Goal: Task Accomplishment & Management: Complete application form

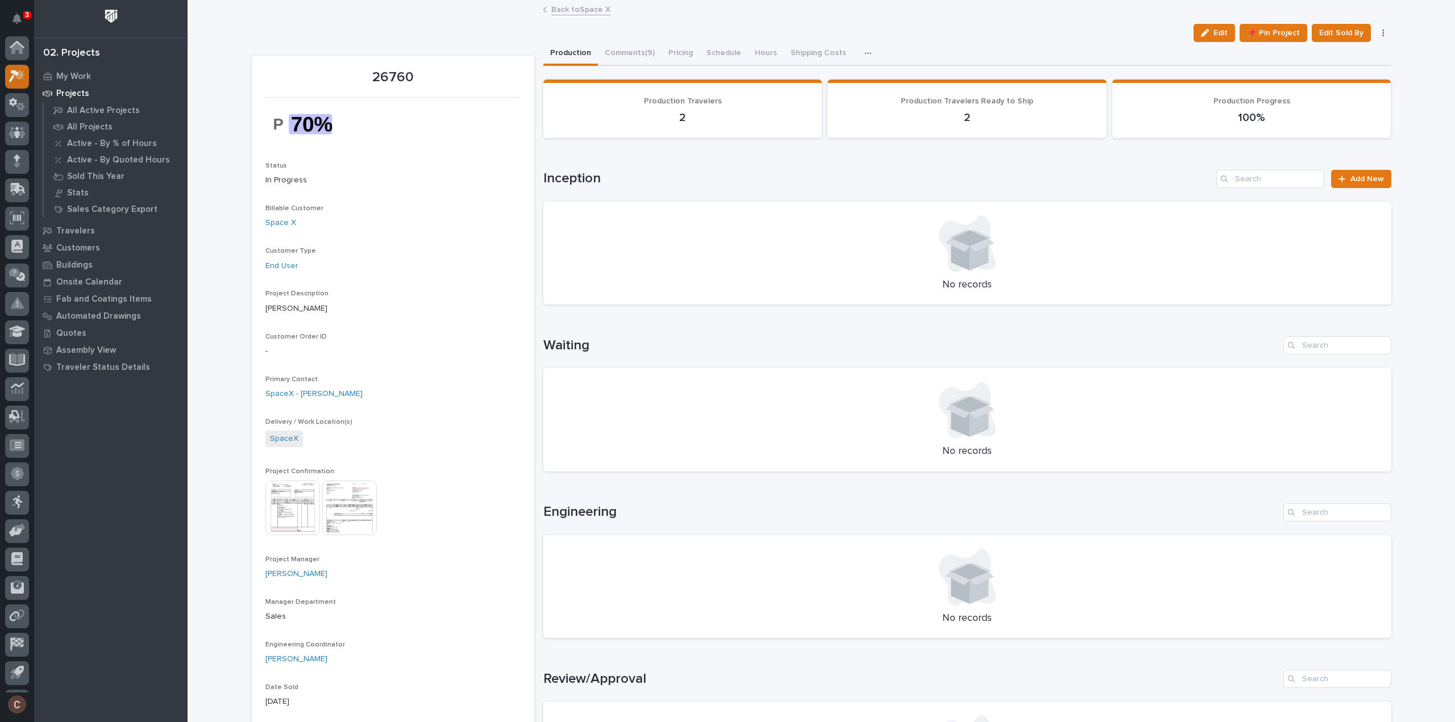
scroll to position [25, 0]
click at [24, 52] on icon at bounding box center [17, 50] width 16 height 13
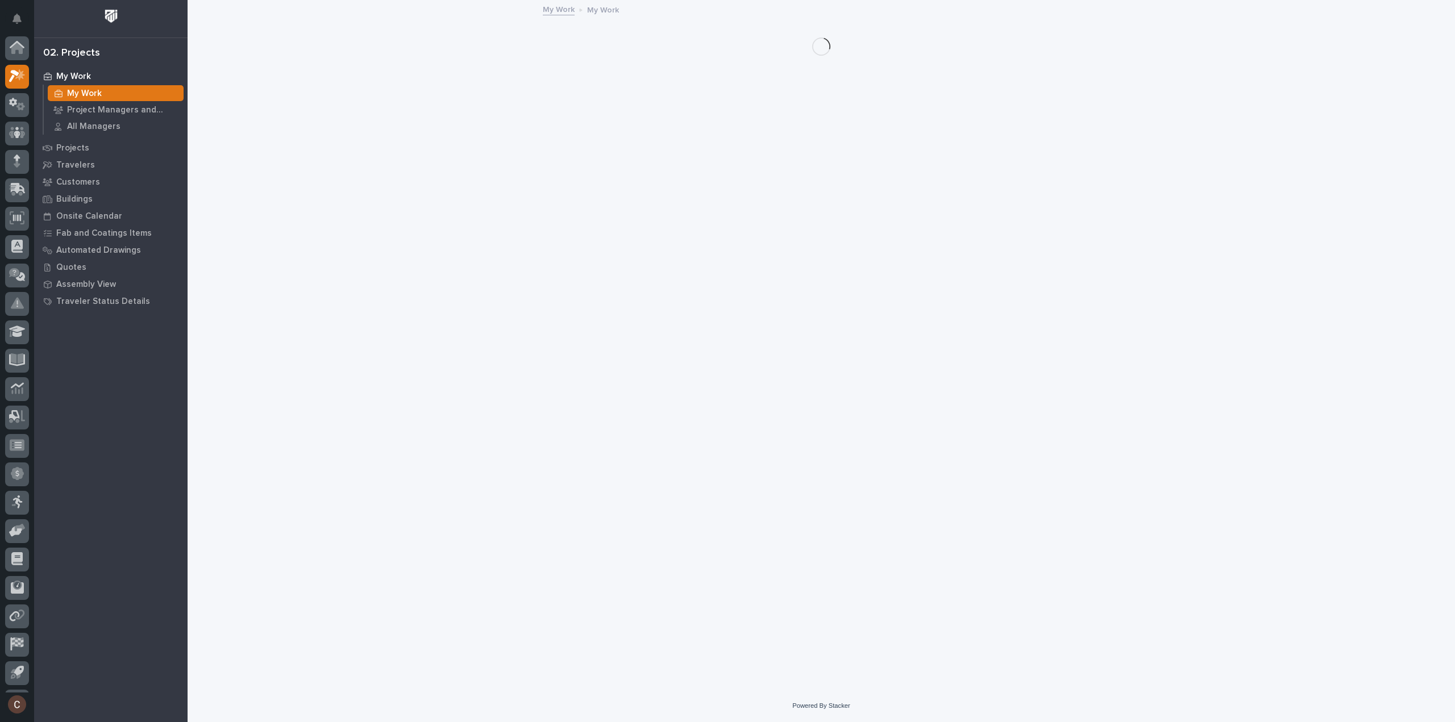
scroll to position [25, 0]
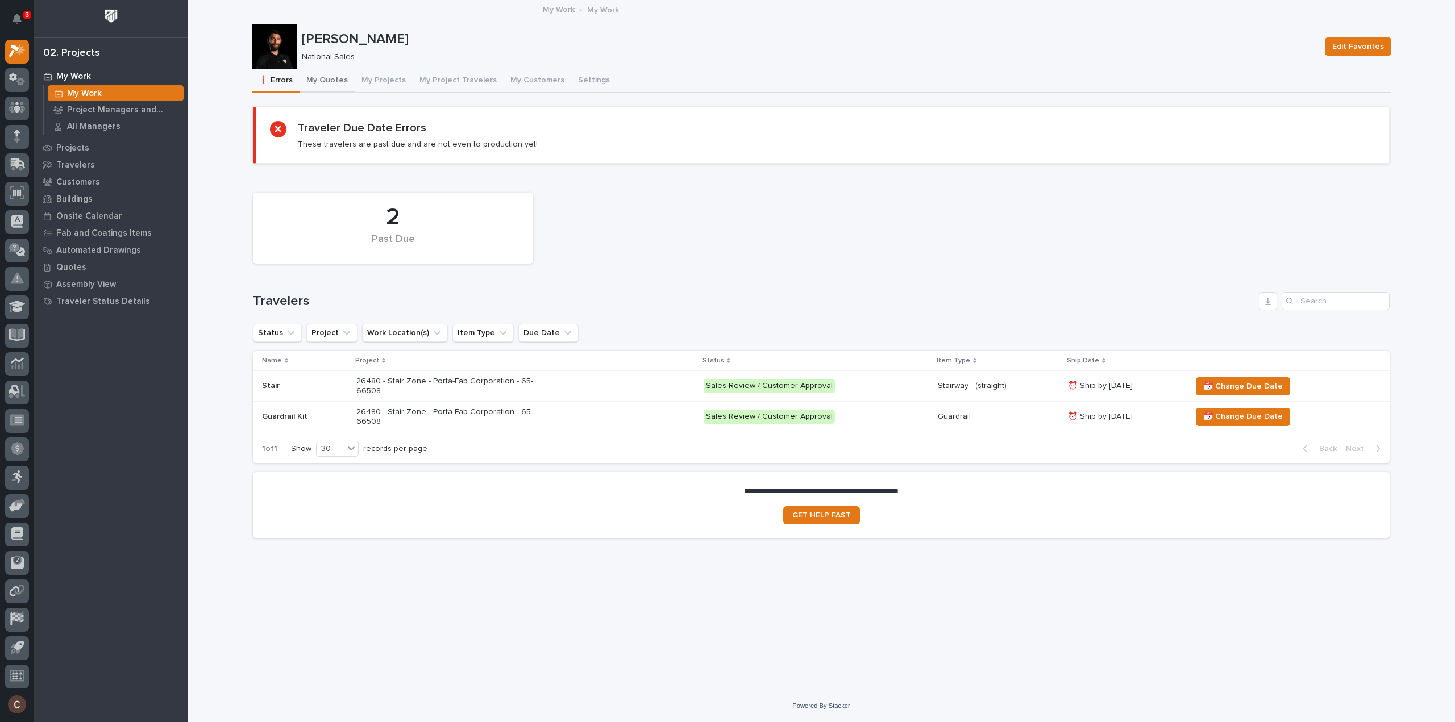
click at [330, 84] on button "My Quotes" at bounding box center [327, 81] width 55 height 24
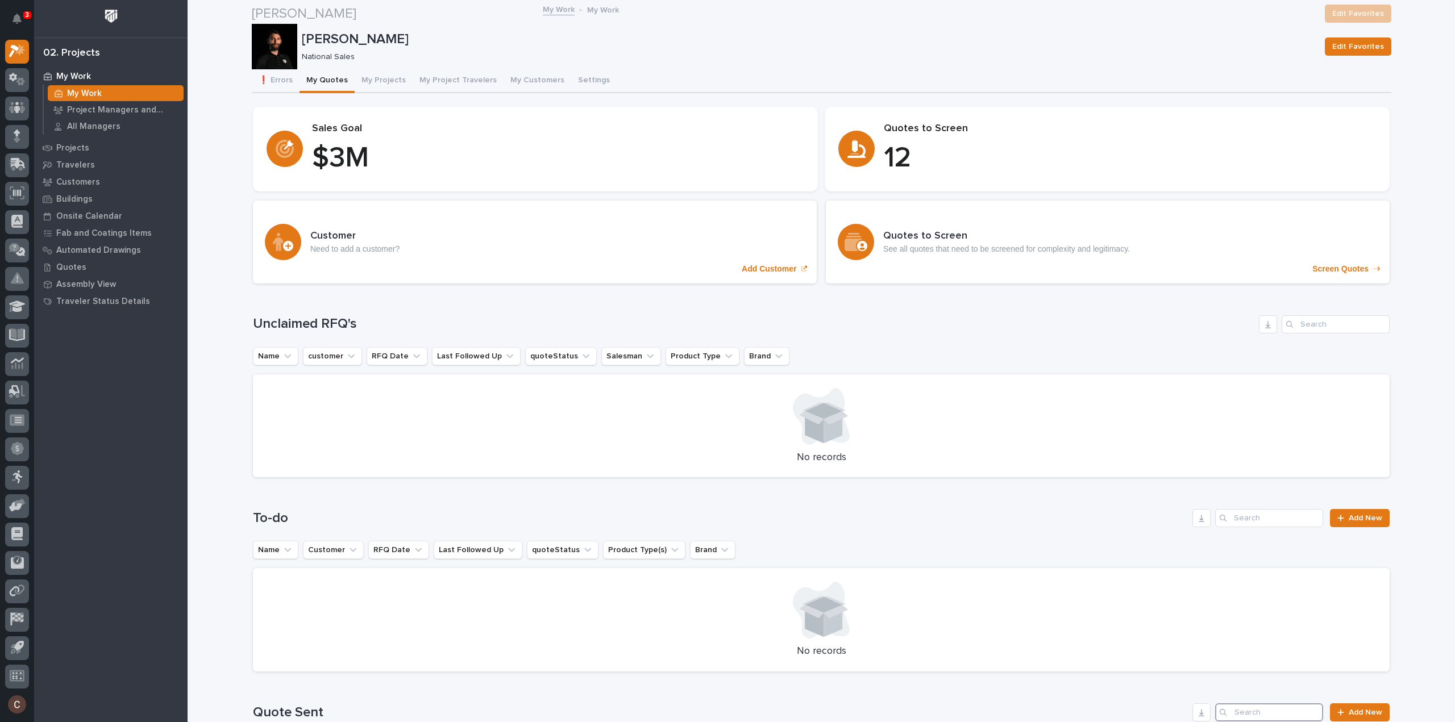
scroll to position [284, 0]
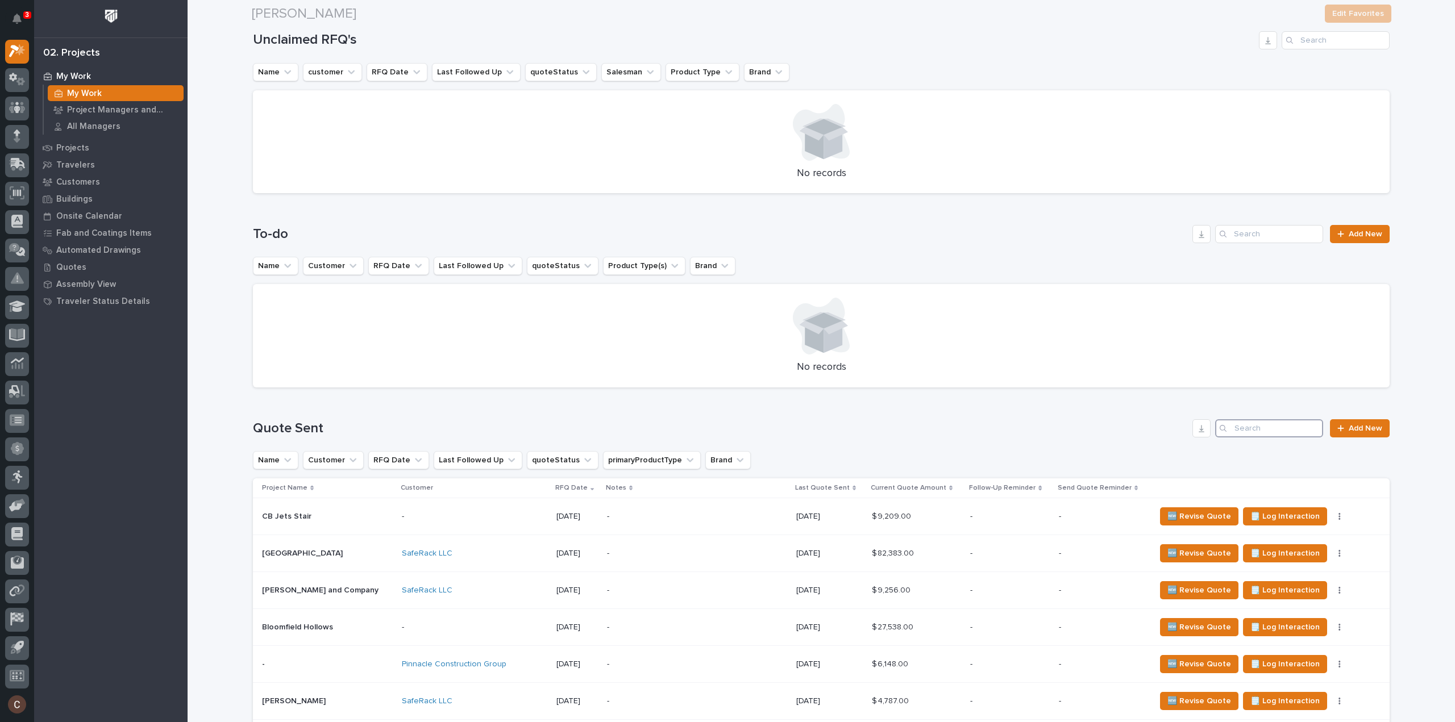
click at [1242, 430] on input "Search" at bounding box center [1269, 428] width 108 height 18
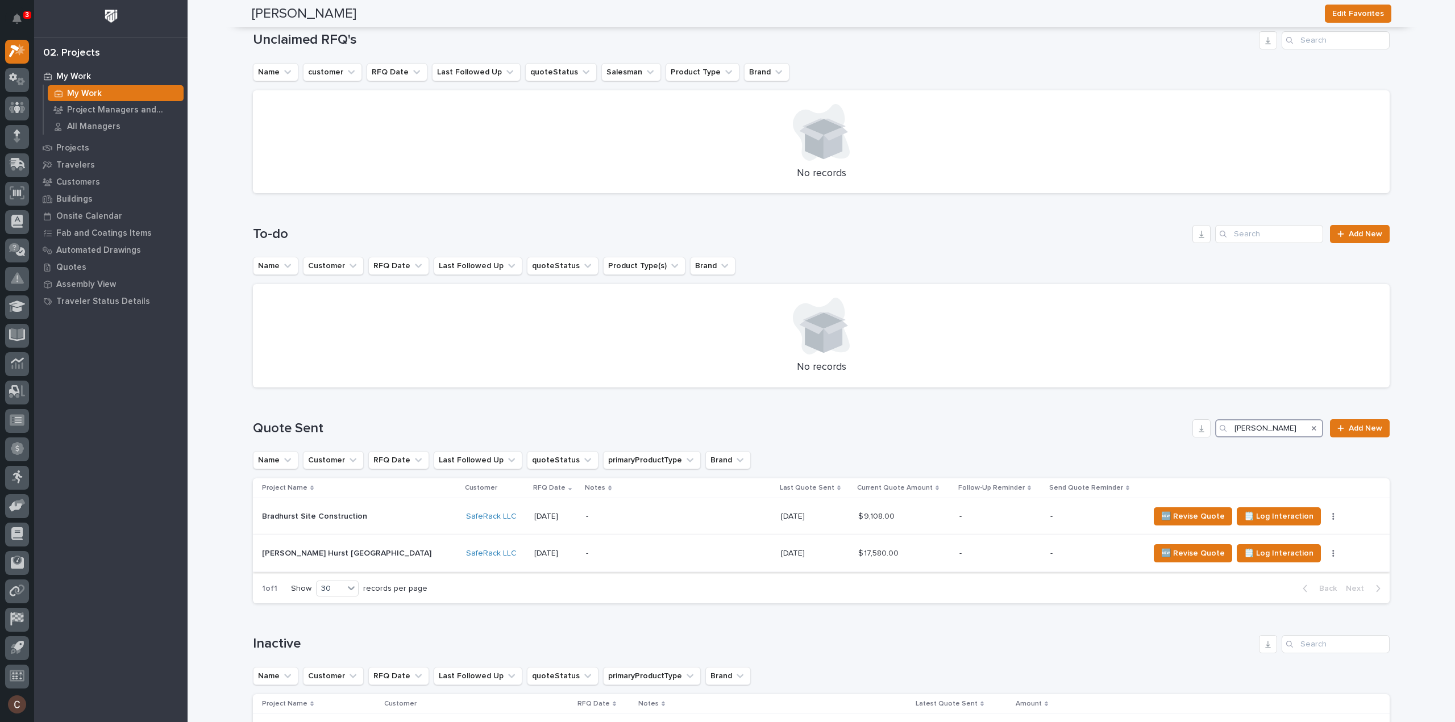
type input "hurst"
click at [625, 551] on p "-" at bounding box center [678, 554] width 185 height 10
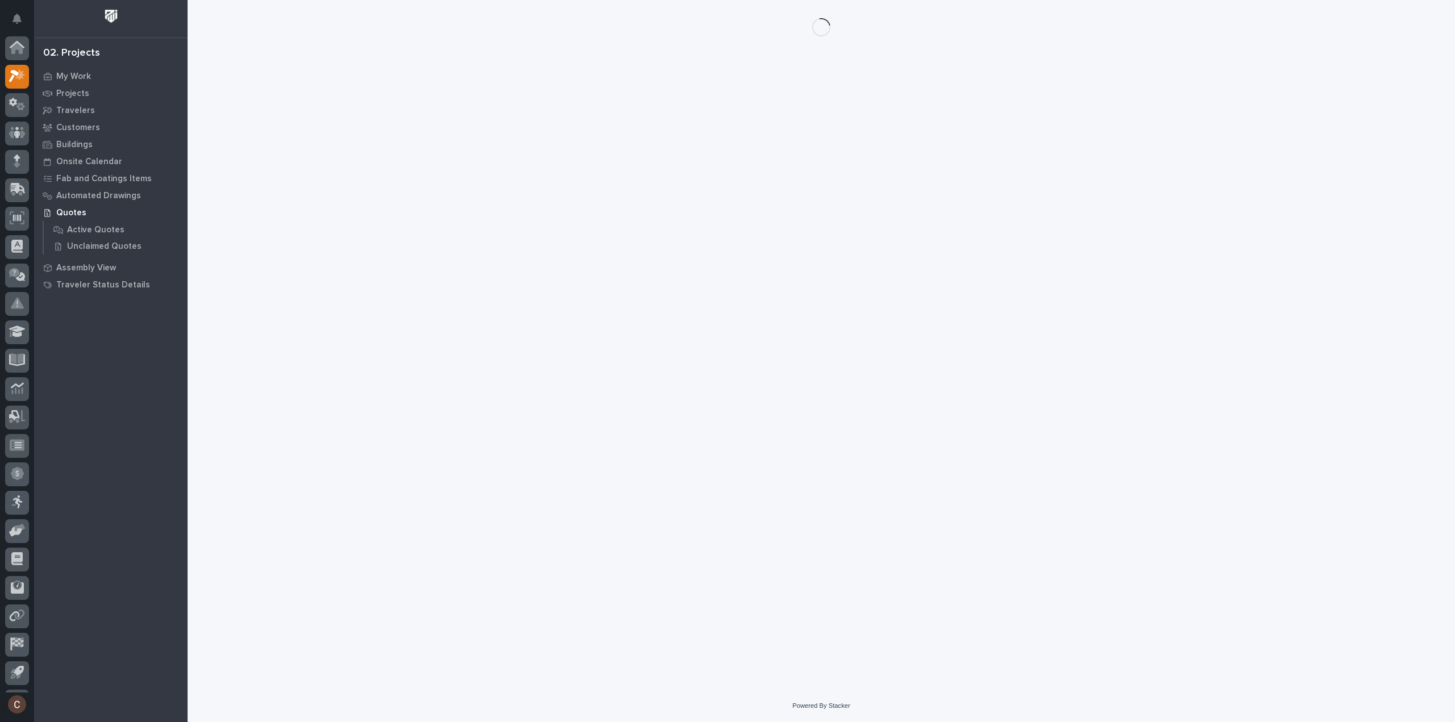
scroll to position [25, 0]
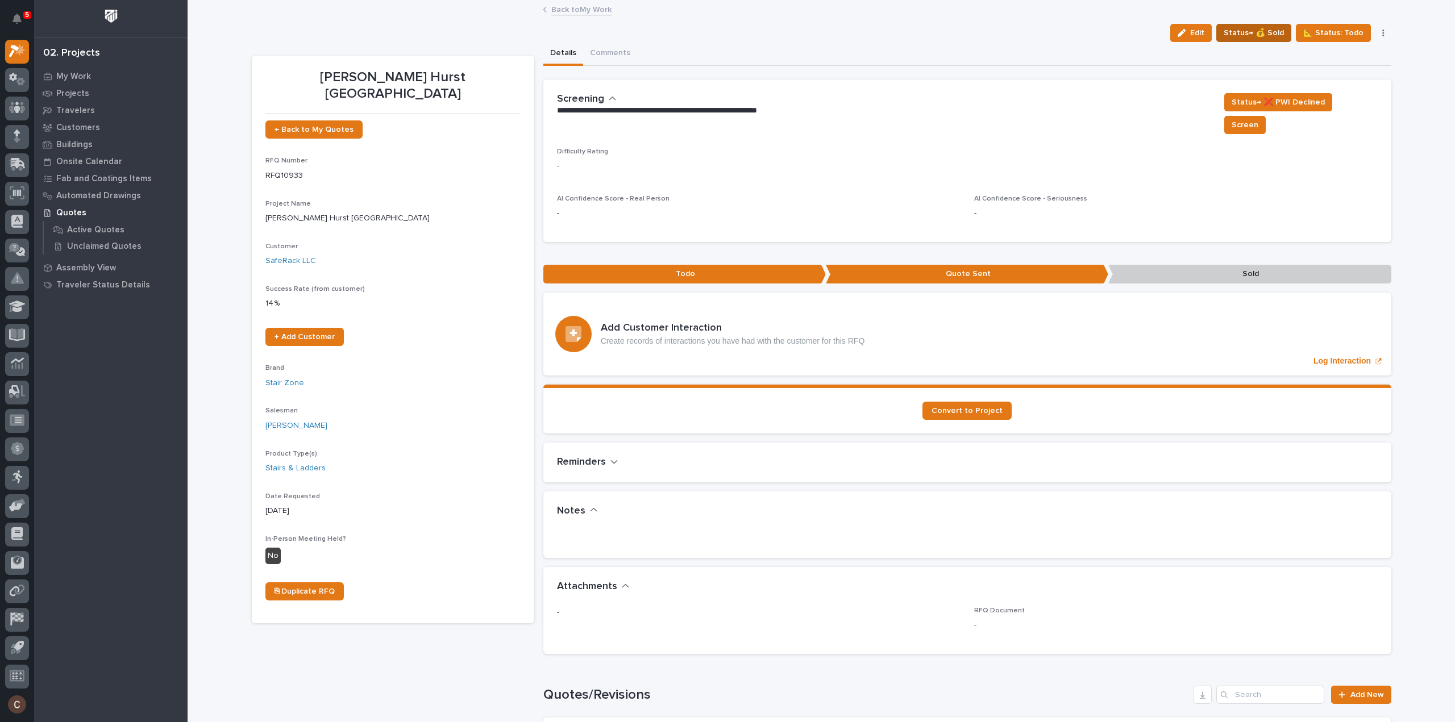
click at [1272, 31] on span "Status→ 💰 Sold" at bounding box center [1254, 33] width 60 height 14
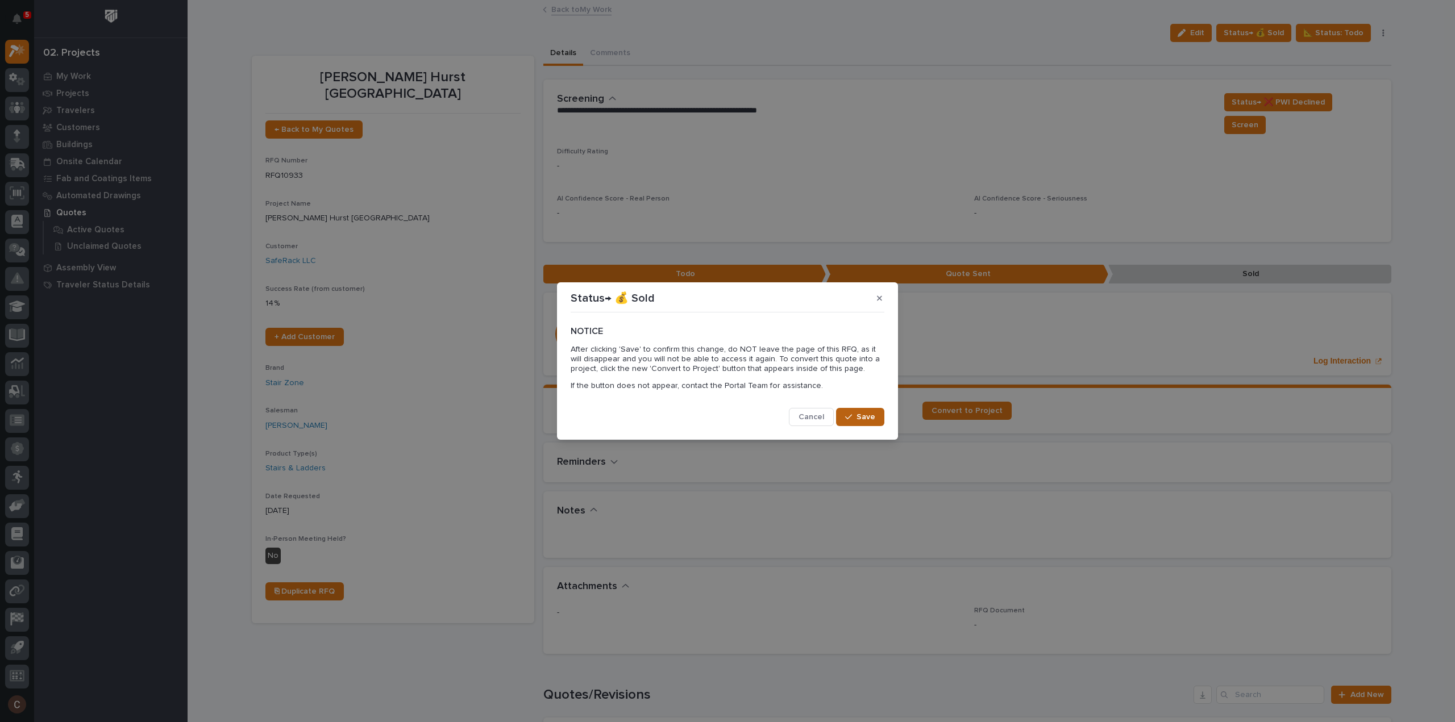
click at [859, 419] on span "Save" at bounding box center [865, 417] width 19 height 10
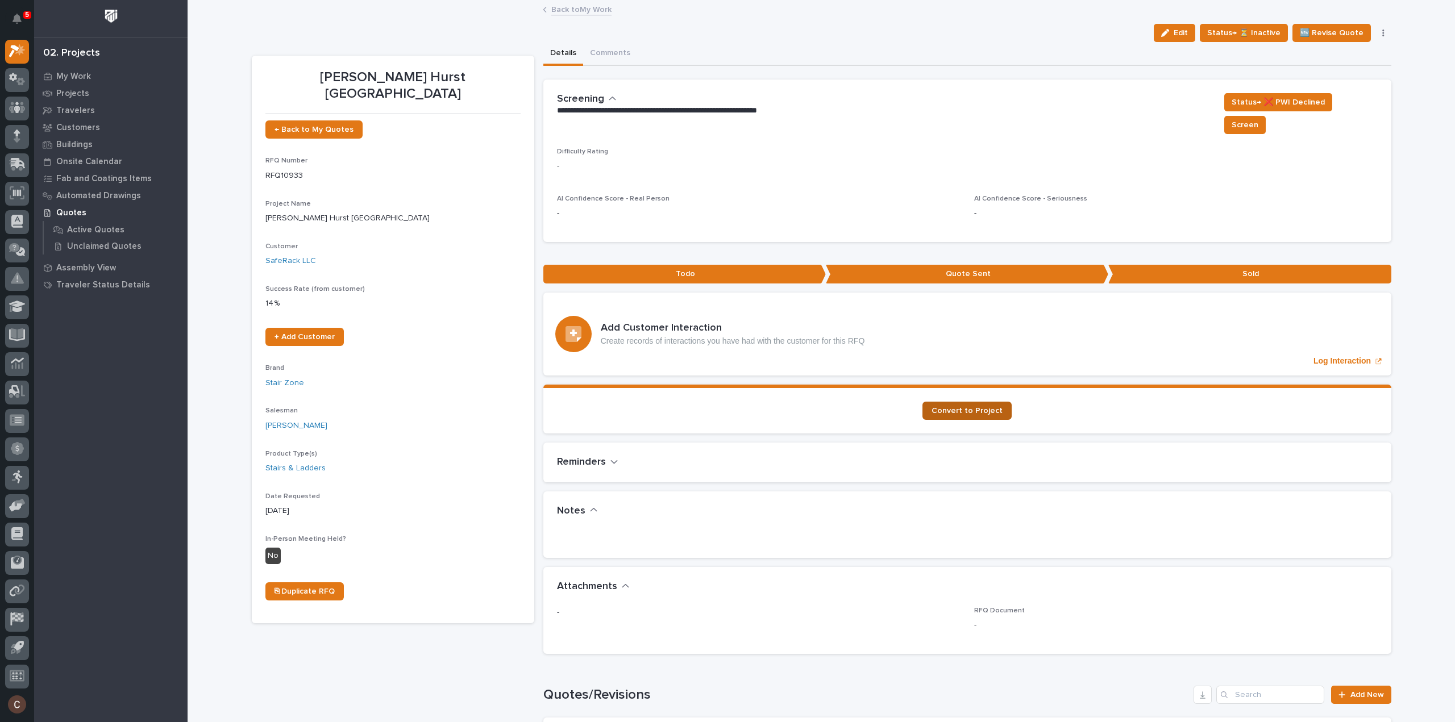
click at [966, 407] on span "Convert to Project" at bounding box center [967, 411] width 71 height 8
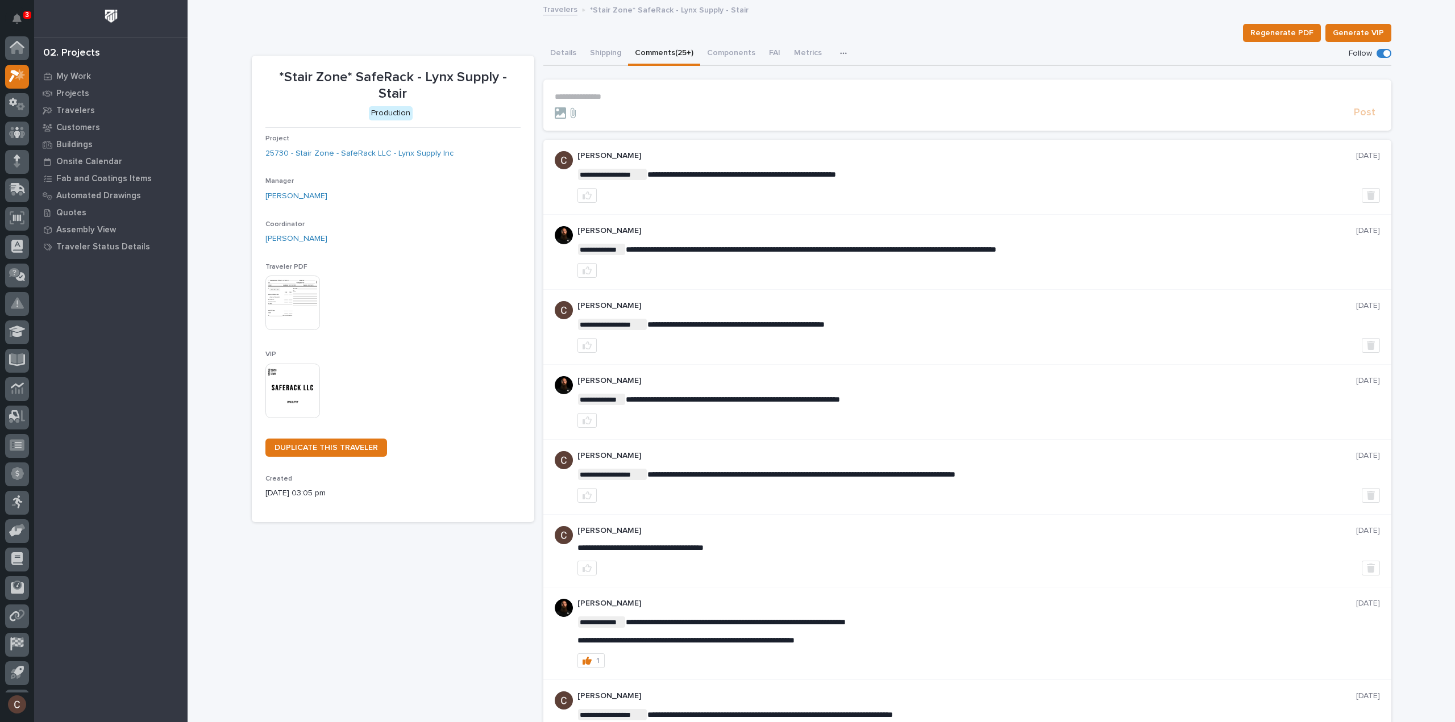
scroll to position [25, 0]
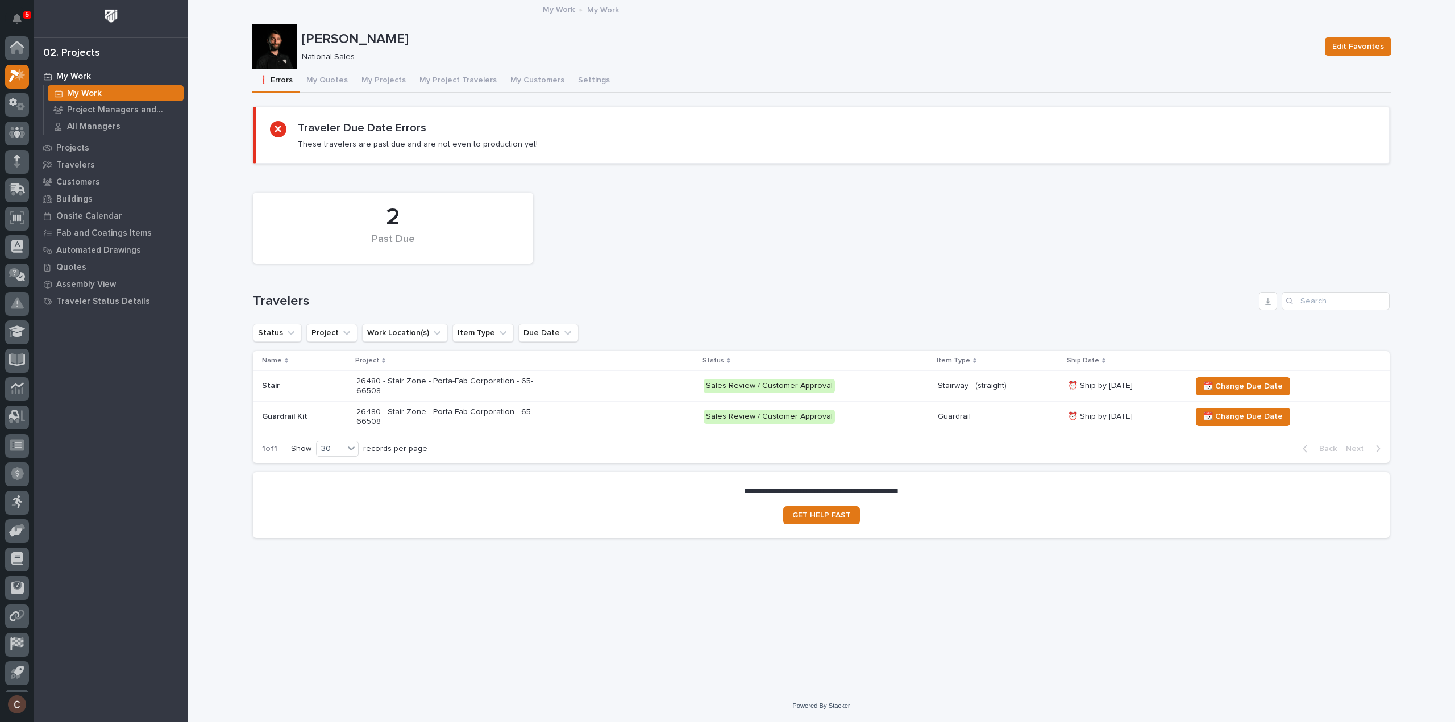
scroll to position [25, 0]
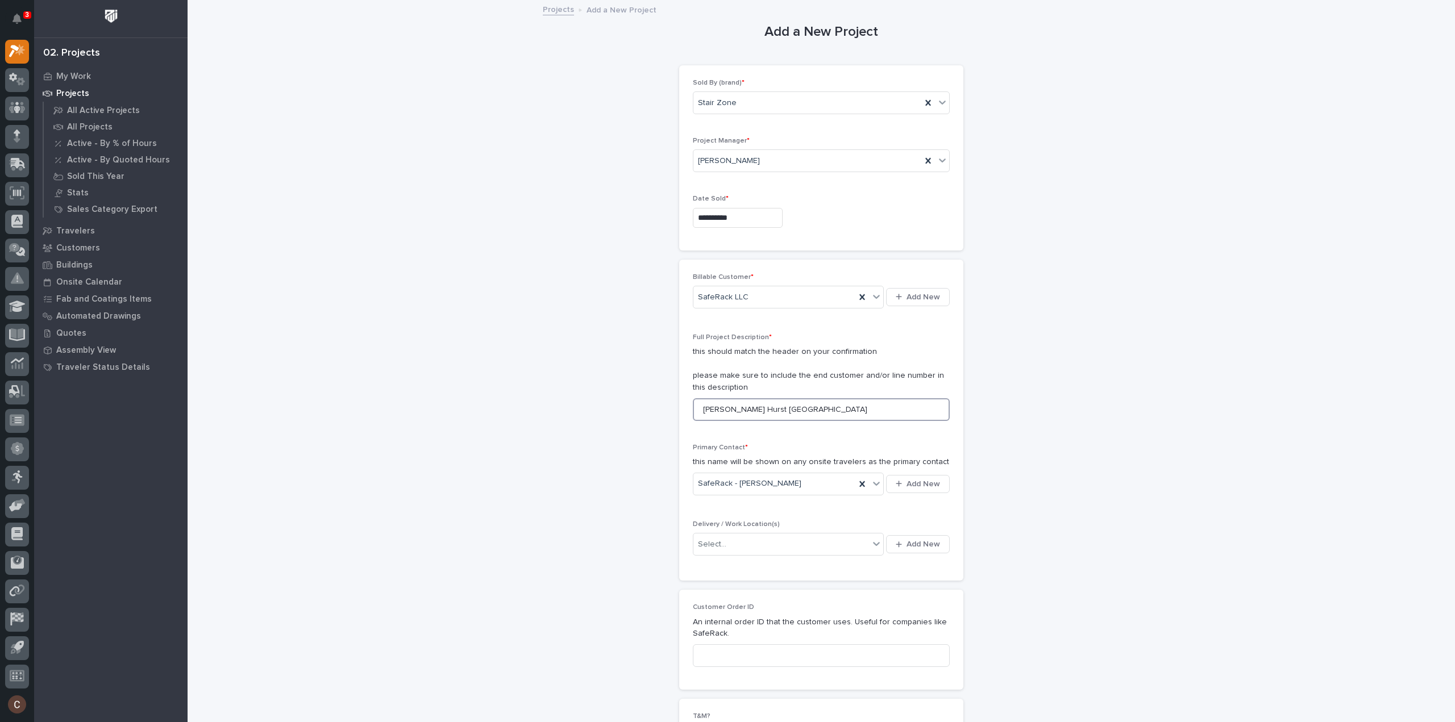
drag, startPoint x: 812, startPoint y: 398, endPoint x: 529, endPoint y: 406, distance: 283.7
paste input "Adventure Park Contractors"
type input "Adventure Park Contractors"
click at [755, 543] on div "Select..." at bounding box center [781, 544] width 176 height 19
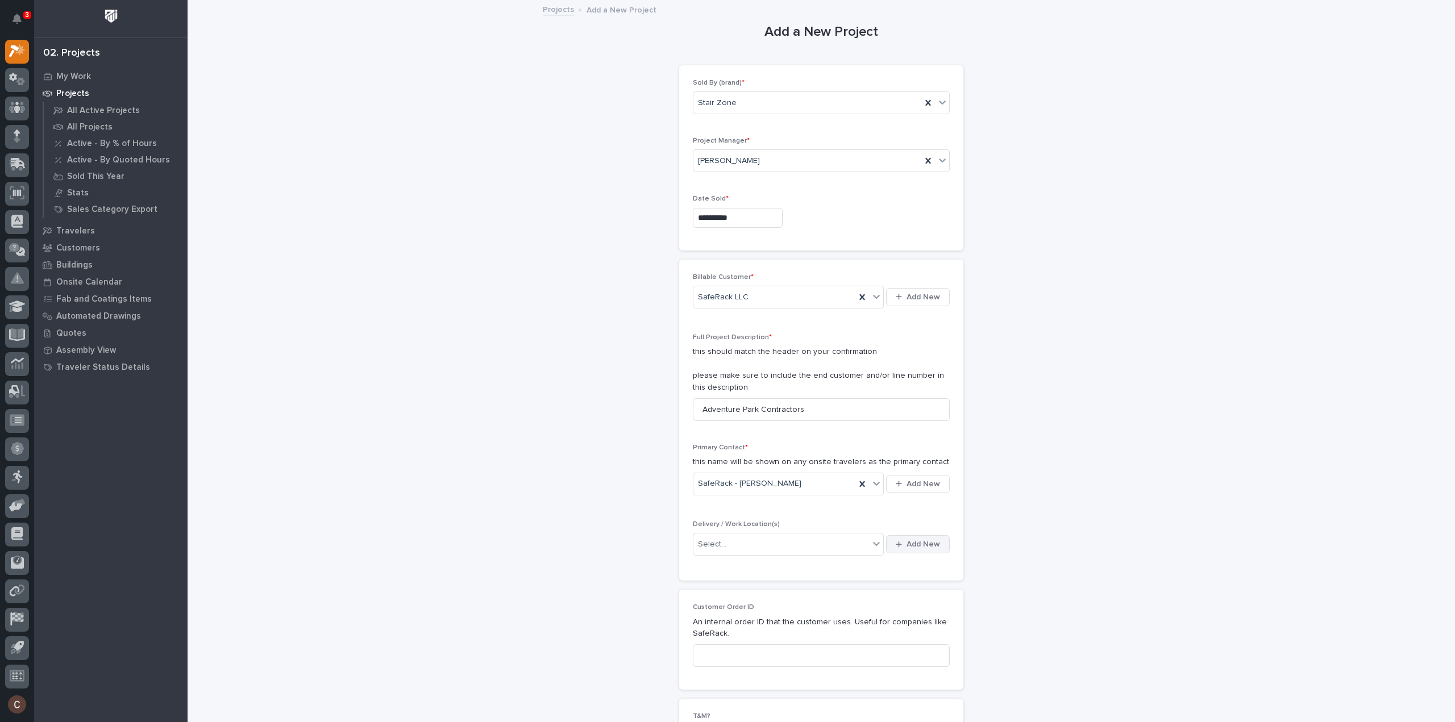
click at [922, 548] on button "Add New" at bounding box center [918, 544] width 64 height 18
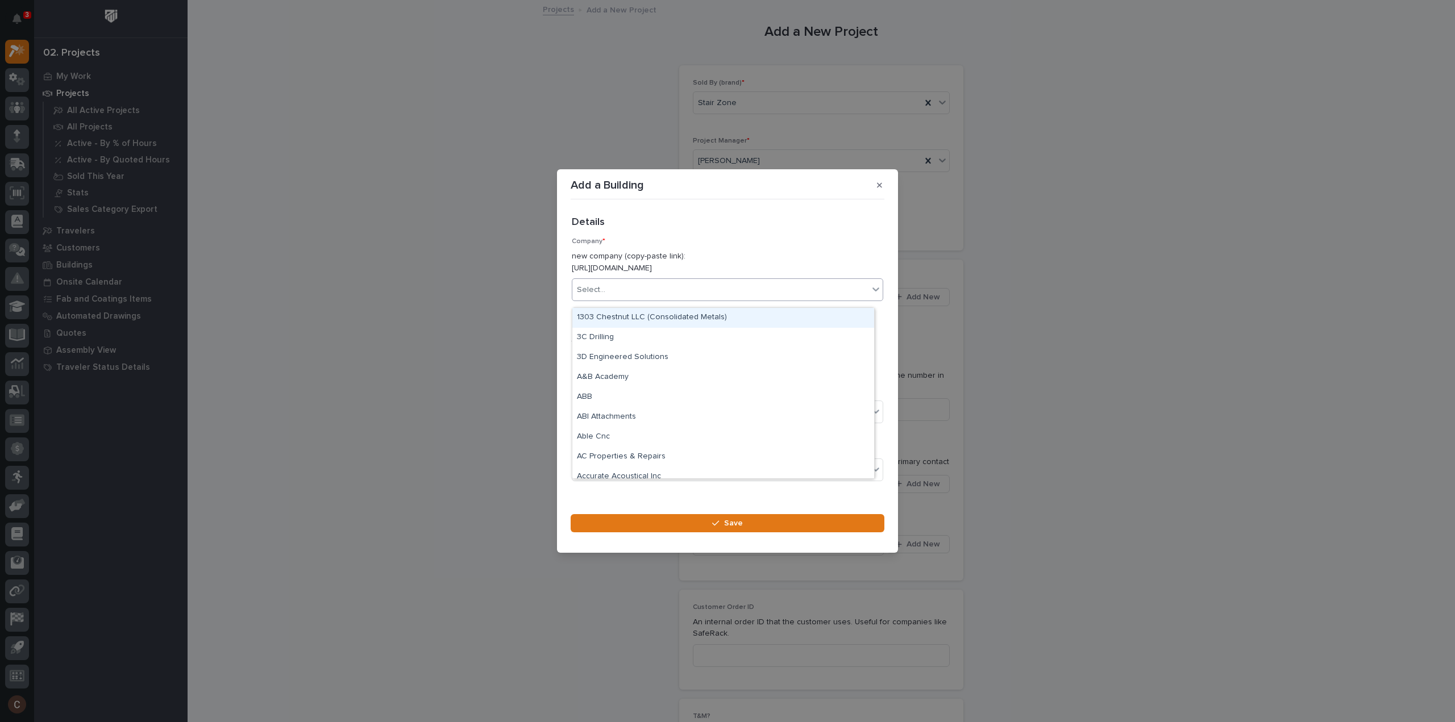
click at [601, 296] on div "Select..." at bounding box center [591, 290] width 28 height 12
type input "****"
click at [609, 313] on div "ASA Safety" at bounding box center [723, 318] width 302 height 20
click at [621, 294] on icon at bounding box center [625, 290] width 8 height 8
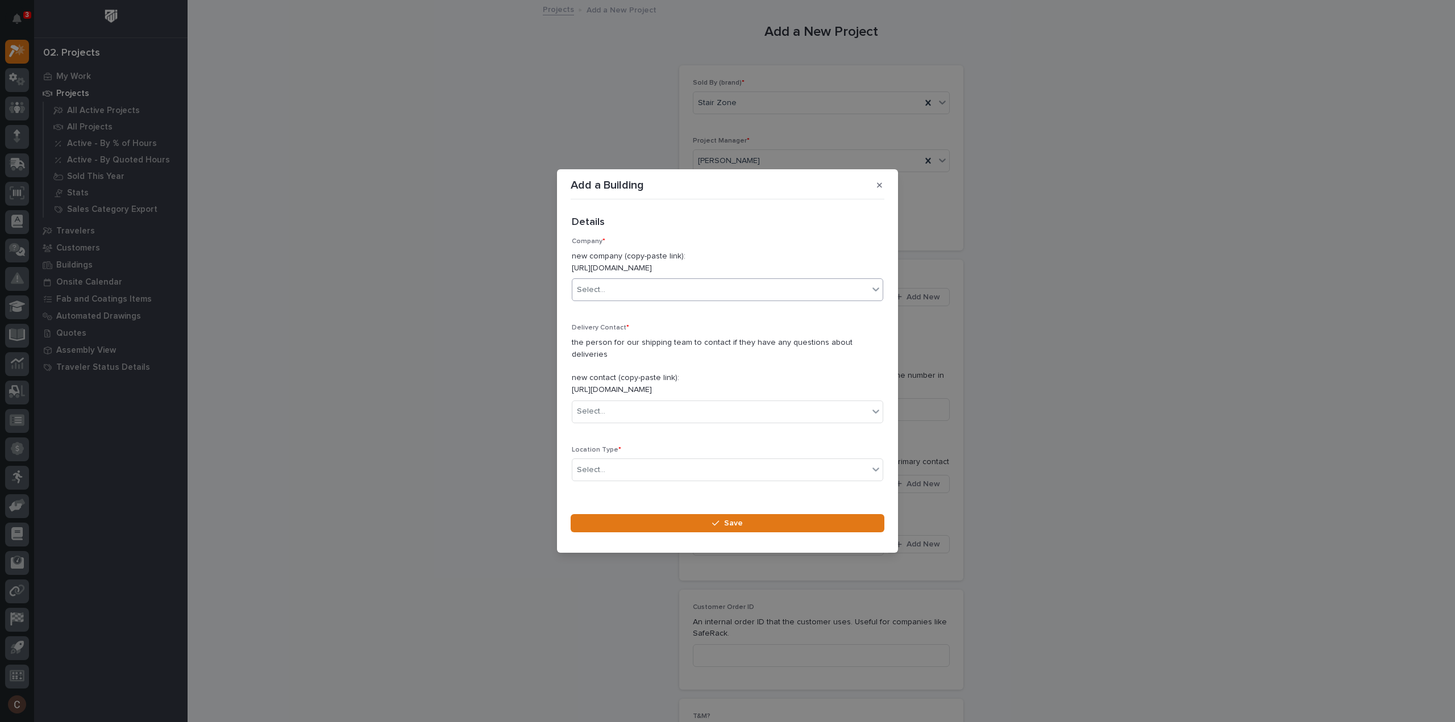
click at [637, 295] on div "Select..." at bounding box center [720, 290] width 296 height 19
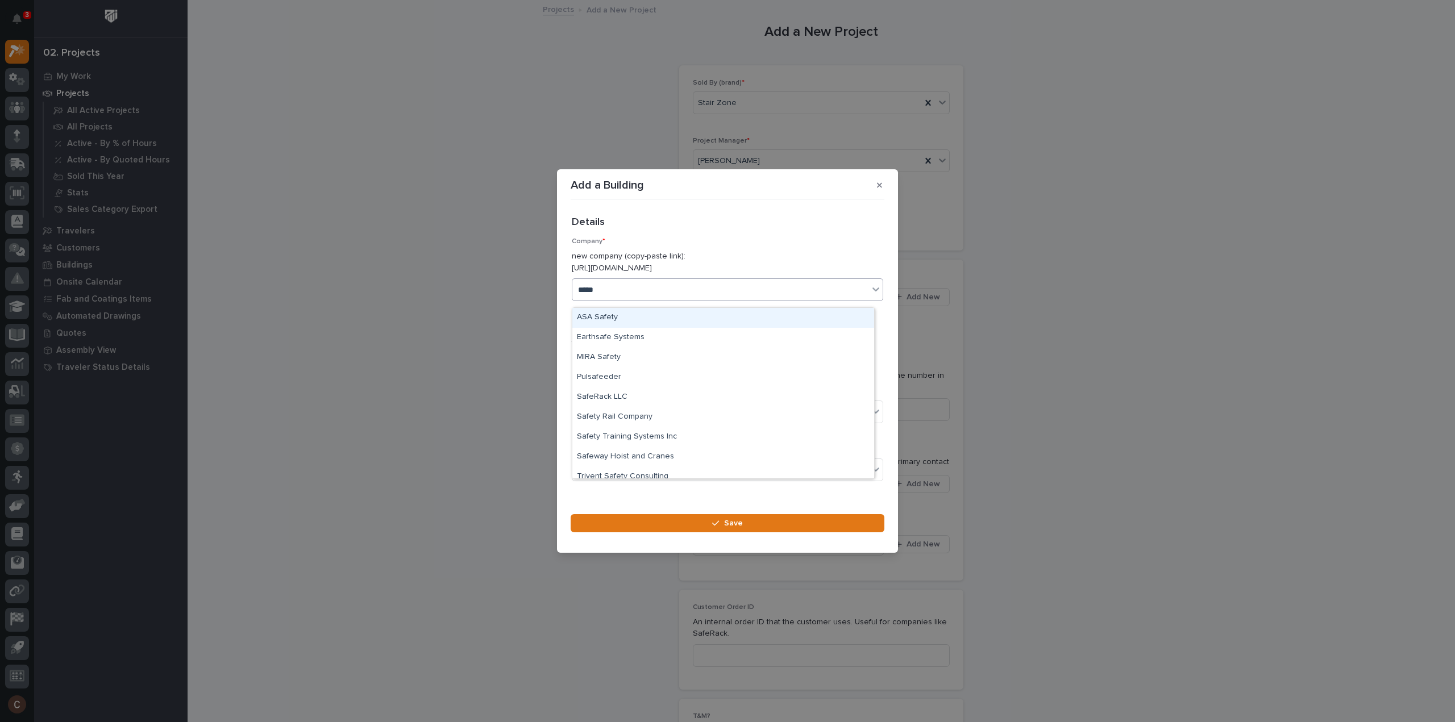
type input "******"
click at [627, 317] on div "SafeRack LLC" at bounding box center [723, 318] width 302 height 20
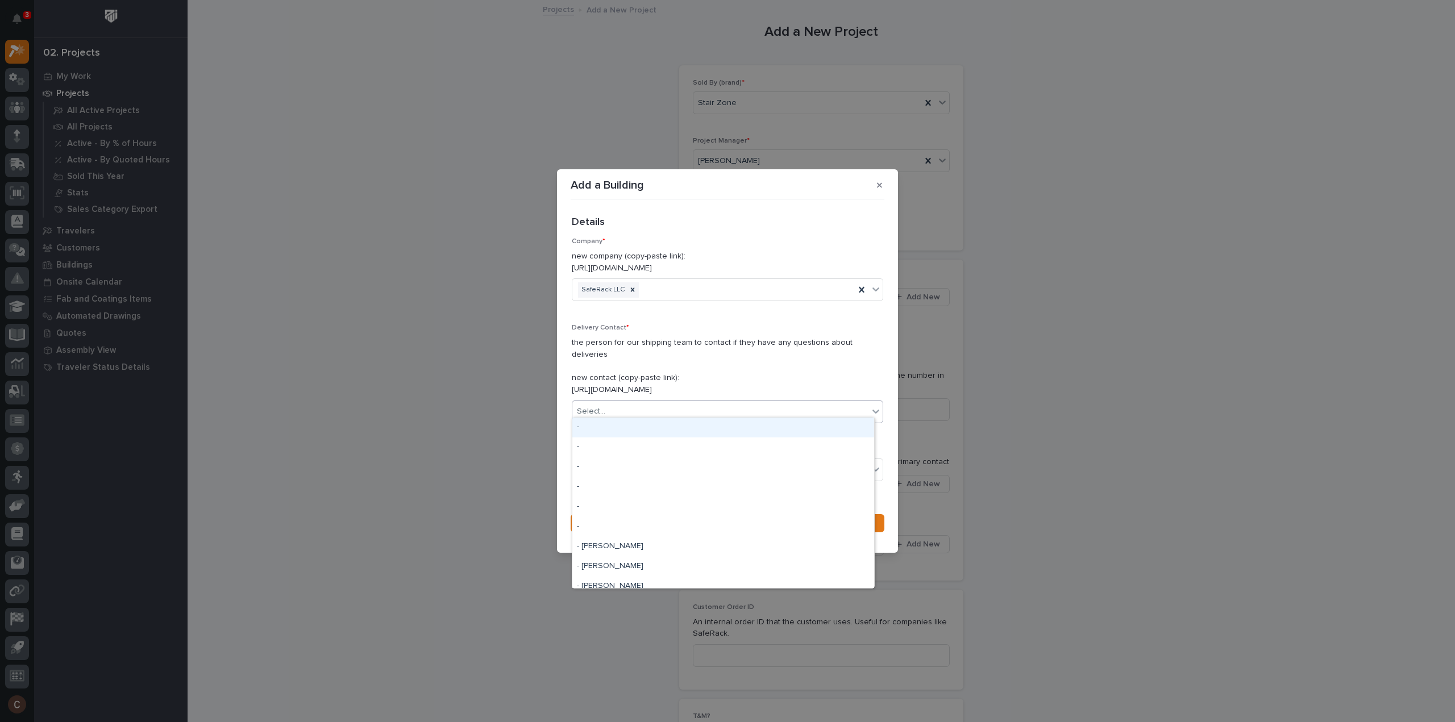
click at [641, 403] on div "Select..." at bounding box center [720, 411] width 296 height 19
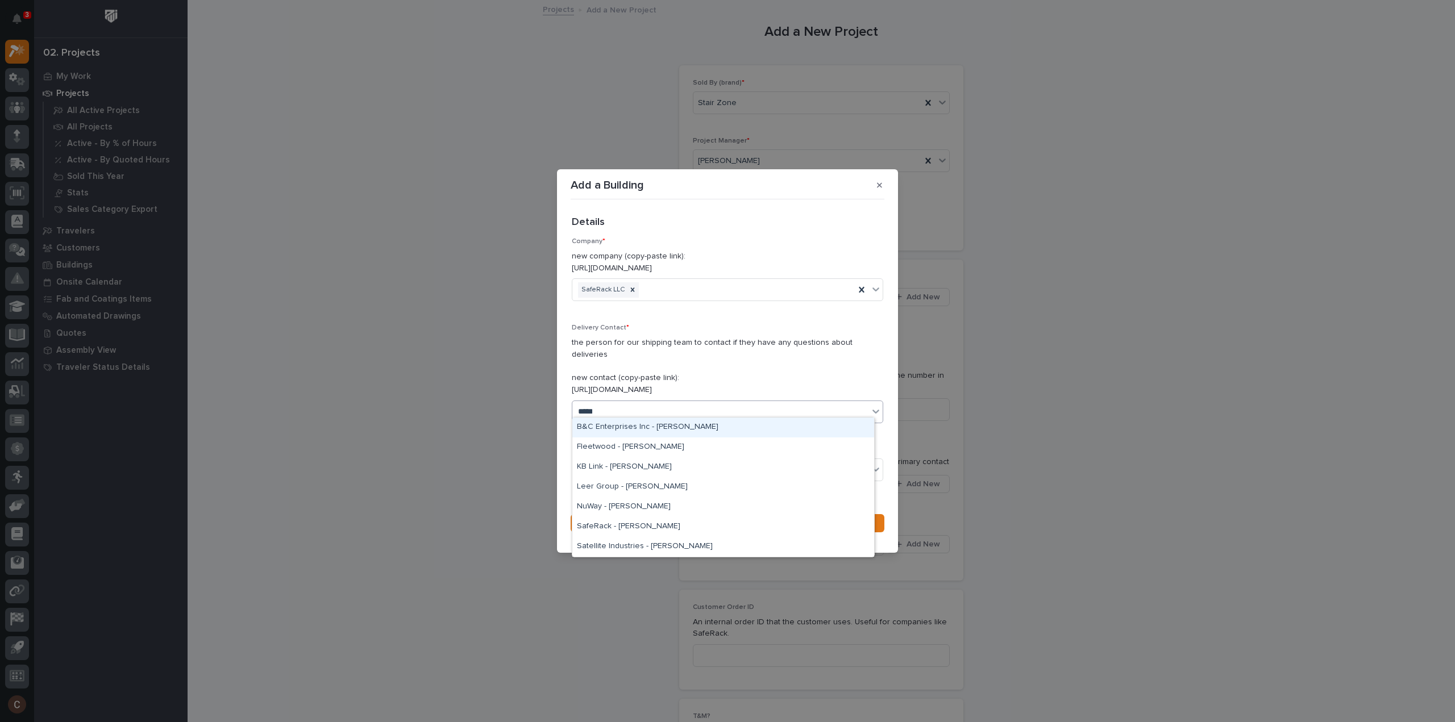
type input "******"
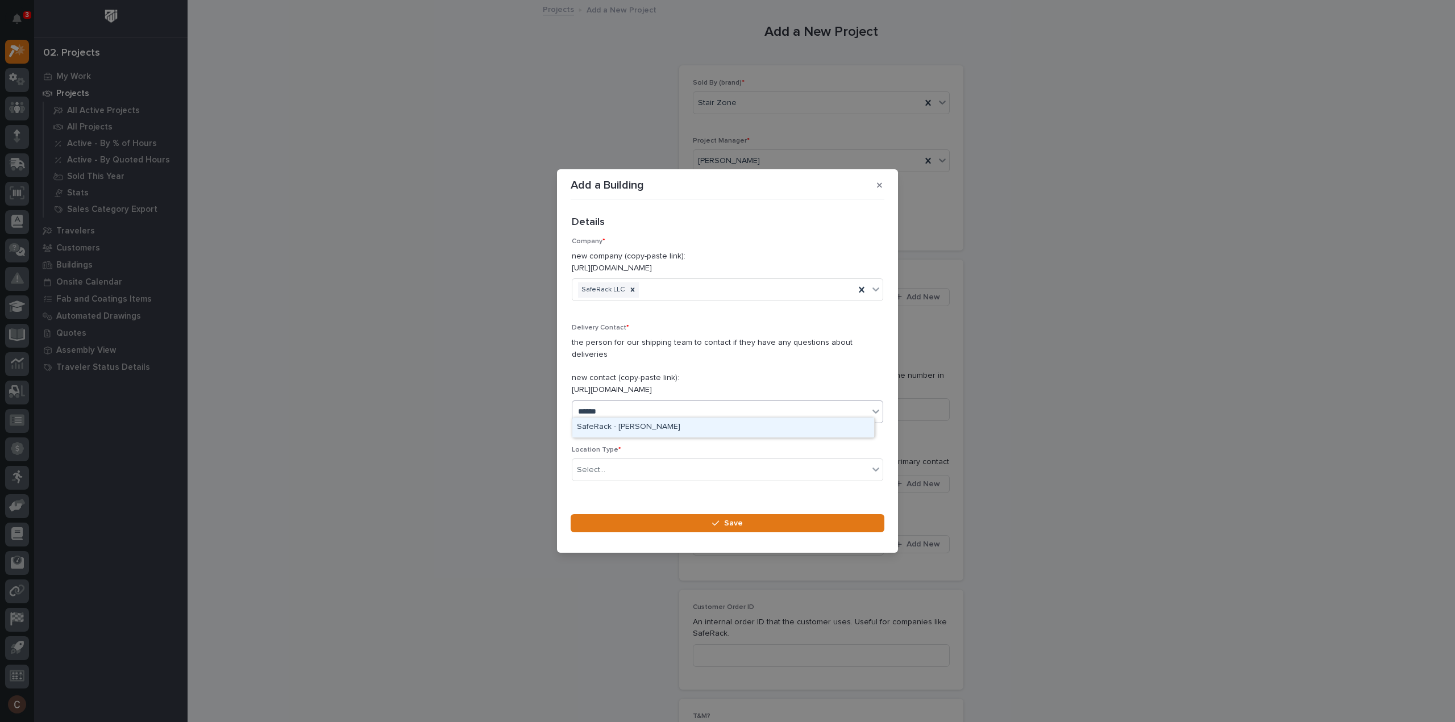
click at [701, 425] on div "SafeRack - Lee Webber" at bounding box center [723, 428] width 302 height 20
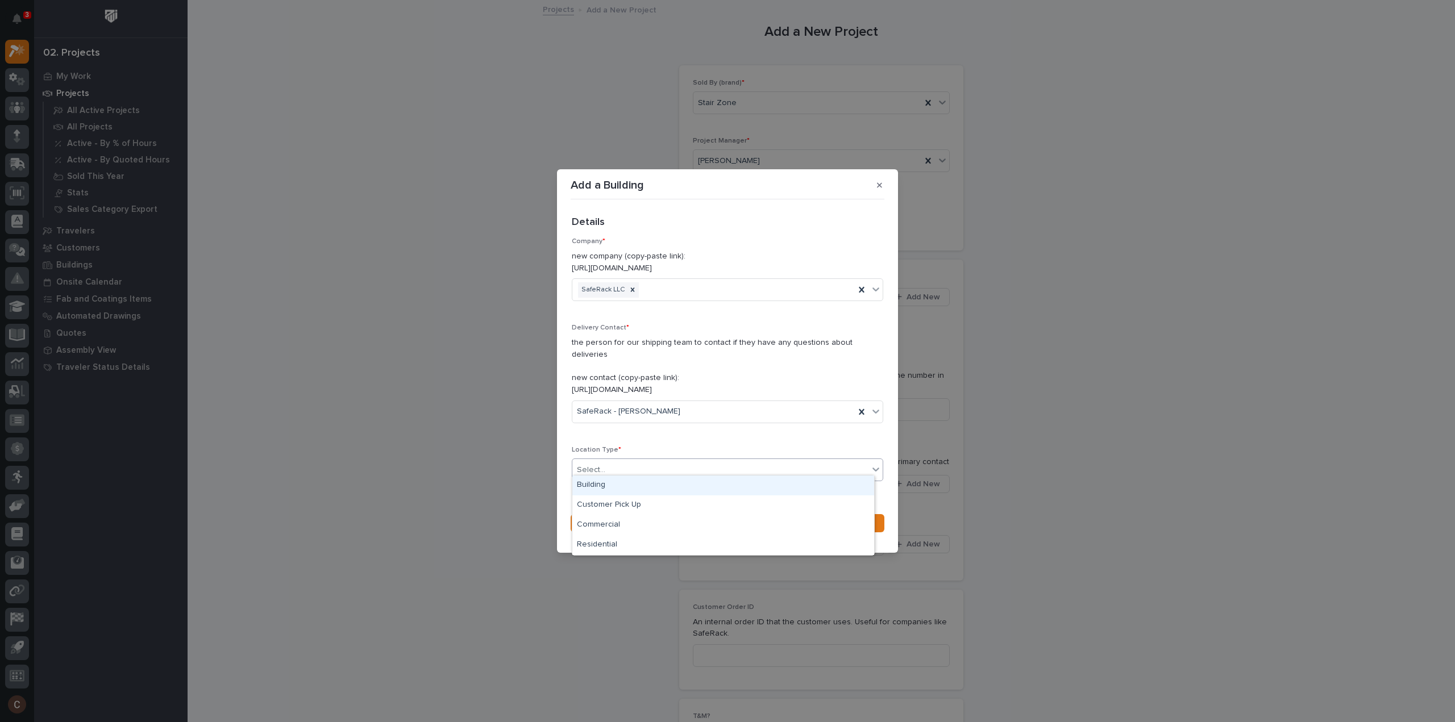
click at [685, 465] on div "Select..." at bounding box center [720, 470] width 296 height 19
click at [661, 491] on div "Building" at bounding box center [723, 486] width 302 height 20
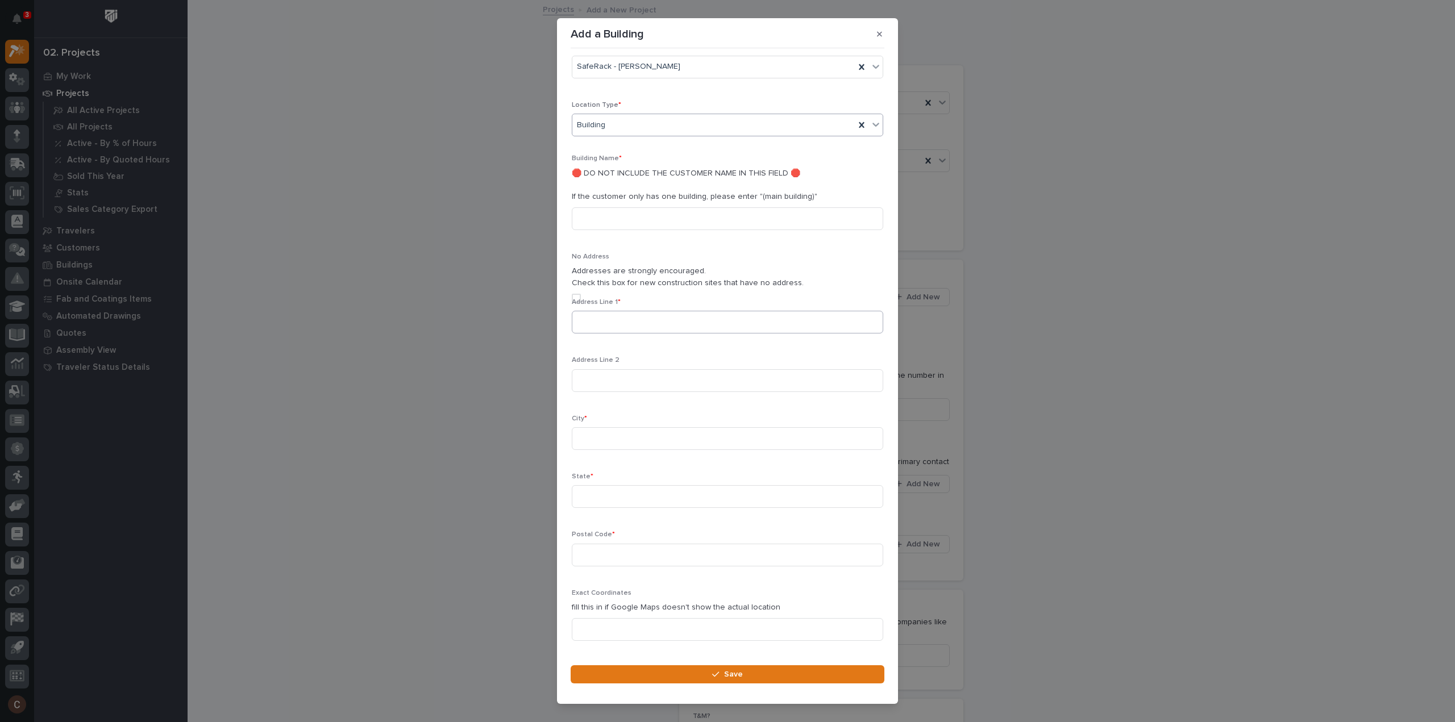
scroll to position [243, 0]
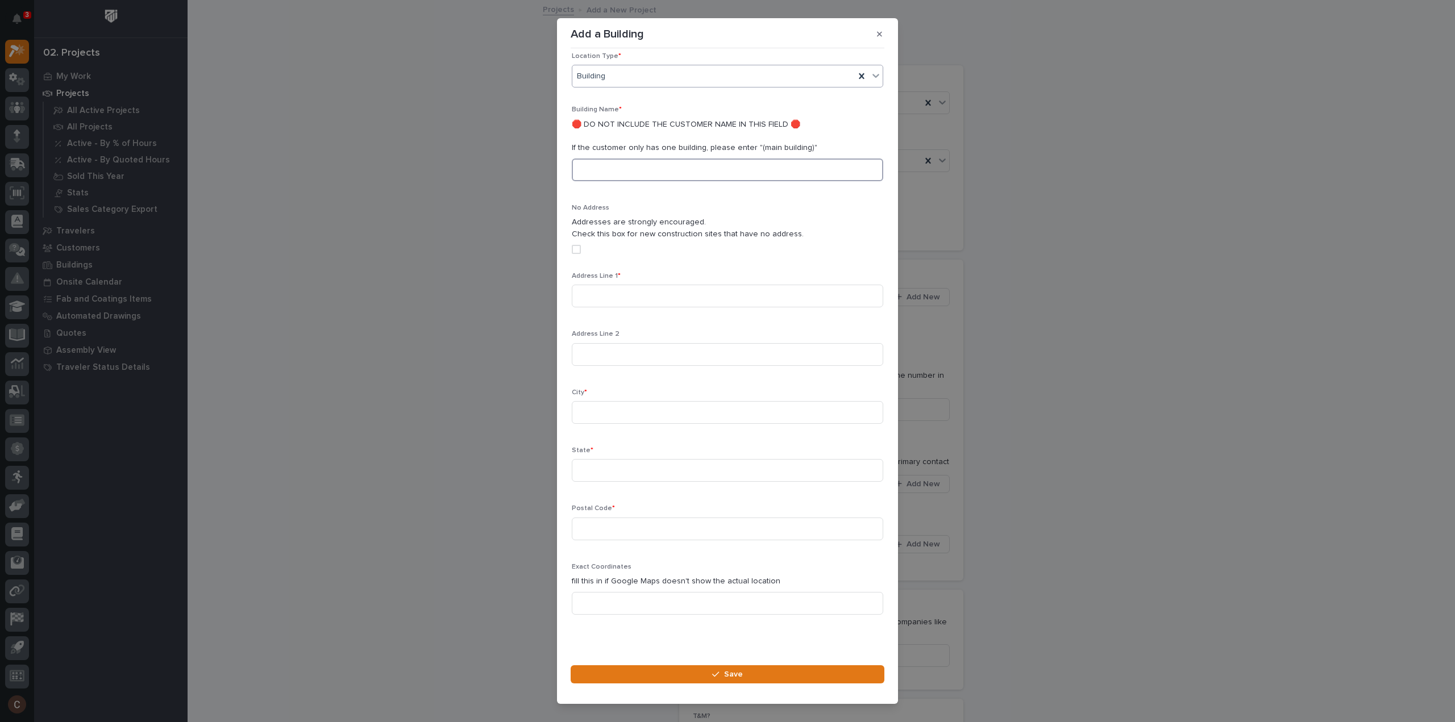
click at [616, 159] on input at bounding box center [727, 170] width 311 height 23
paste input "Adventure Park Contractors"
type input "Adventure Park Contractors"
click at [650, 272] on div "Address Line 1 *" at bounding box center [727, 294] width 311 height 44
click at [655, 285] on input at bounding box center [727, 296] width 311 height 23
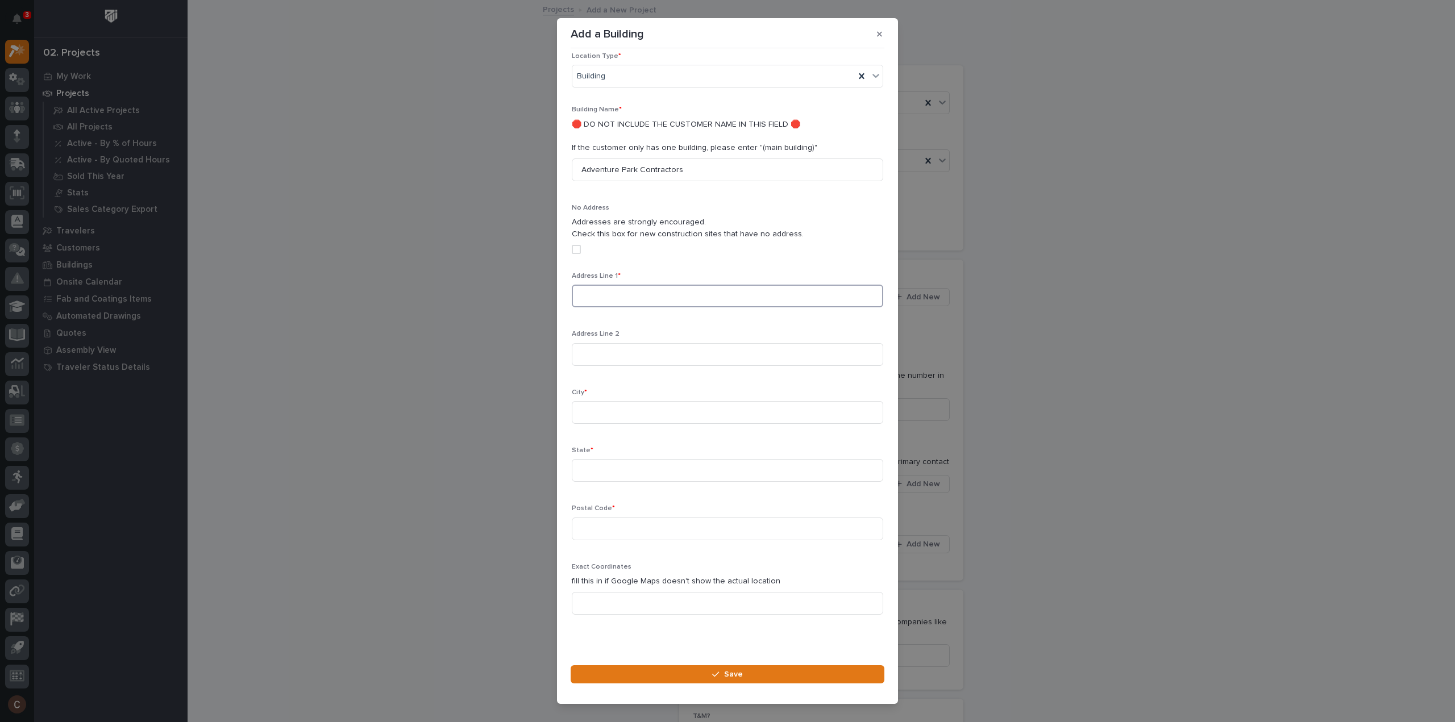
paste input "900 NE Loop 820 Hurst TX 76053"
click at [724, 285] on input "900 NE Loop 820 Hurst TX 76053" at bounding box center [727, 296] width 311 height 23
type input "900 NE Loop 820 Hurst TX 76053"
click at [621, 401] on input at bounding box center [727, 412] width 311 height 23
paste input "900 NE Loop 820 Hurst TX 76053"
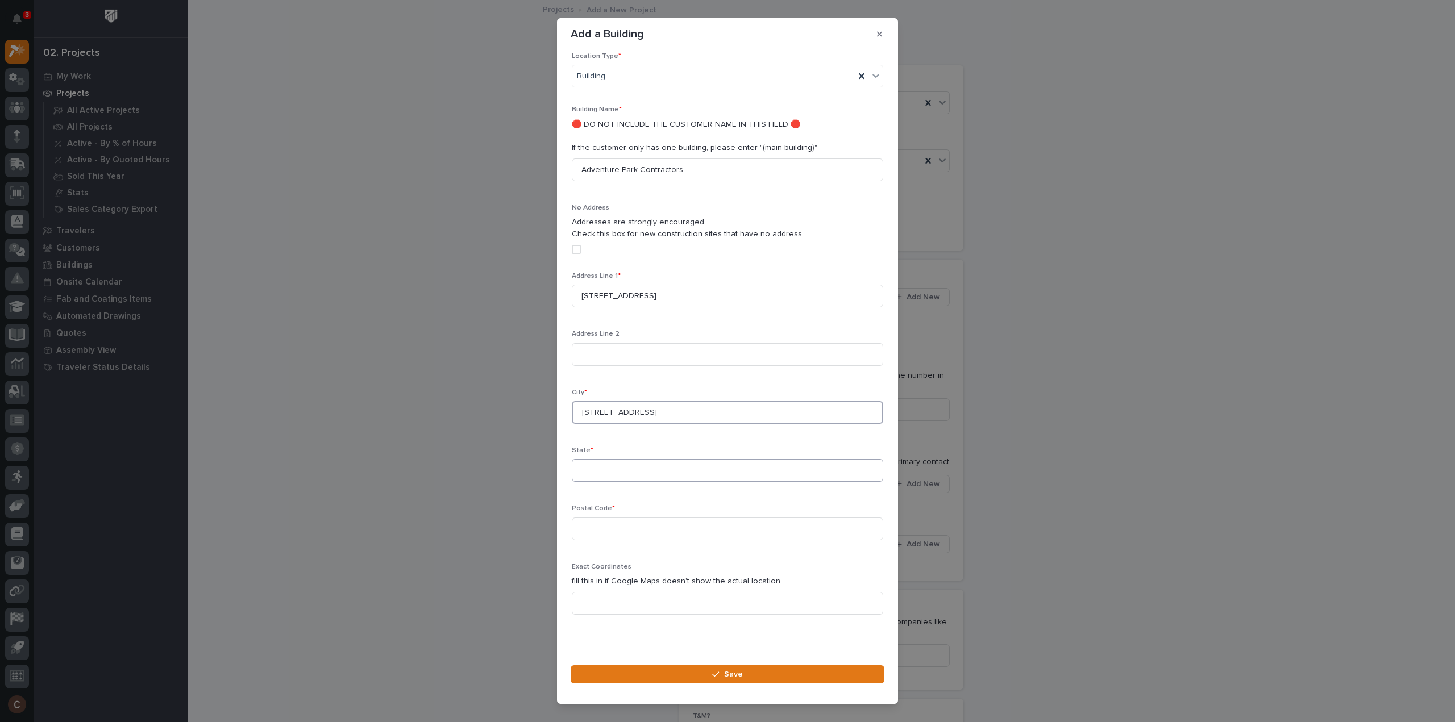
type input "900 NE Loop 820 Hurst TX 76053"
click at [625, 459] on input at bounding box center [727, 470] width 311 height 23
paste input "900 NE Loop 820 Hurst TX 76053"
type input "900 NE Loop 820 Hurst TX 76053"
click at [622, 518] on input at bounding box center [727, 529] width 311 height 23
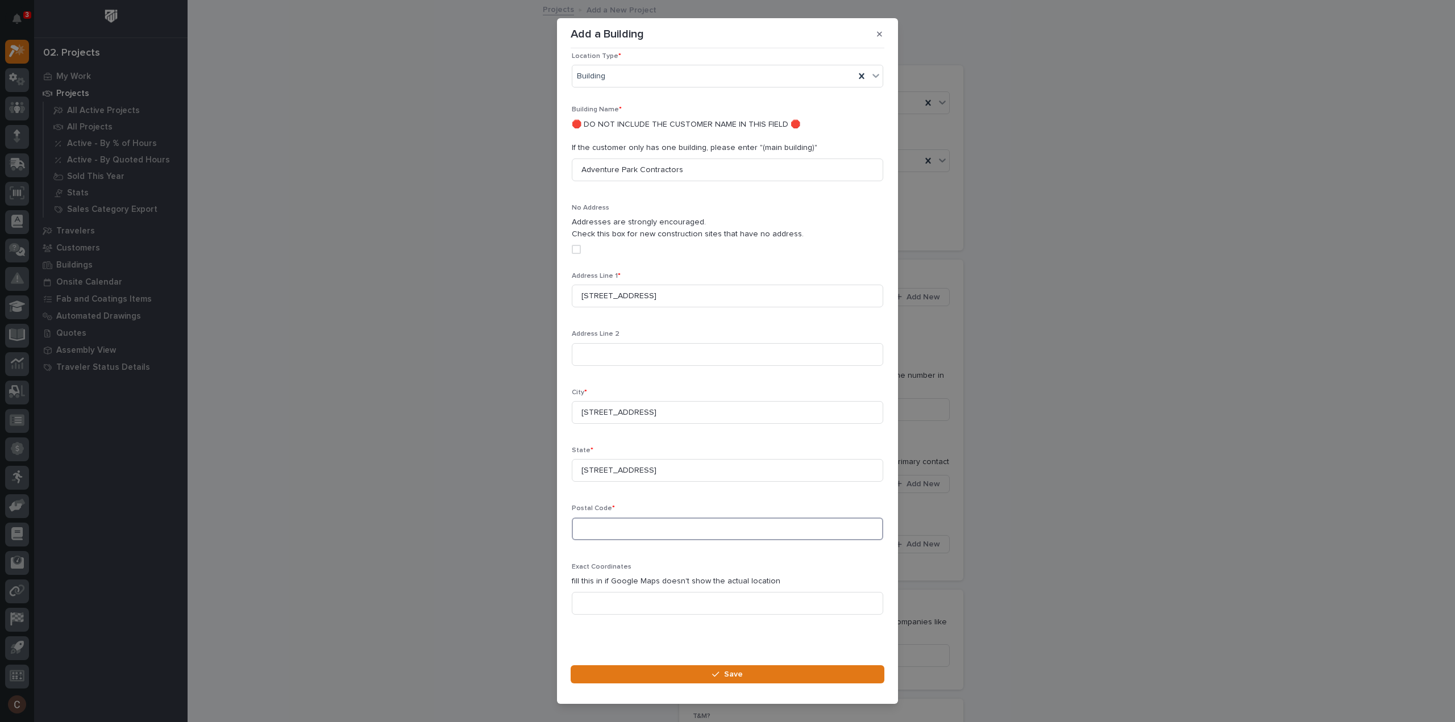
paste input "900 NE Loop 820 Hurst TX 76053"
type input "900 NE Loop 820 Hurst TX 76053"
drag, startPoint x: 723, startPoint y: 279, endPoint x: 633, endPoint y: 281, distance: 89.8
click at [633, 285] on input "900 NE Loop 820 Hurst TX 76053" at bounding box center [727, 296] width 311 height 23
click at [690, 285] on input "900 NE Loop 820 Hurst TX 76053" at bounding box center [727, 296] width 311 height 23
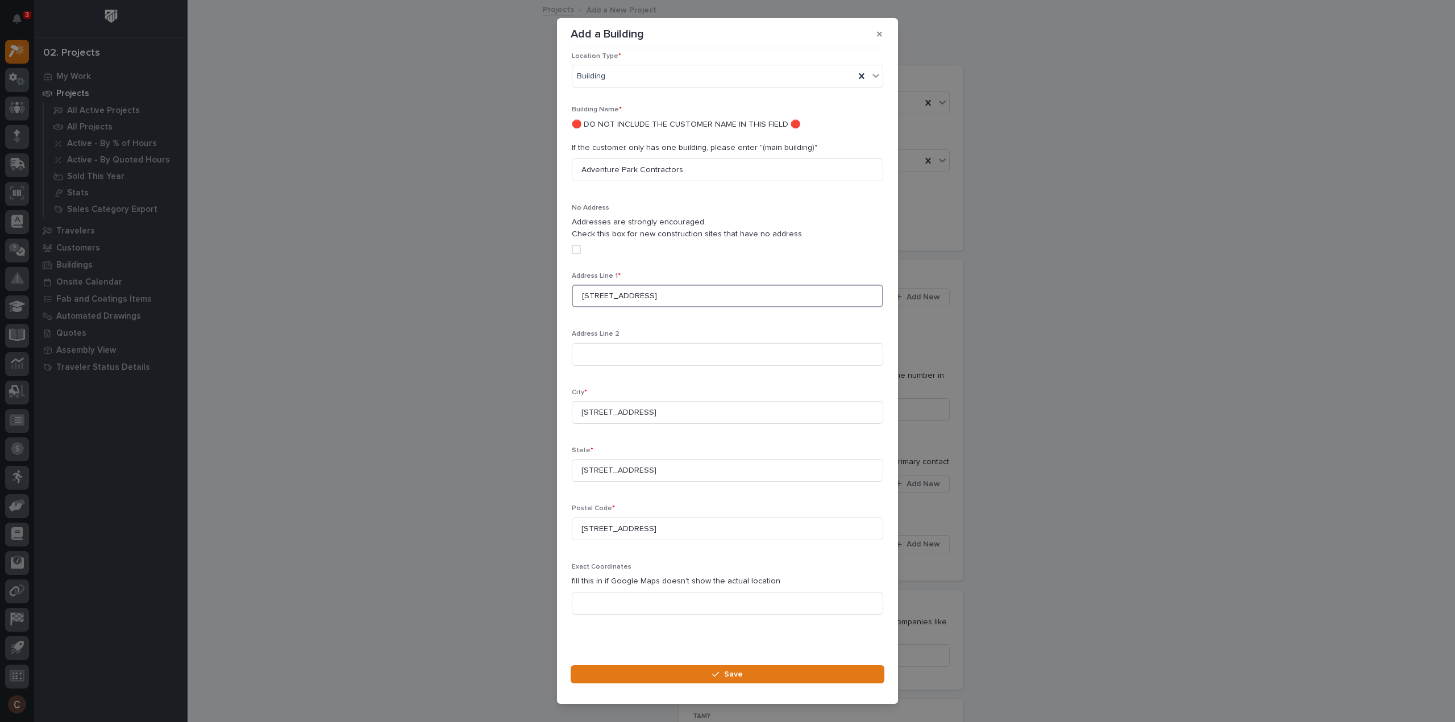
drag, startPoint x: 720, startPoint y: 284, endPoint x: 646, endPoint y: 285, distance: 73.9
click at [646, 285] on input "900 NE Loop 820 Hurst TX 76053" at bounding box center [727, 296] width 311 height 23
type input "900 NE Loop 820"
drag, startPoint x: 645, startPoint y: 401, endPoint x: 515, endPoint y: 393, distance: 130.4
click at [515, 393] on div "Add a Building Loading... Saving… Loading... Saving… Loading... Saving… Details…" at bounding box center [727, 361] width 1455 height 722
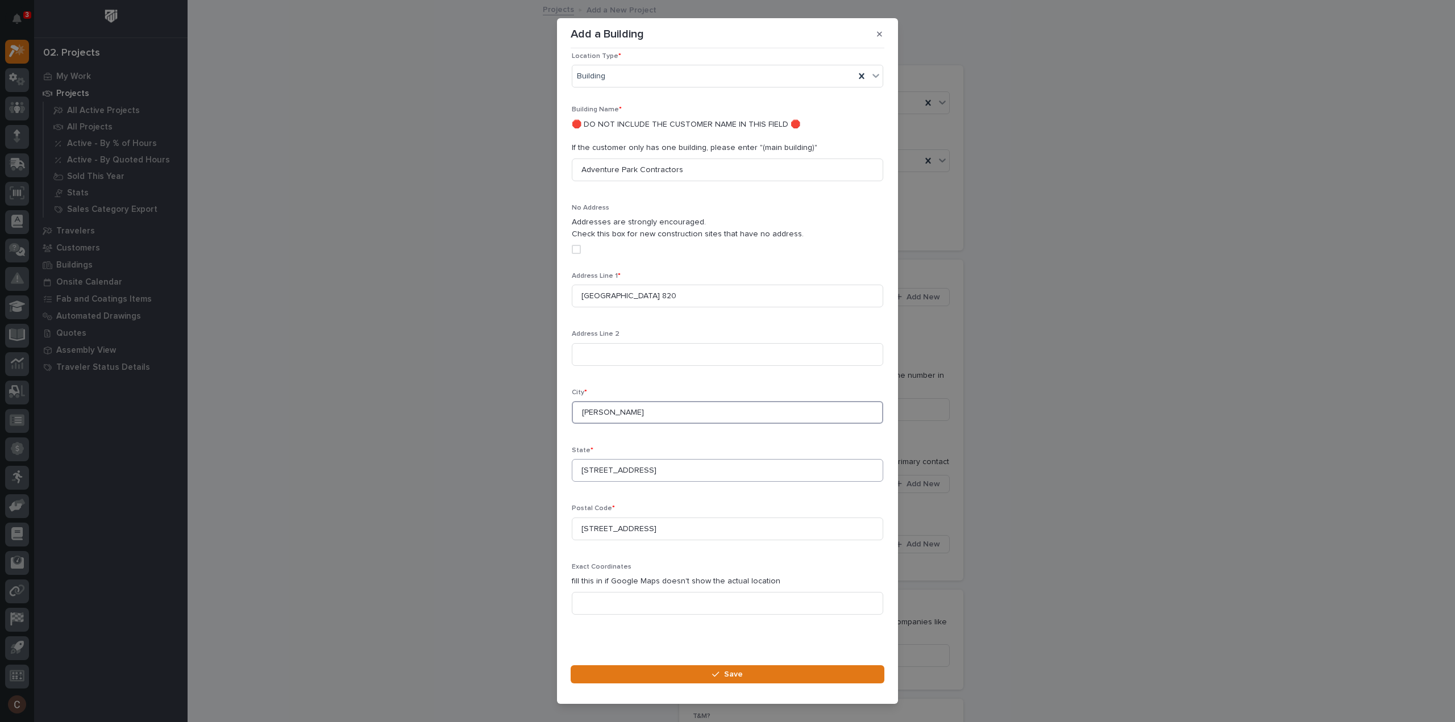
type input "Hurst"
drag, startPoint x: 713, startPoint y: 460, endPoint x: 477, endPoint y: 460, distance: 235.9
click at [477, 460] on div "Add a Building Loading... Saving… Loading... Saving… Loading... Saving… Details…" at bounding box center [727, 361] width 1455 height 722
type input "TX"
type input "76053"
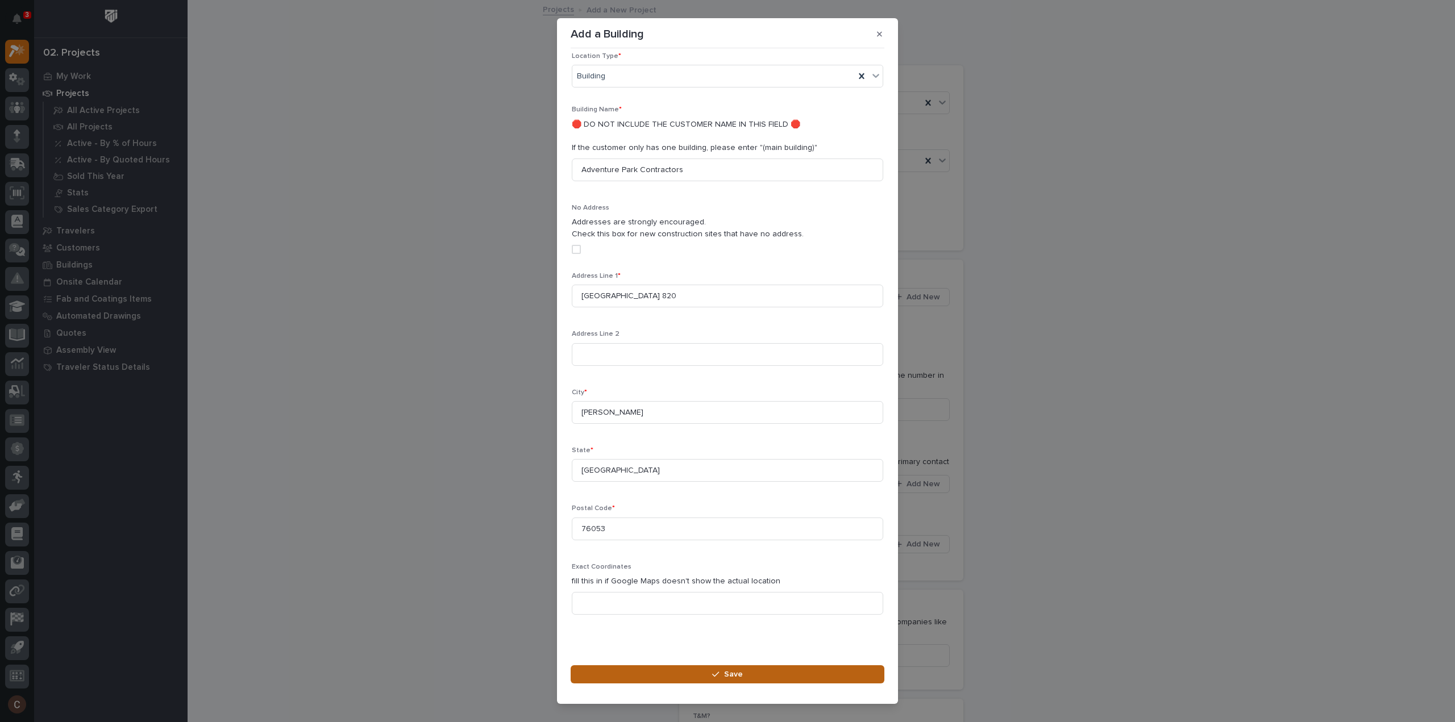
click at [730, 681] on button "Save" at bounding box center [728, 675] width 314 height 18
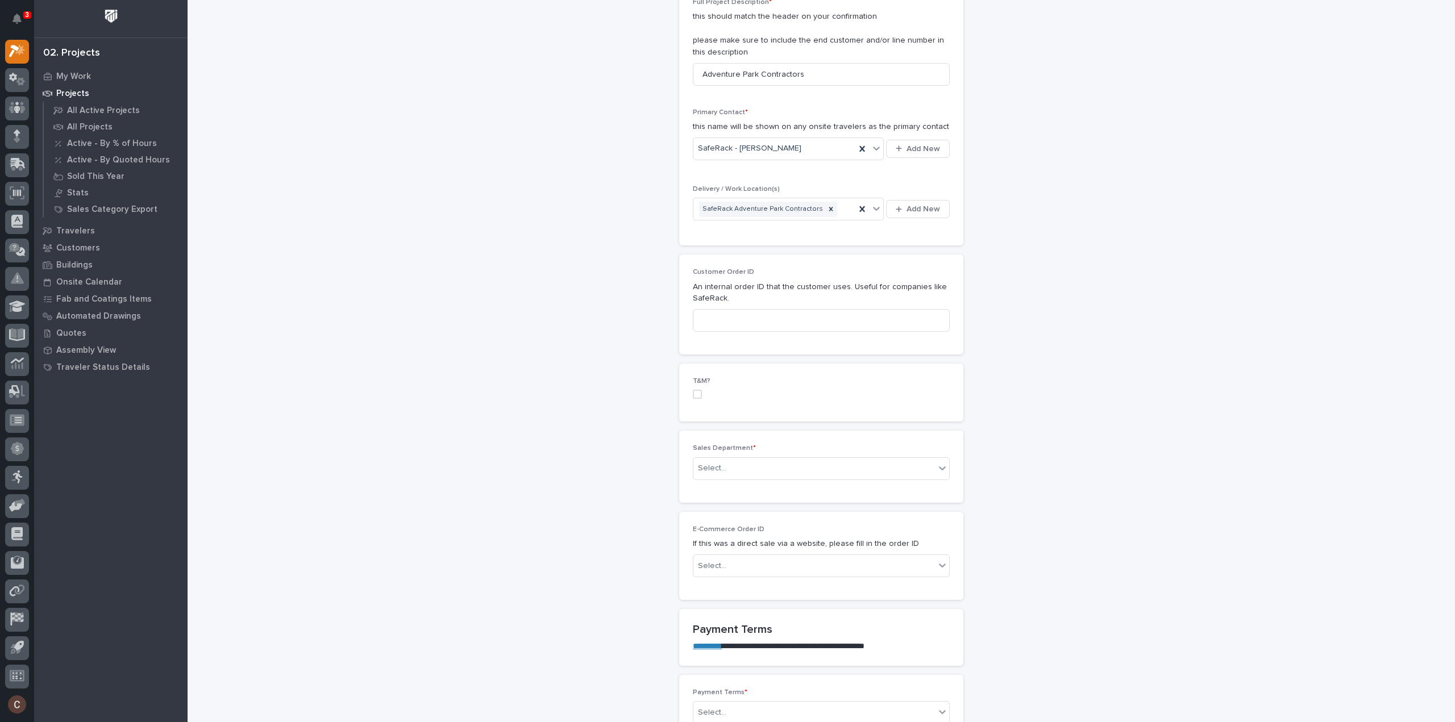
scroll to position [341, 0]
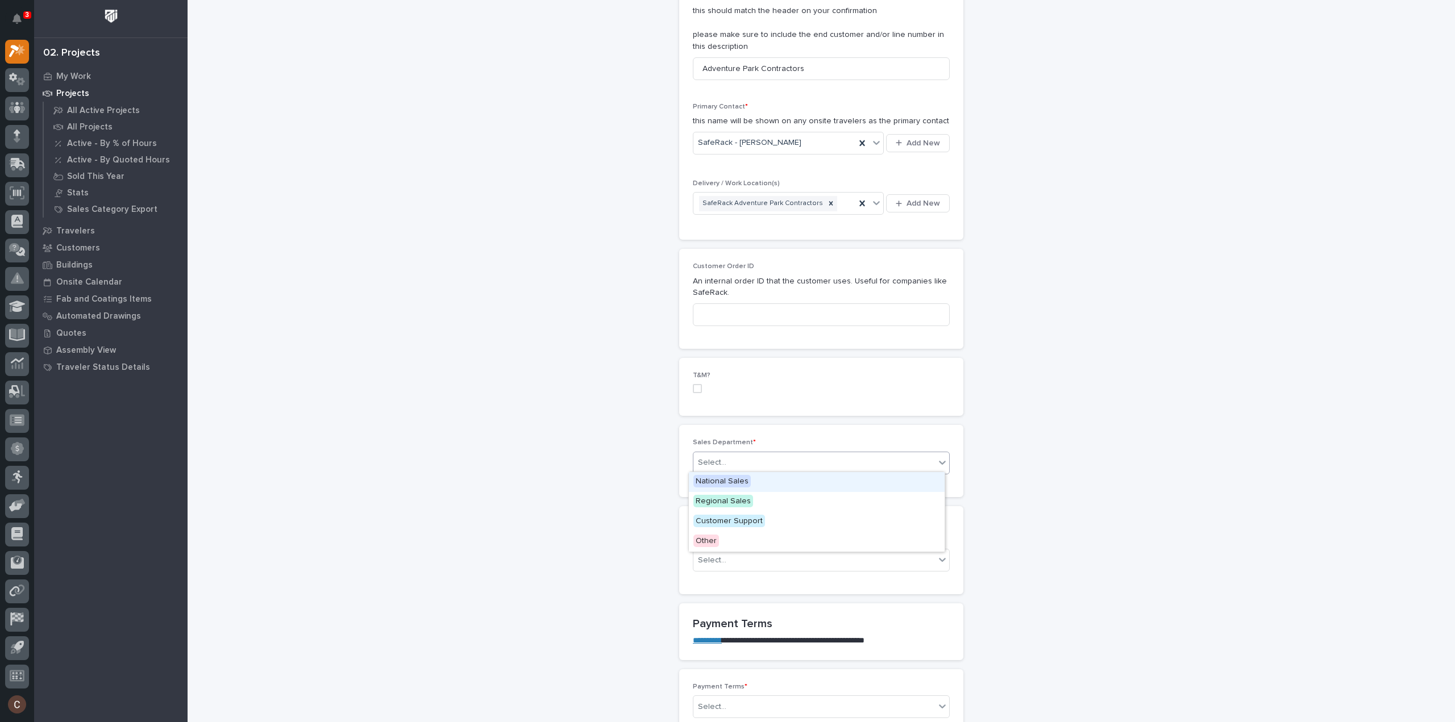
click at [733, 467] on div "Select..." at bounding box center [814, 463] width 242 height 19
click at [733, 481] on span "National Sales" at bounding box center [721, 481] width 57 height 13
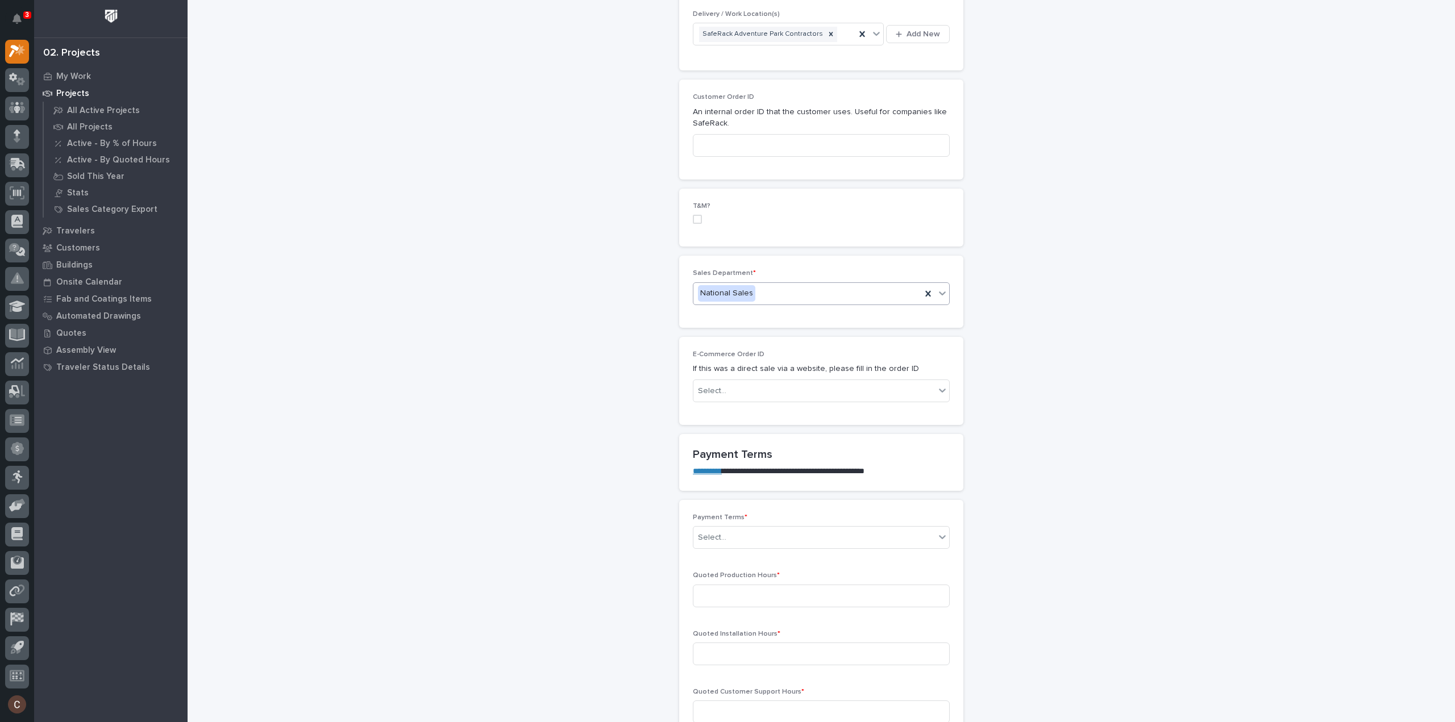
scroll to position [512, 0]
click at [731, 529] on div "Select..." at bounding box center [814, 536] width 242 height 19
click at [714, 650] on div "Other" at bounding box center [817, 654] width 256 height 20
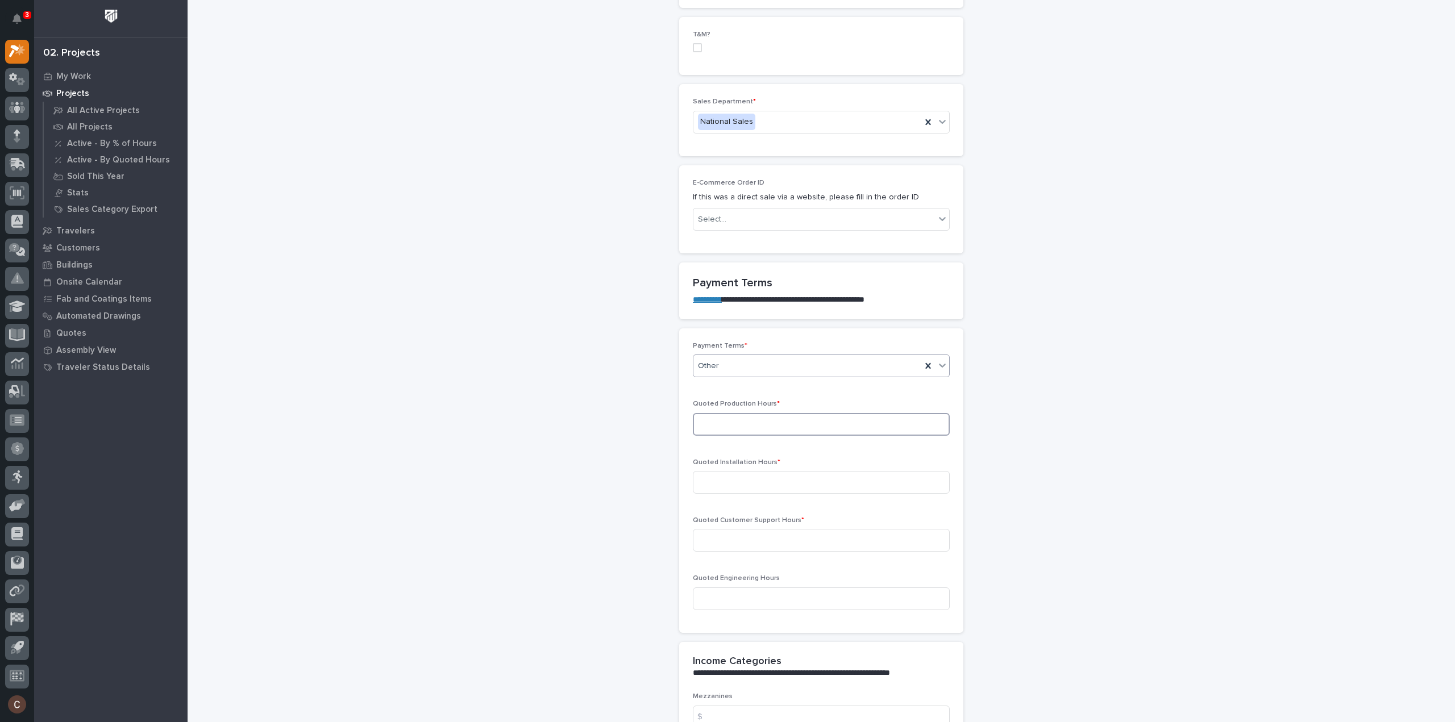
click at [760, 431] on input at bounding box center [821, 424] width 257 height 23
click at [751, 413] on input at bounding box center [821, 424] width 257 height 23
type input "81"
click at [772, 479] on input at bounding box center [821, 482] width 257 height 23
type input "0"
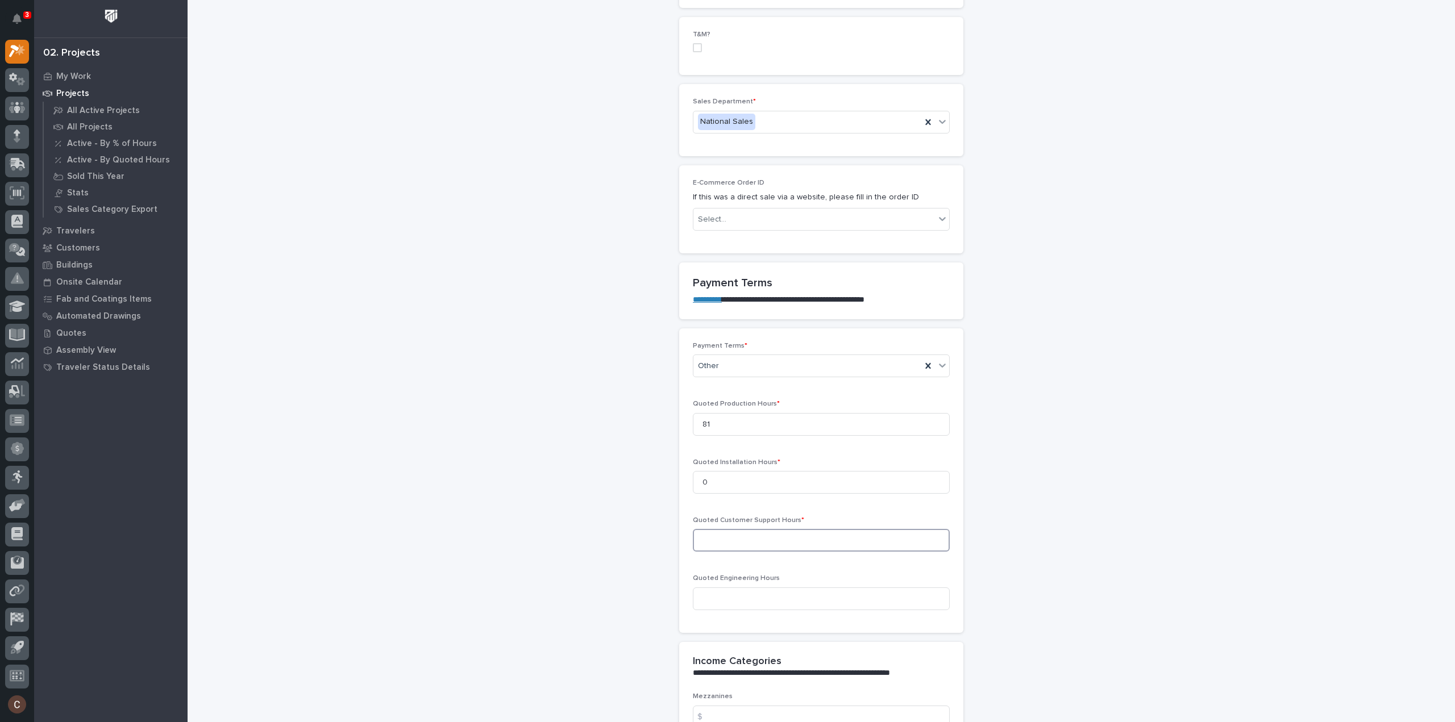
click at [776, 538] on input at bounding box center [821, 540] width 257 height 23
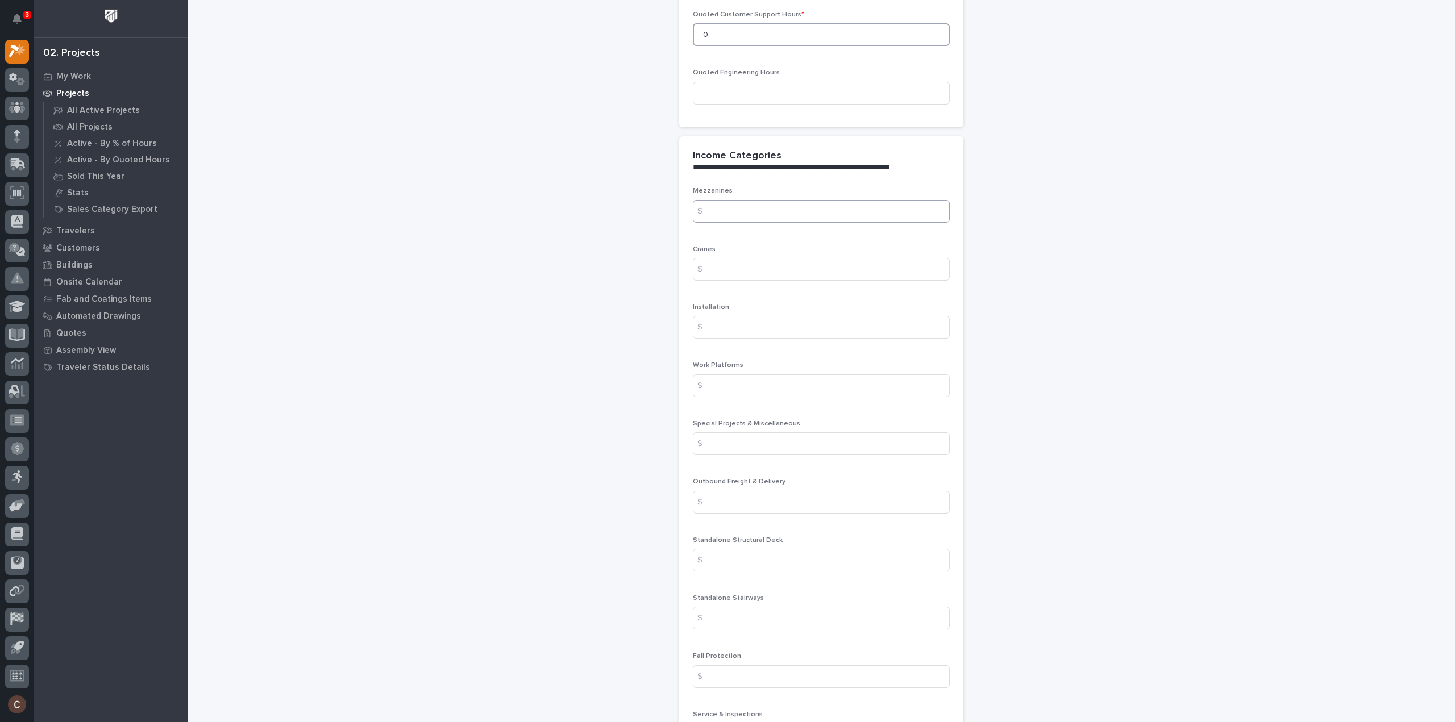
scroll to position [1194, 0]
type input "0"
click at [732, 496] on input at bounding box center [821, 496] width 257 height 23
type input "2344"
click at [754, 614] on input at bounding box center [821, 612] width 257 height 23
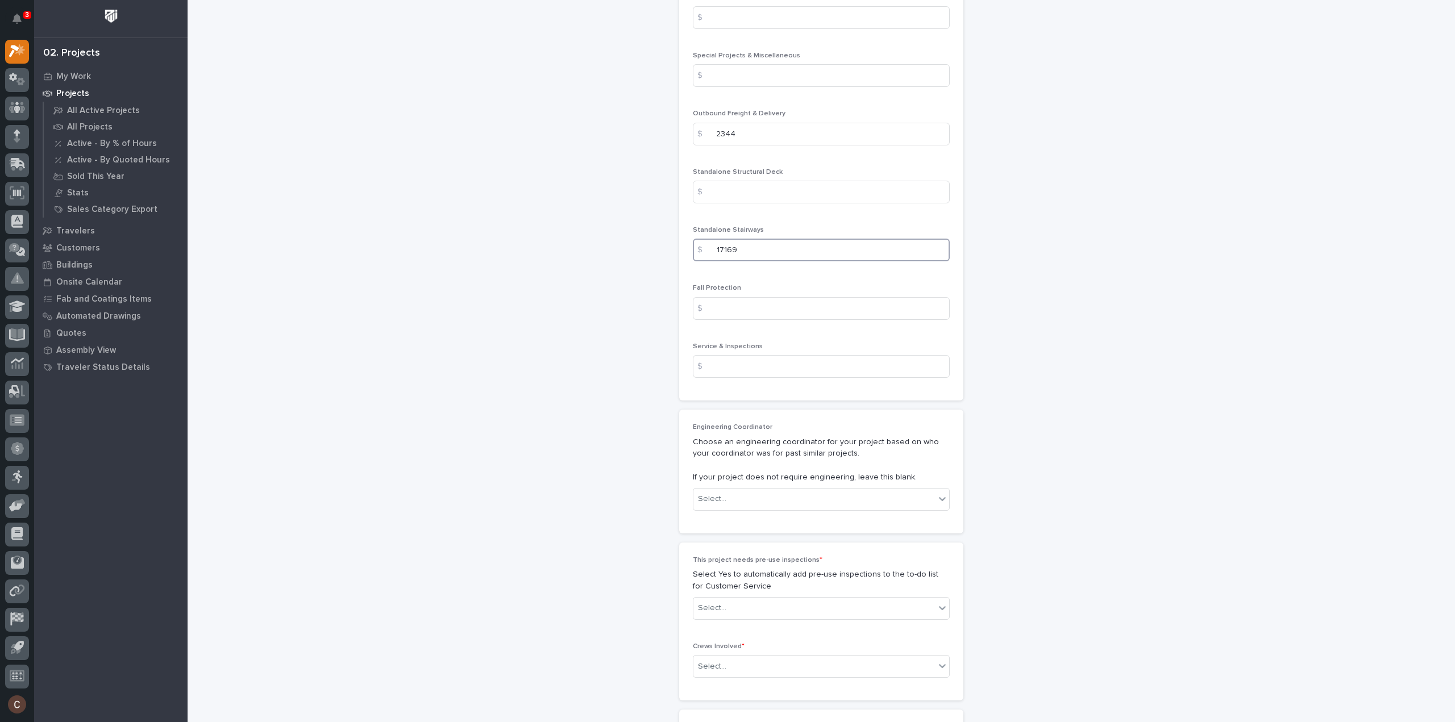
scroll to position [1648, 0]
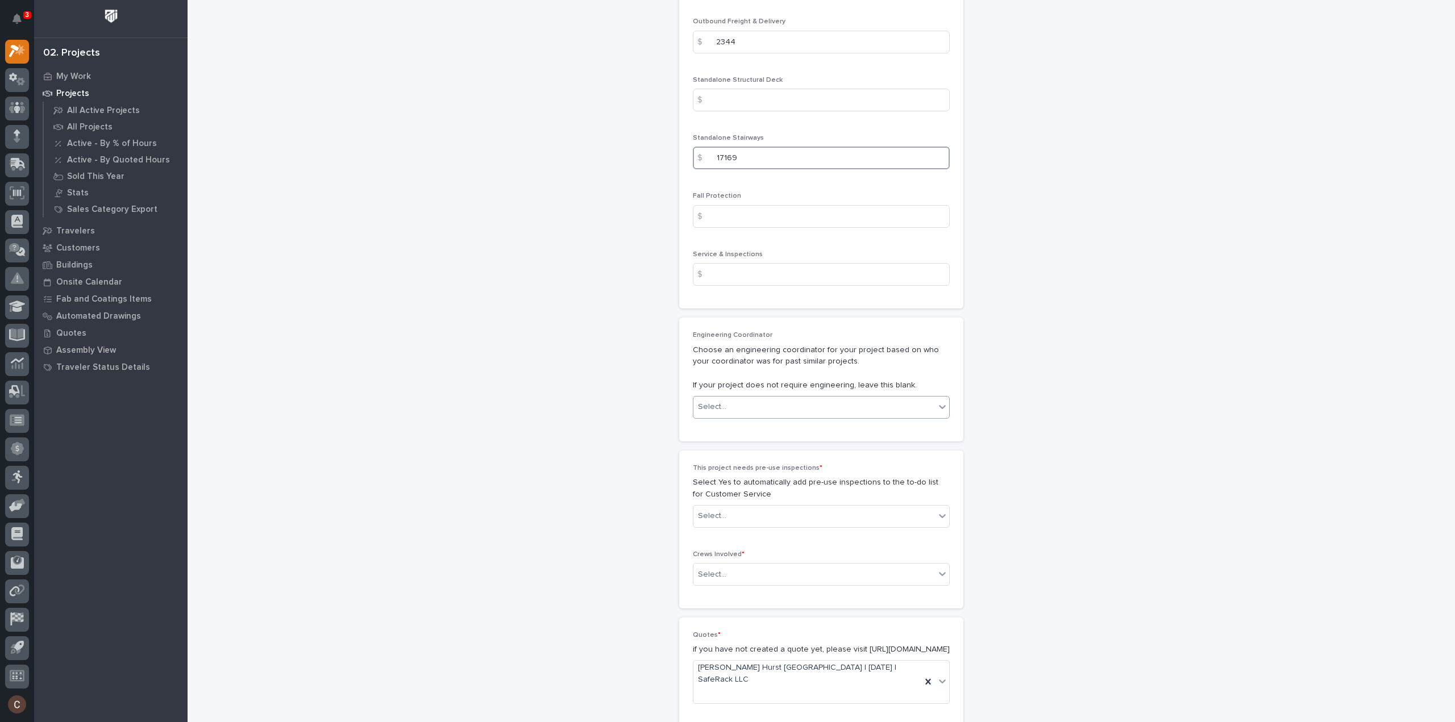
type input "17169"
click at [745, 398] on div "Select..." at bounding box center [814, 407] width 242 height 19
click at [771, 509] on div "Select..." at bounding box center [814, 516] width 242 height 19
click at [740, 556] on div "No" at bounding box center [817, 554] width 256 height 20
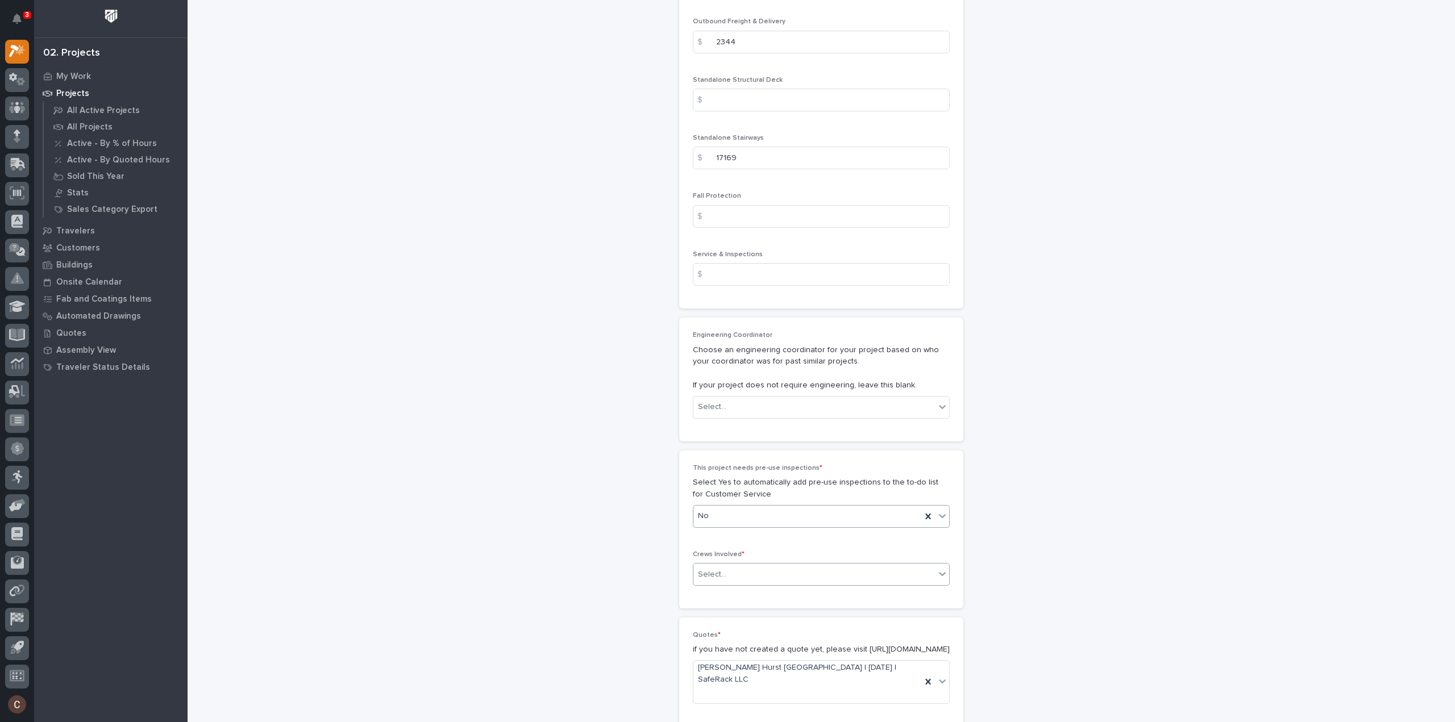
click at [735, 568] on div "Select..." at bounding box center [814, 574] width 242 height 19
drag, startPoint x: 727, startPoint y: 594, endPoint x: 735, endPoint y: 586, distance: 11.3
click at [727, 594] on div "Production" at bounding box center [817, 592] width 256 height 20
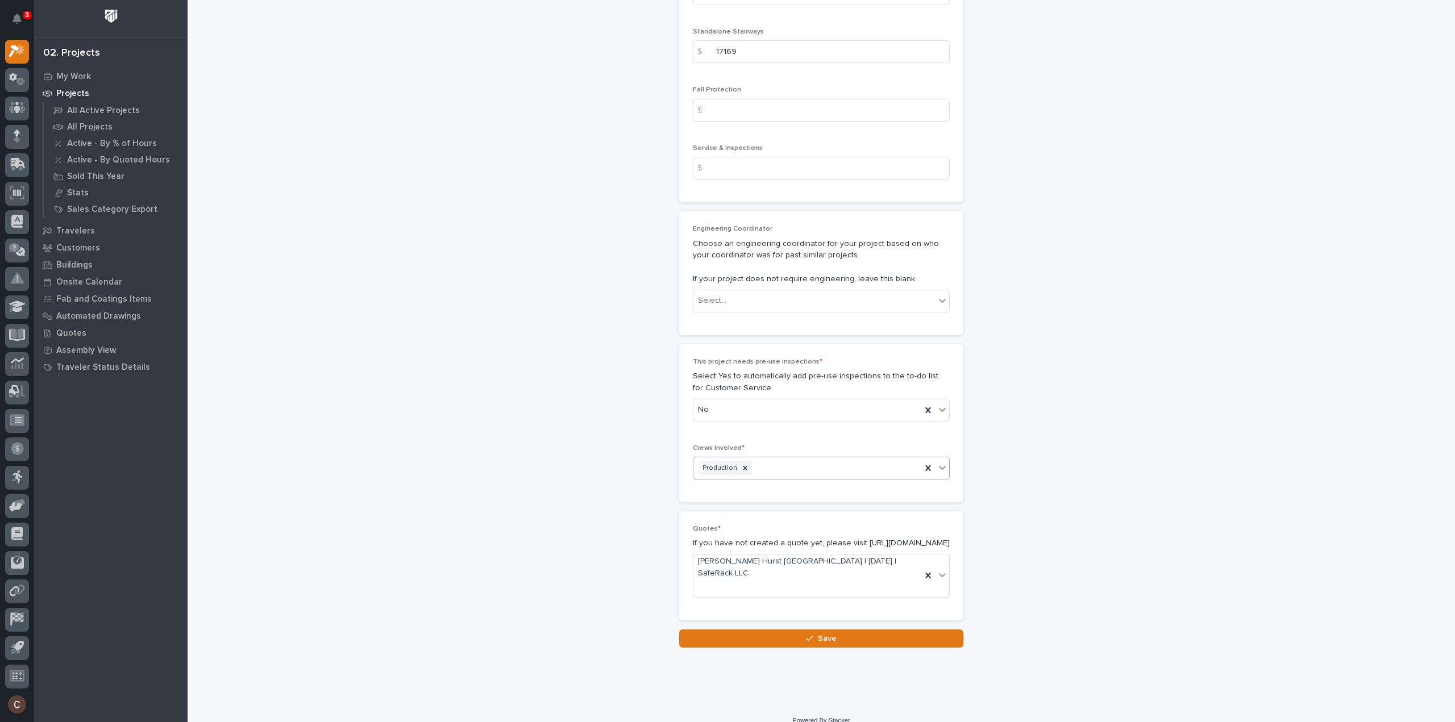
scroll to position [1755, 0]
click at [822, 633] on span "Save" at bounding box center [827, 638] width 19 height 10
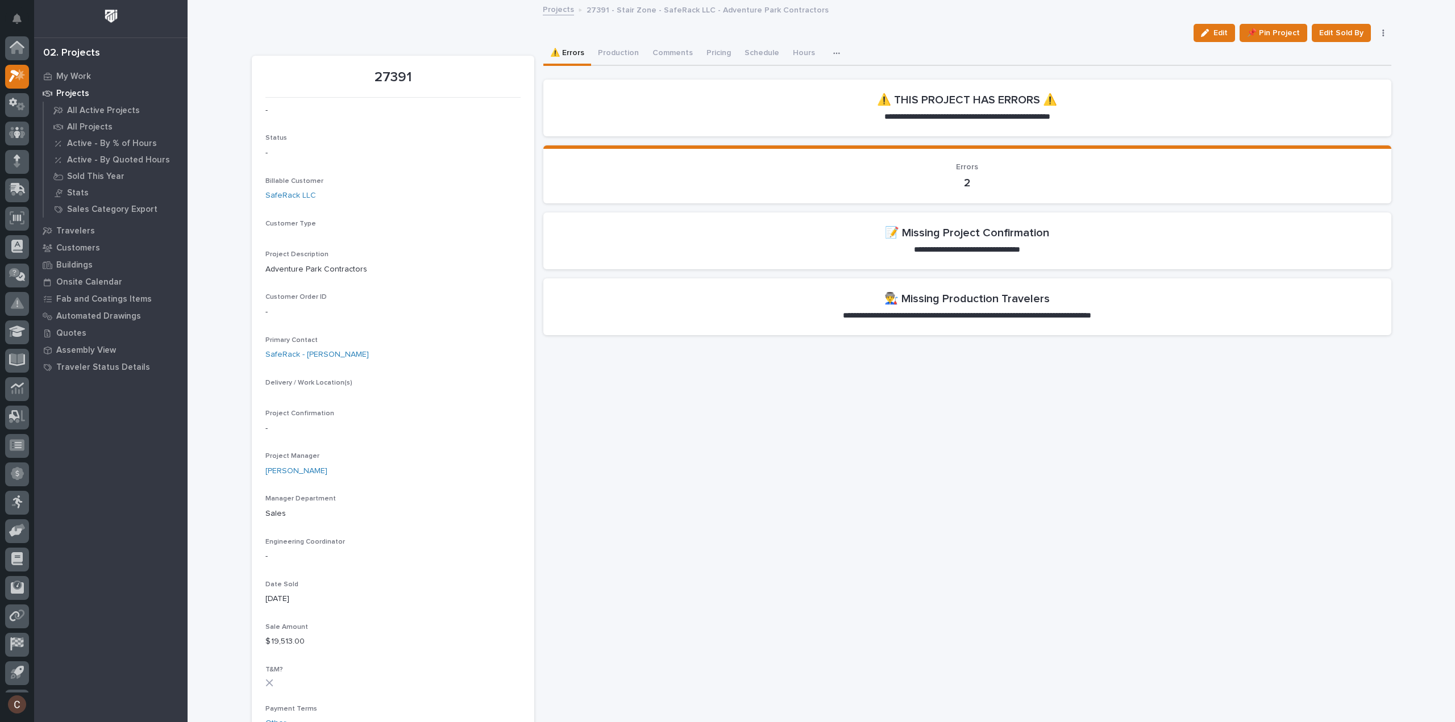
scroll to position [25, 0]
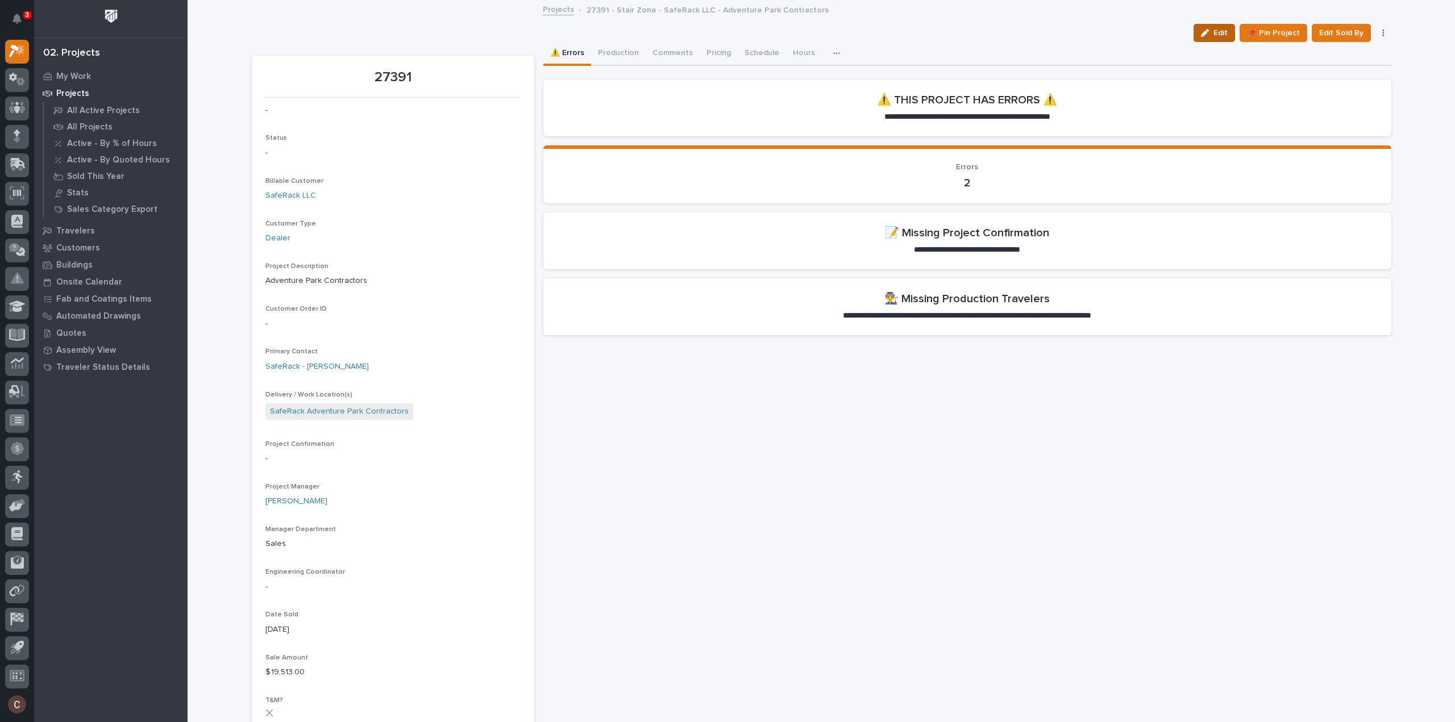
click at [1203, 36] on icon "button" at bounding box center [1205, 33] width 8 height 8
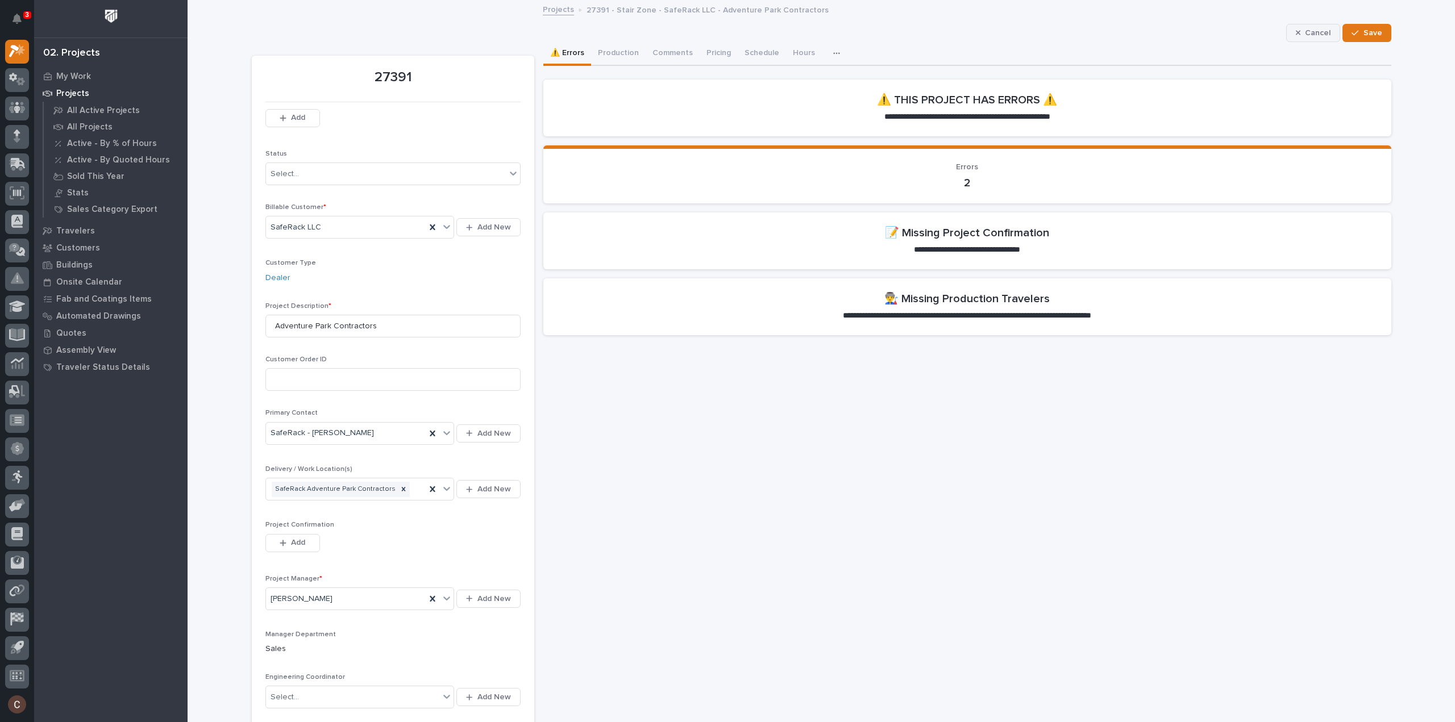
click at [1302, 33] on div "button" at bounding box center [1301, 33] width 10 height 8
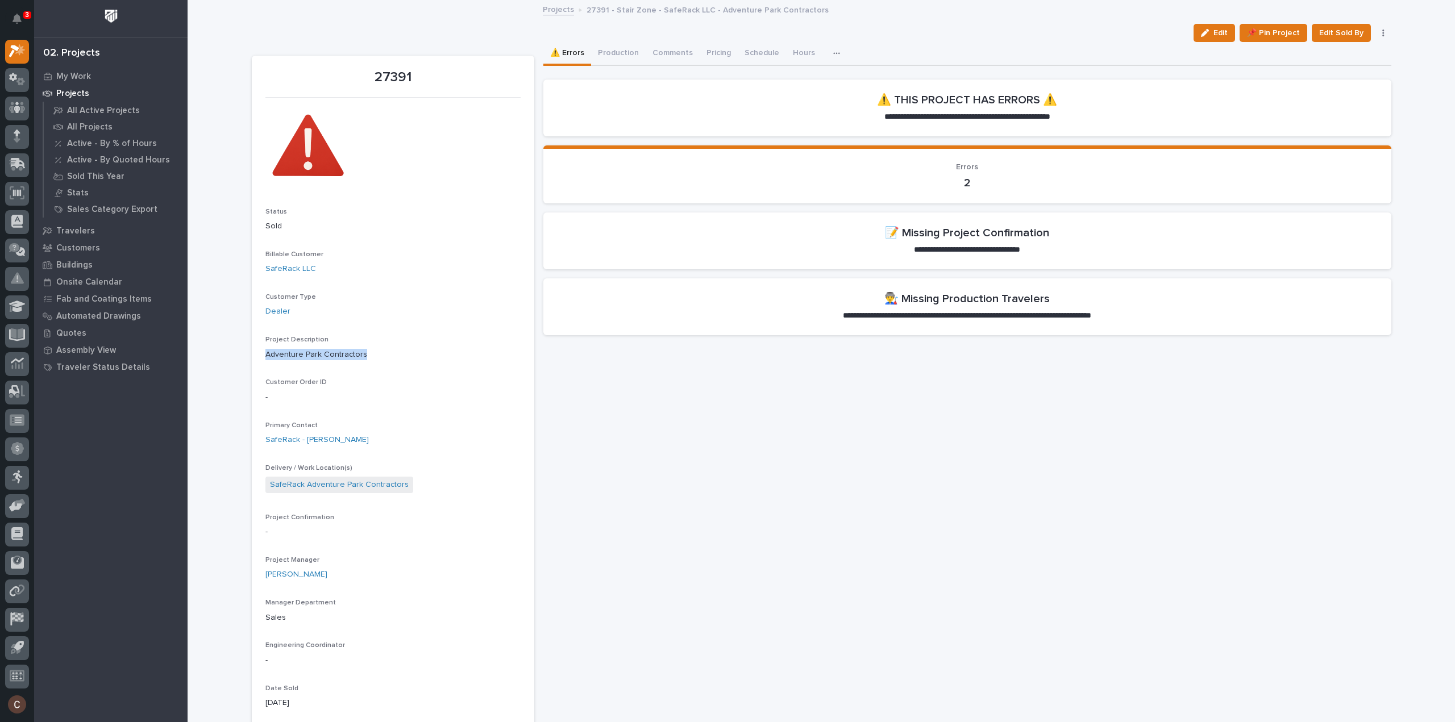
drag, startPoint x: 361, startPoint y: 356, endPoint x: 256, endPoint y: 359, distance: 105.7
copy p "Adventure Park Contractors"
drag, startPoint x: 899, startPoint y: 578, endPoint x: 893, endPoint y: 564, distance: 14.8
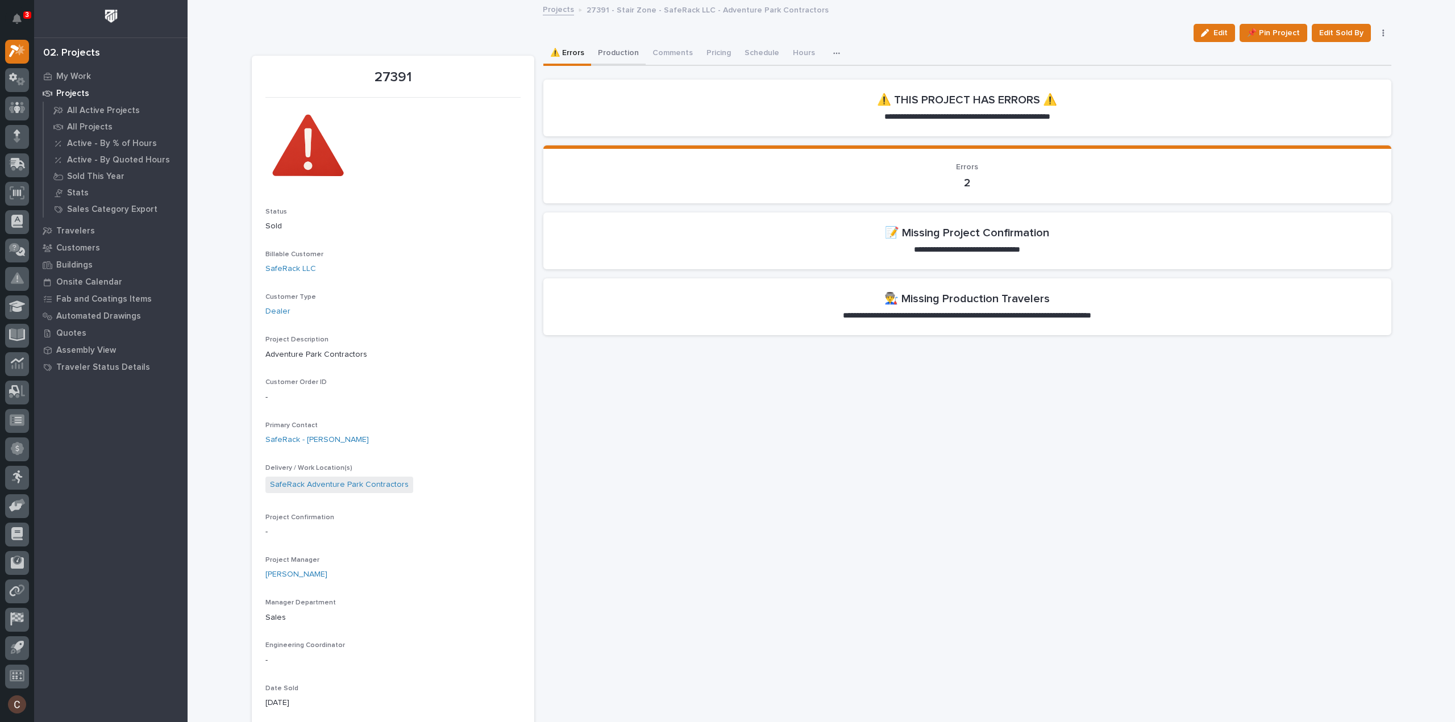
click at [618, 61] on button "Production" at bounding box center [618, 54] width 55 height 24
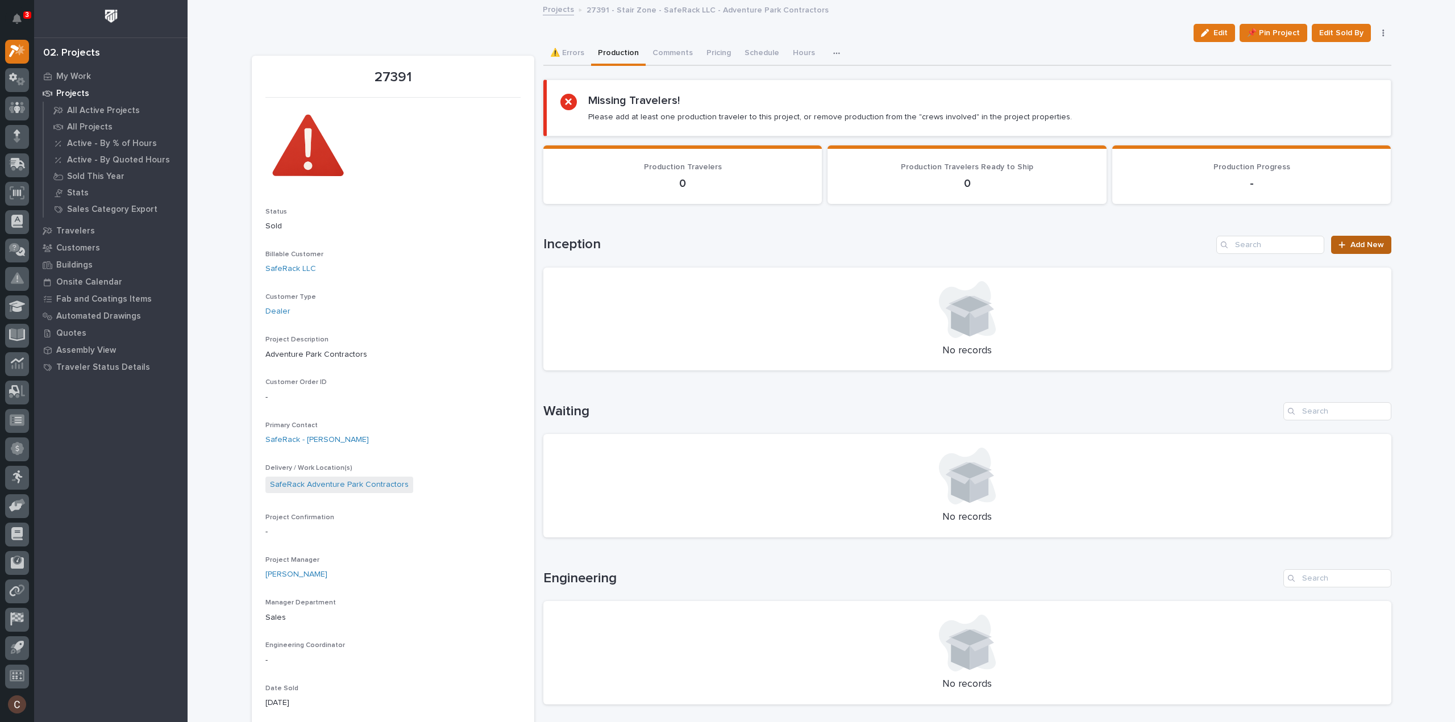
click at [1363, 244] on span "Add New" at bounding box center [1367, 245] width 34 height 8
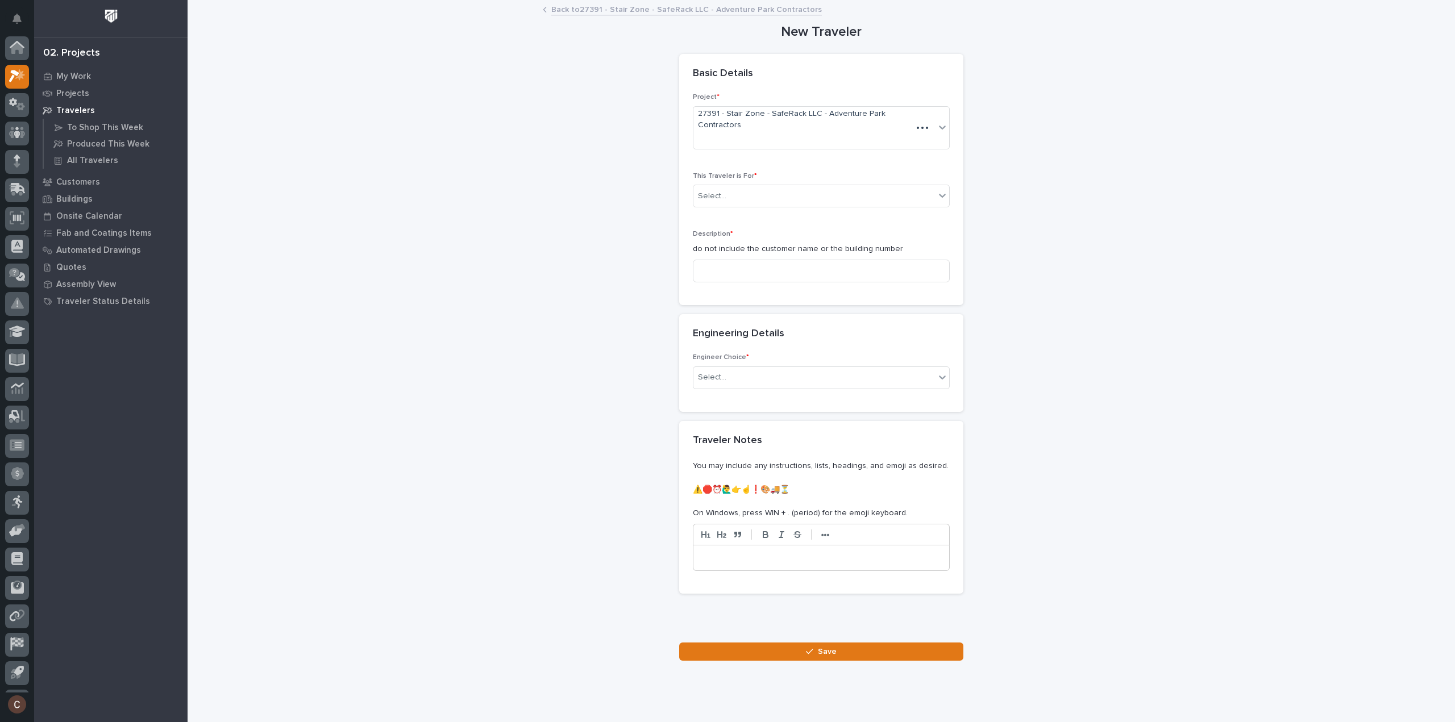
scroll to position [25, 0]
click at [788, 188] on div "Select..." at bounding box center [814, 196] width 242 height 19
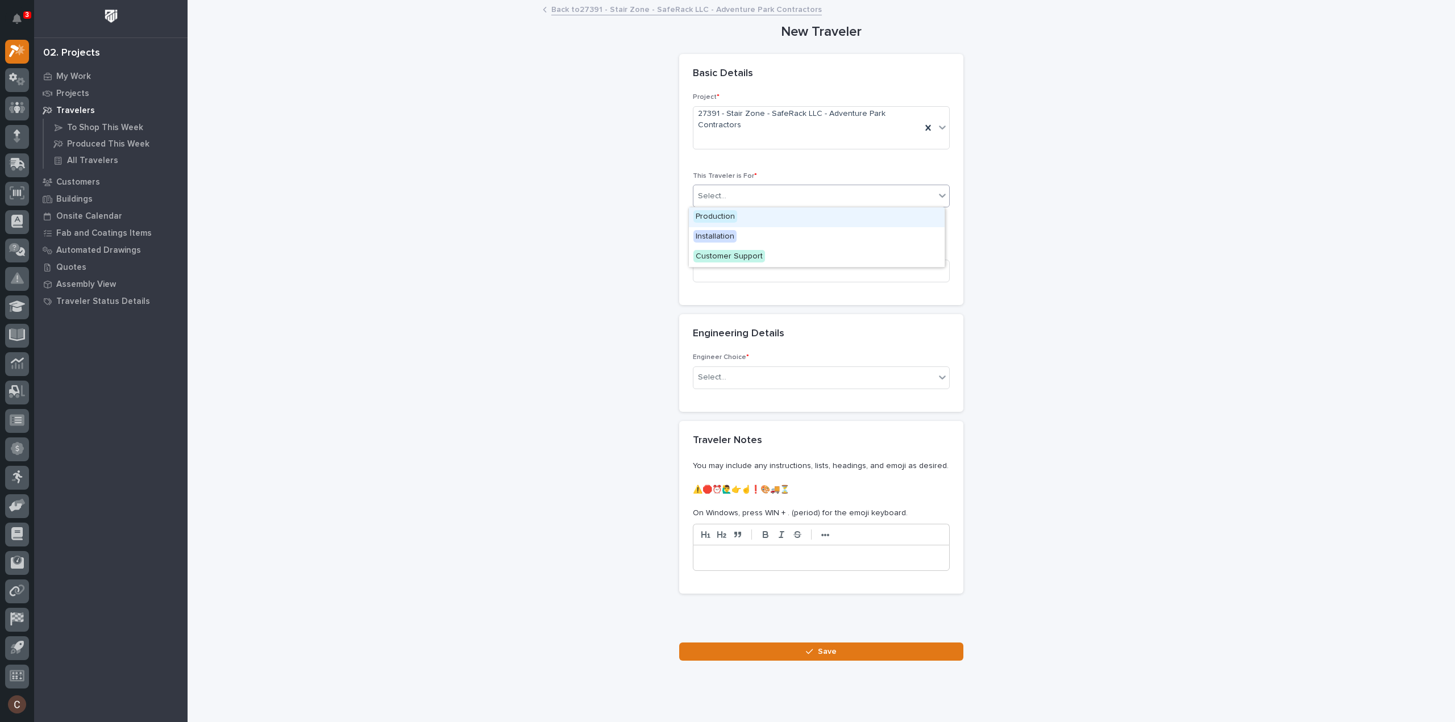
click at [759, 215] on div "Production" at bounding box center [817, 217] width 256 height 20
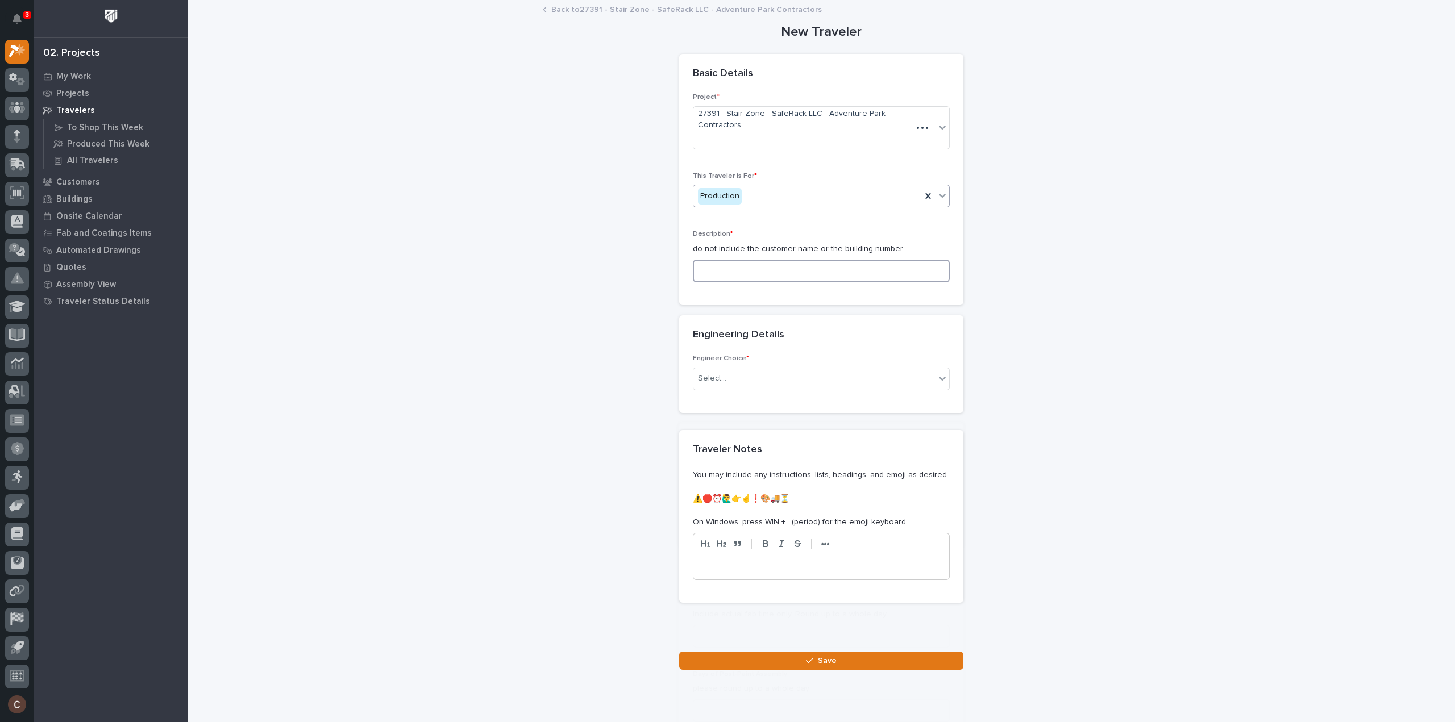
click at [745, 268] on input at bounding box center [821, 271] width 257 height 23
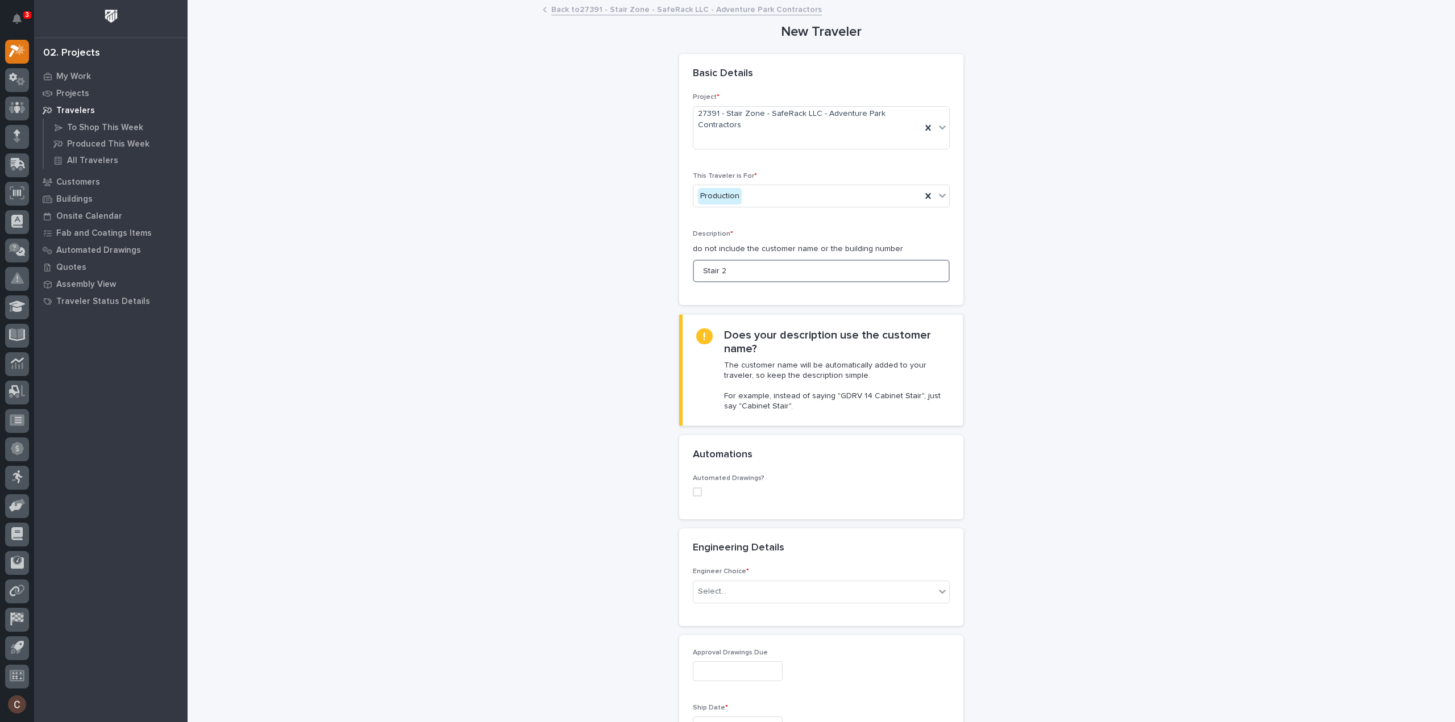
type input "Stair 2"
click at [695, 484] on div "Automated Drawings?" at bounding box center [821, 490] width 257 height 31
click at [696, 492] on span at bounding box center [697, 492] width 9 height 9
click at [720, 560] on div "Select..." at bounding box center [712, 566] width 28 height 12
type input "*****"
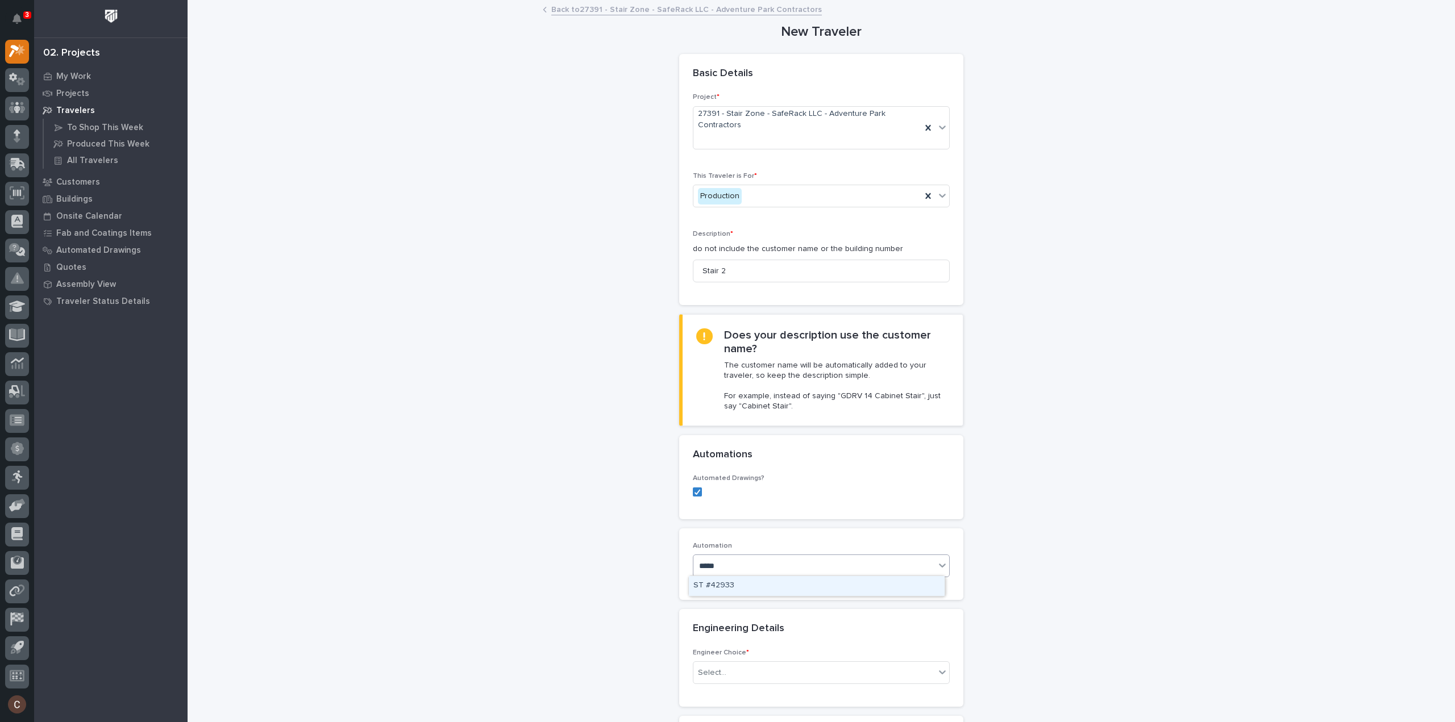
click at [729, 577] on div "ST #42933" at bounding box center [817, 586] width 256 height 20
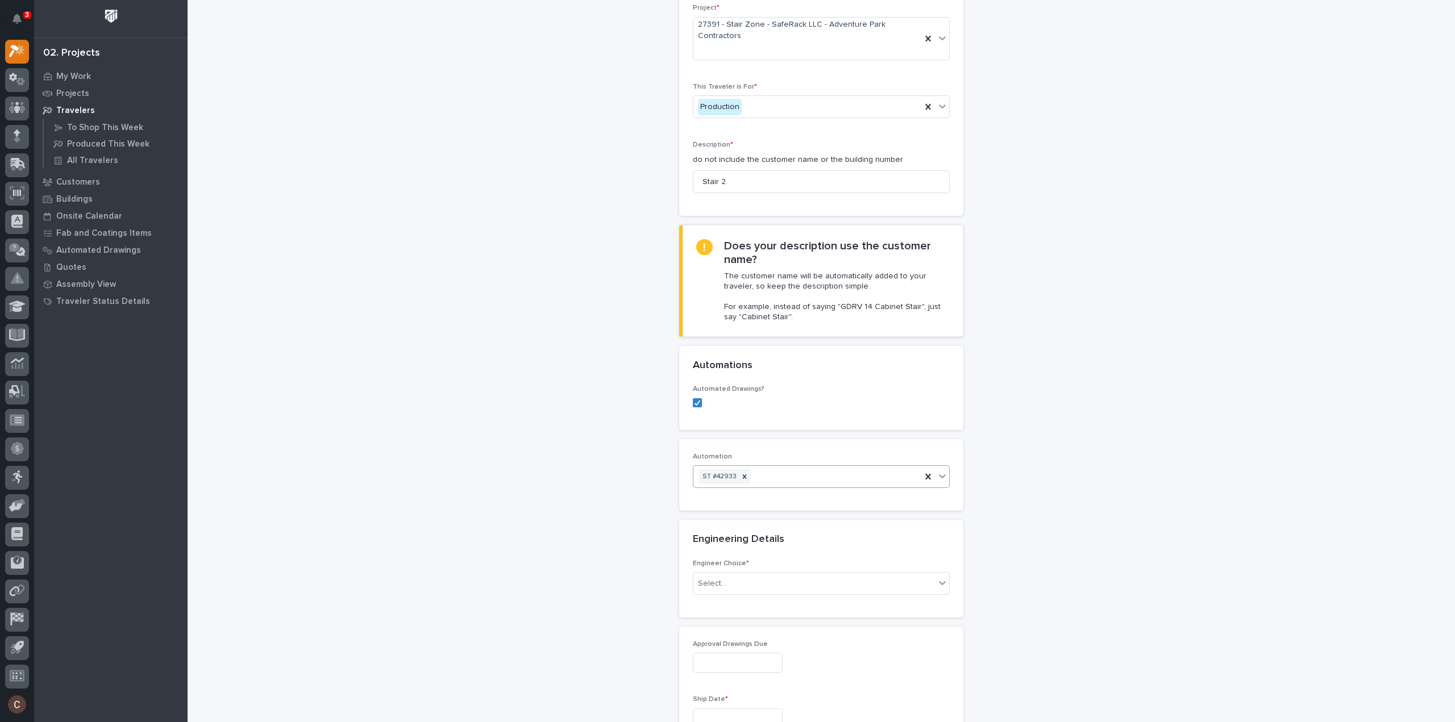
scroll to position [171, 0]
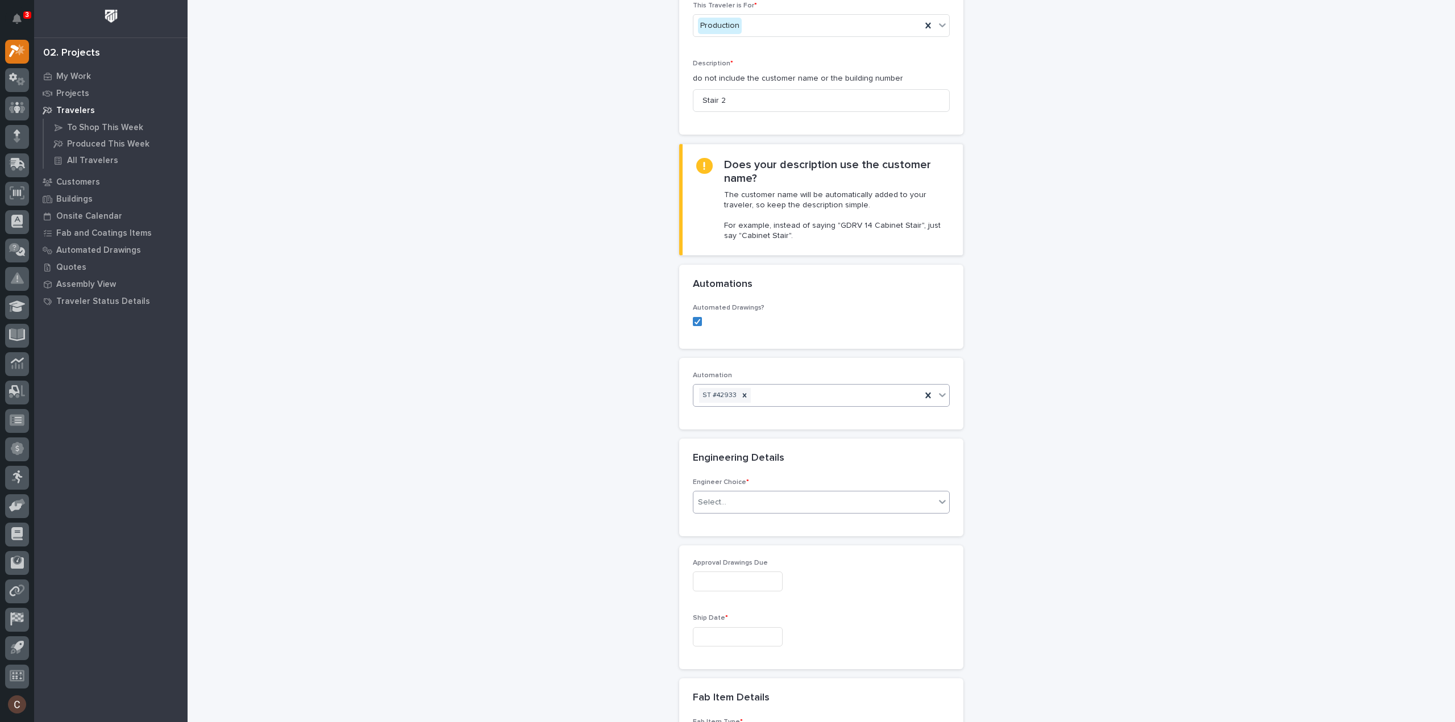
click at [745, 500] on div "Select..." at bounding box center [814, 502] width 242 height 19
click at [726, 556] on div "I know who will draw this" at bounding box center [817, 562] width 256 height 20
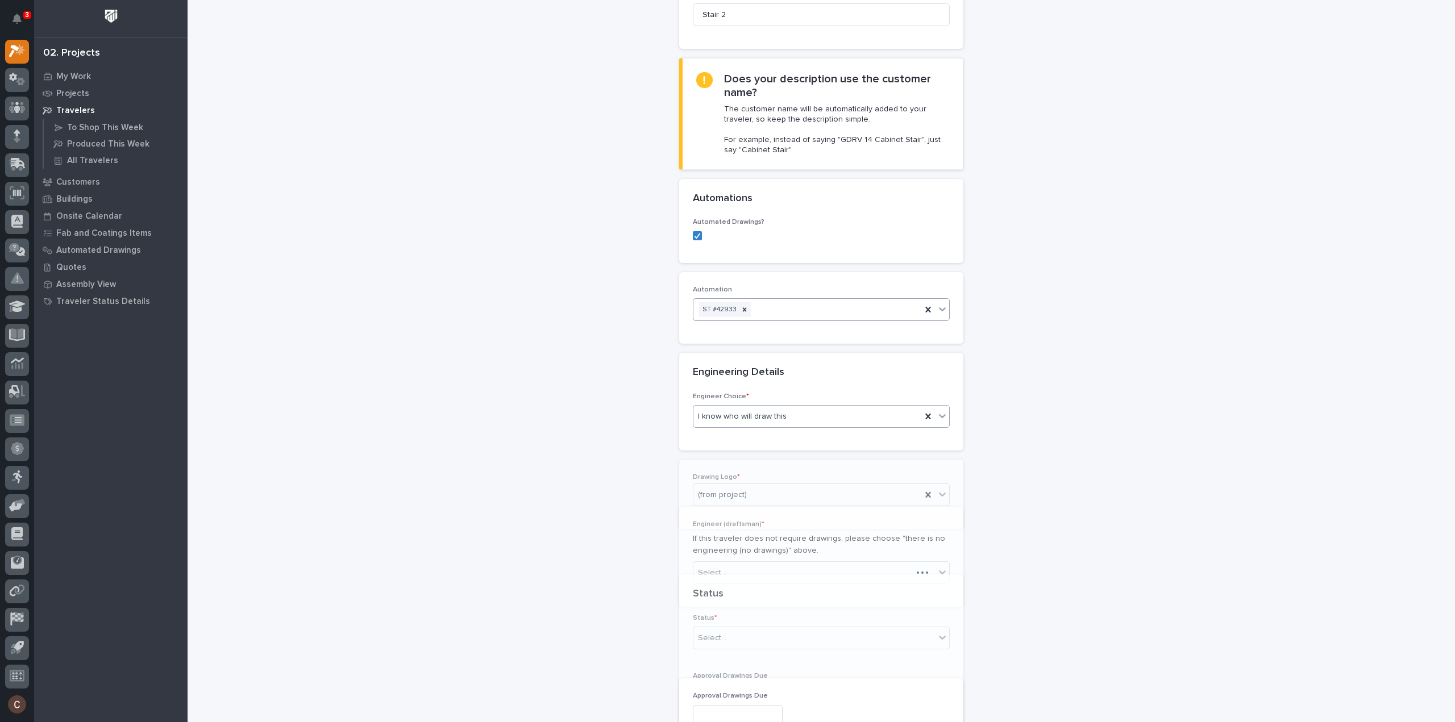
scroll to position [344, 0]
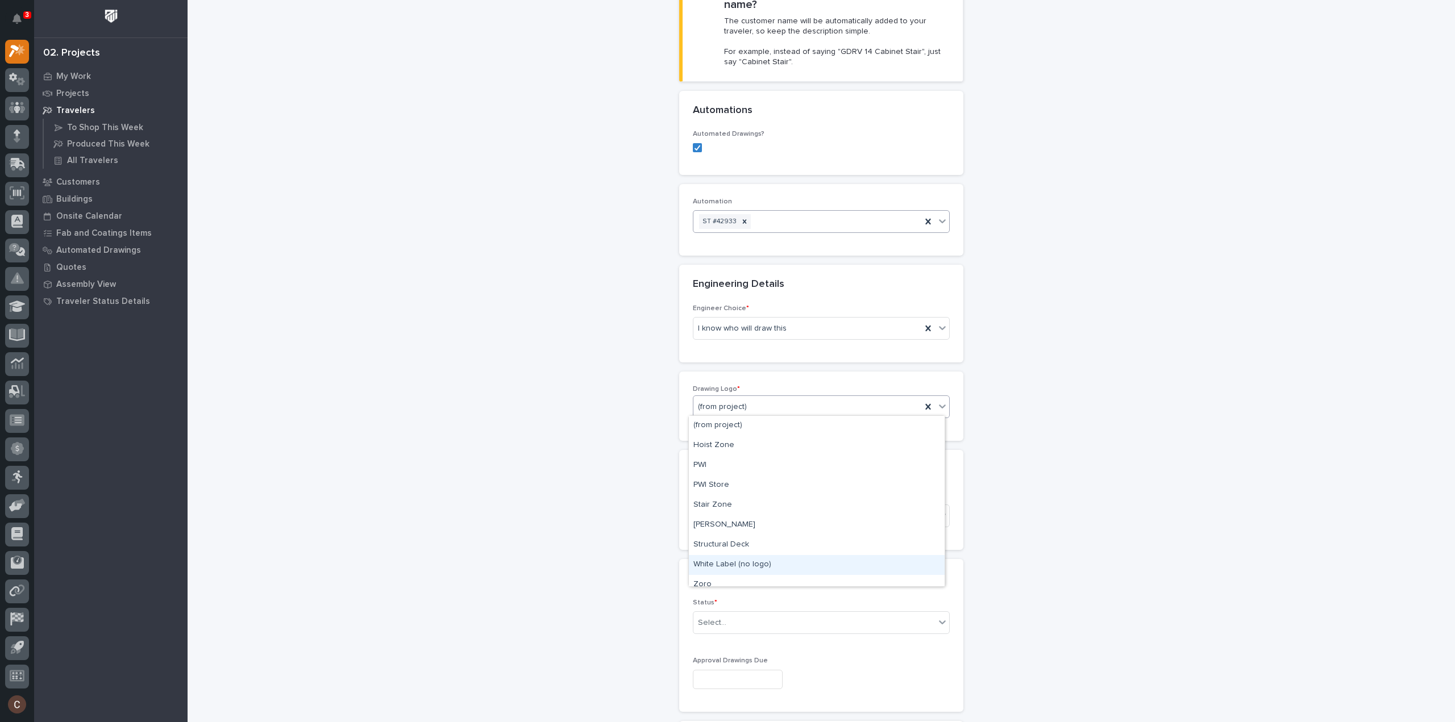
click at [725, 560] on div "White Label (no logo)" at bounding box center [817, 565] width 256 height 20
click at [717, 521] on div "Select..." at bounding box center [814, 516] width 242 height 19
type input "******"
click at [736, 621] on div "Select..." at bounding box center [814, 623] width 242 height 19
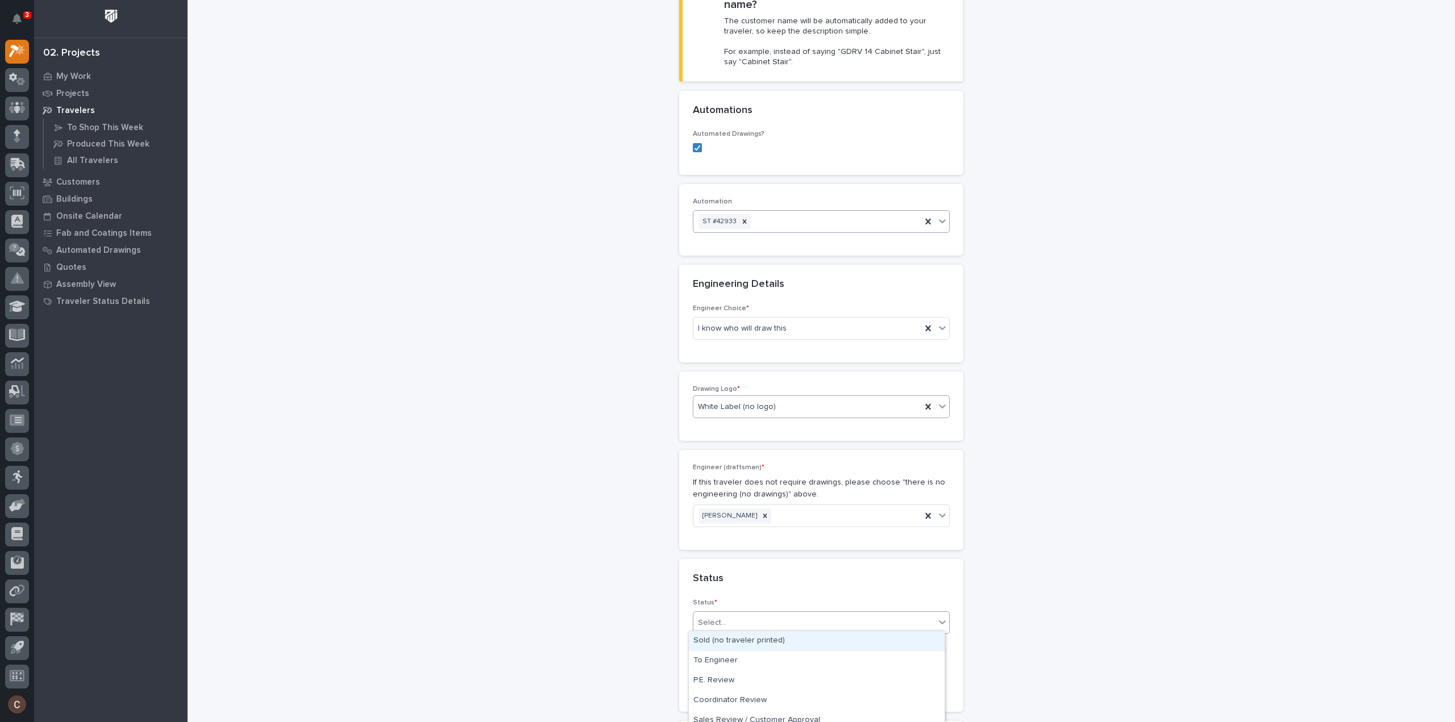
click at [733, 642] on div "Sold (no traveler printed)" at bounding box center [817, 641] width 256 height 20
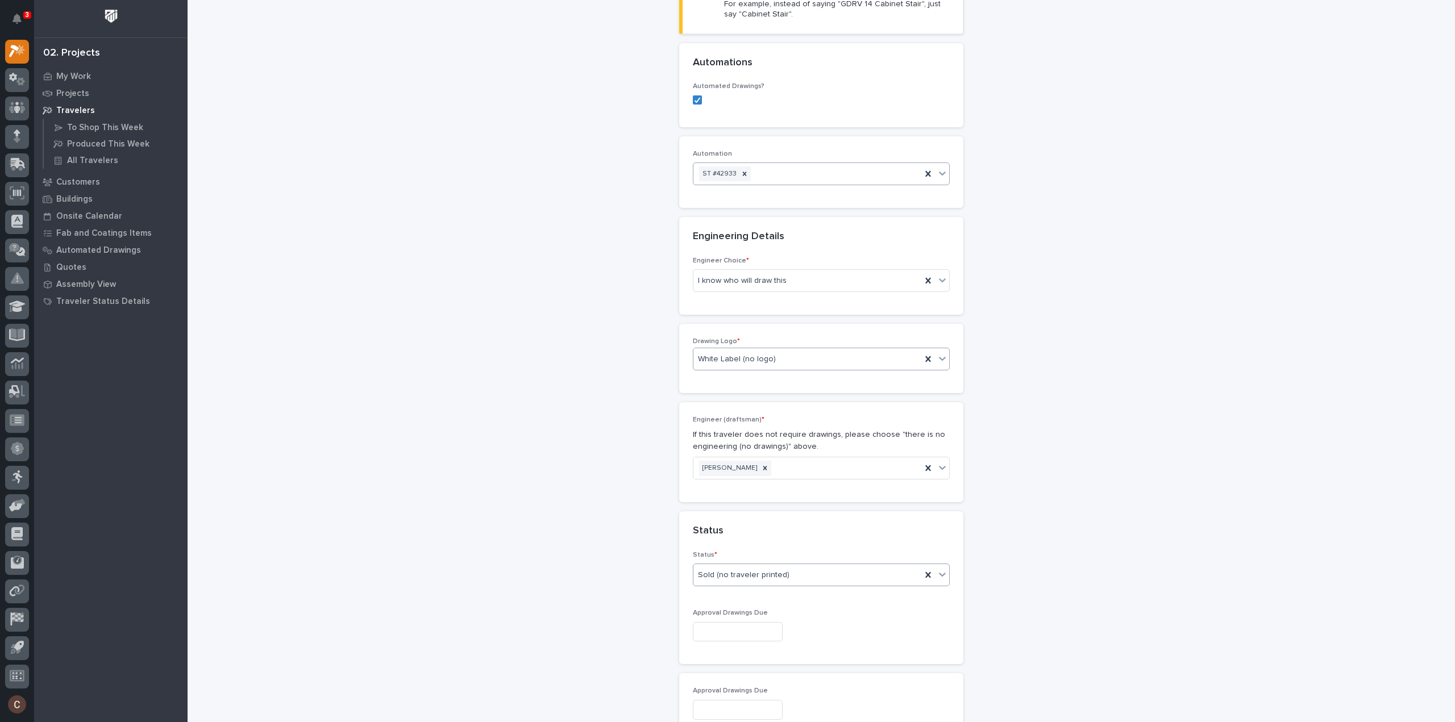
scroll to position [629, 0]
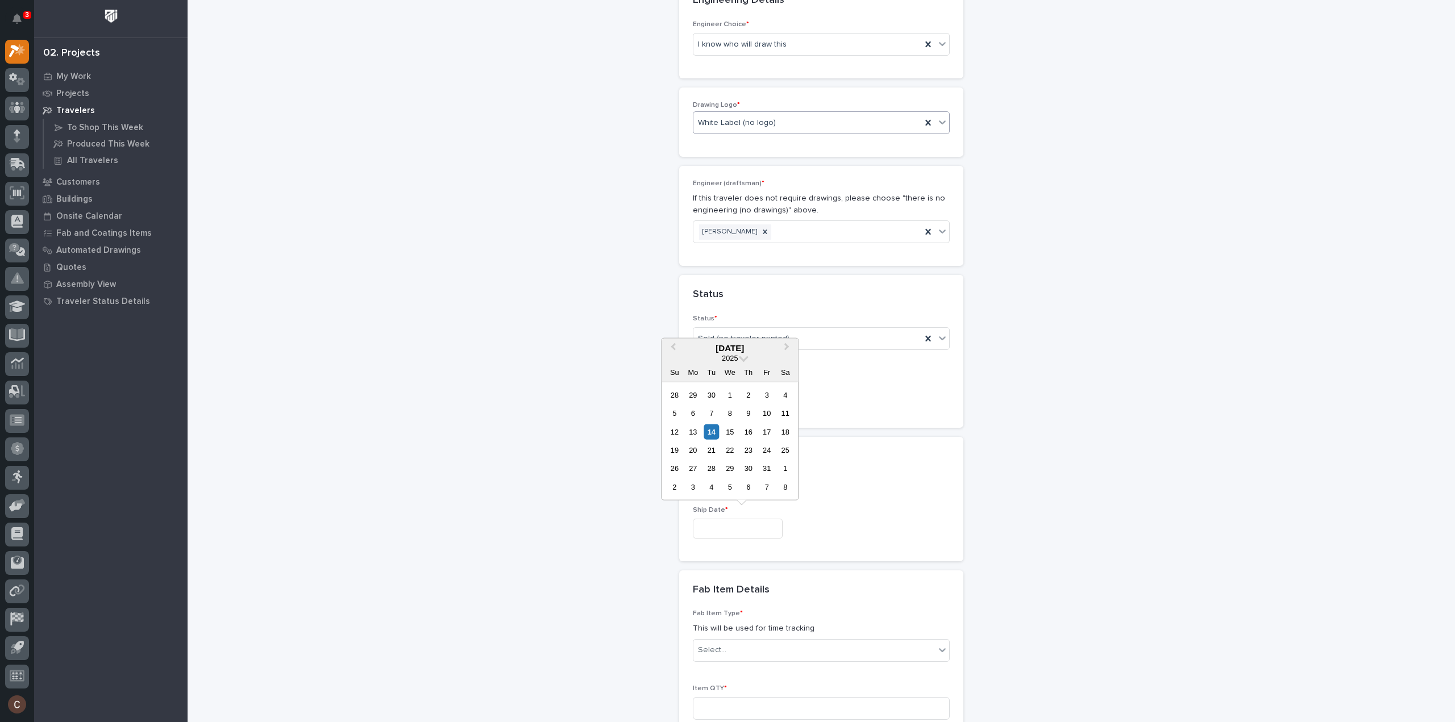
click at [725, 522] on input "text" at bounding box center [738, 529] width 90 height 20
click at [790, 348] on button "Next Month" at bounding box center [788, 348] width 18 height 18
click at [766, 467] on div "28" at bounding box center [766, 468] width 15 height 15
type input "**********"
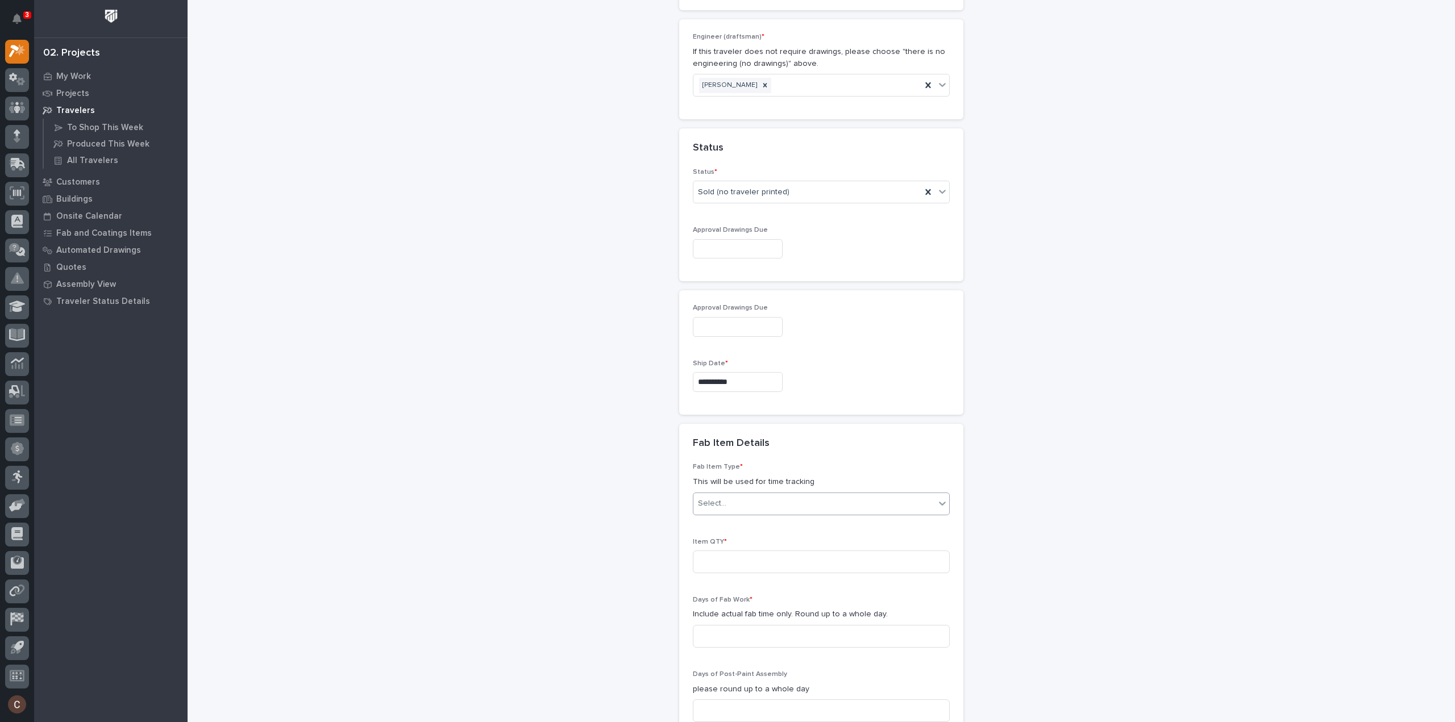
scroll to position [799, 0]
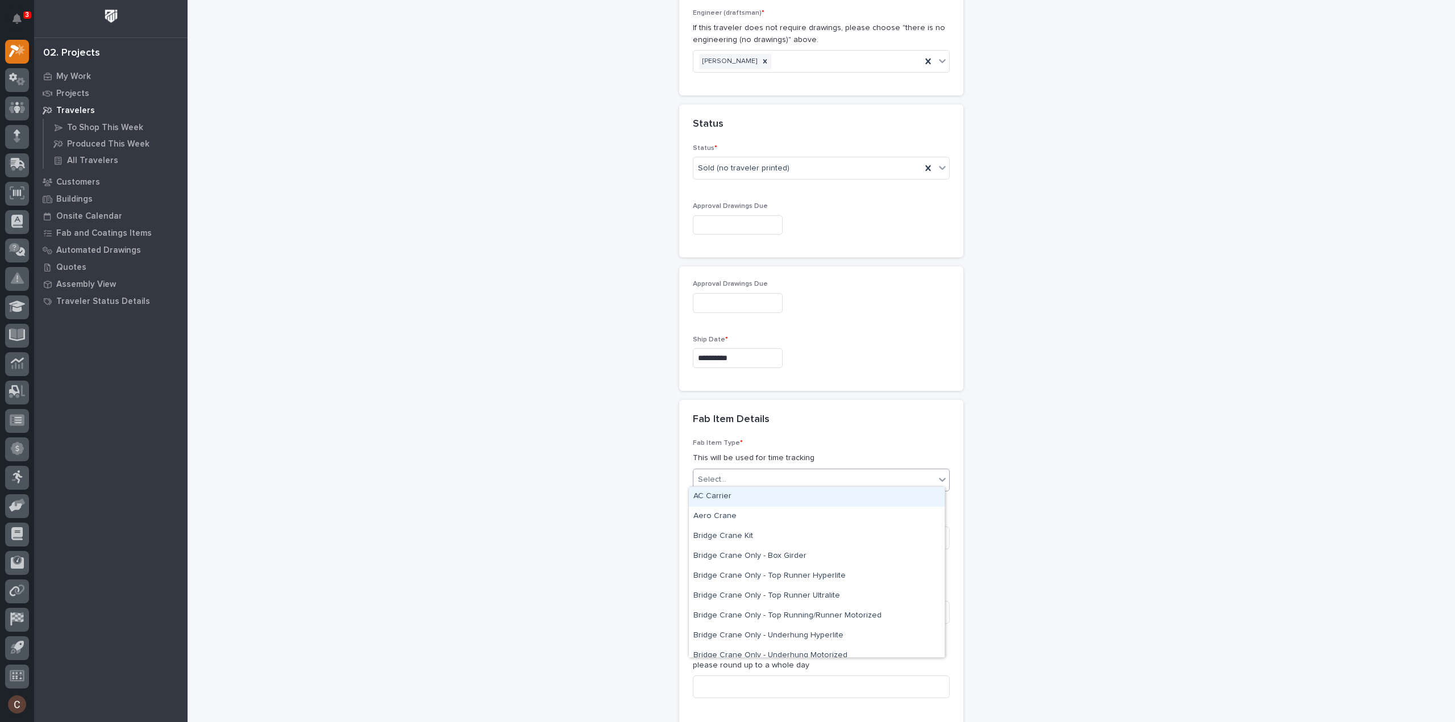
click at [737, 475] on div "Select..." at bounding box center [814, 480] width 242 height 19
type input "****"
click at [733, 493] on div "Stairway - (straight)" at bounding box center [817, 497] width 256 height 20
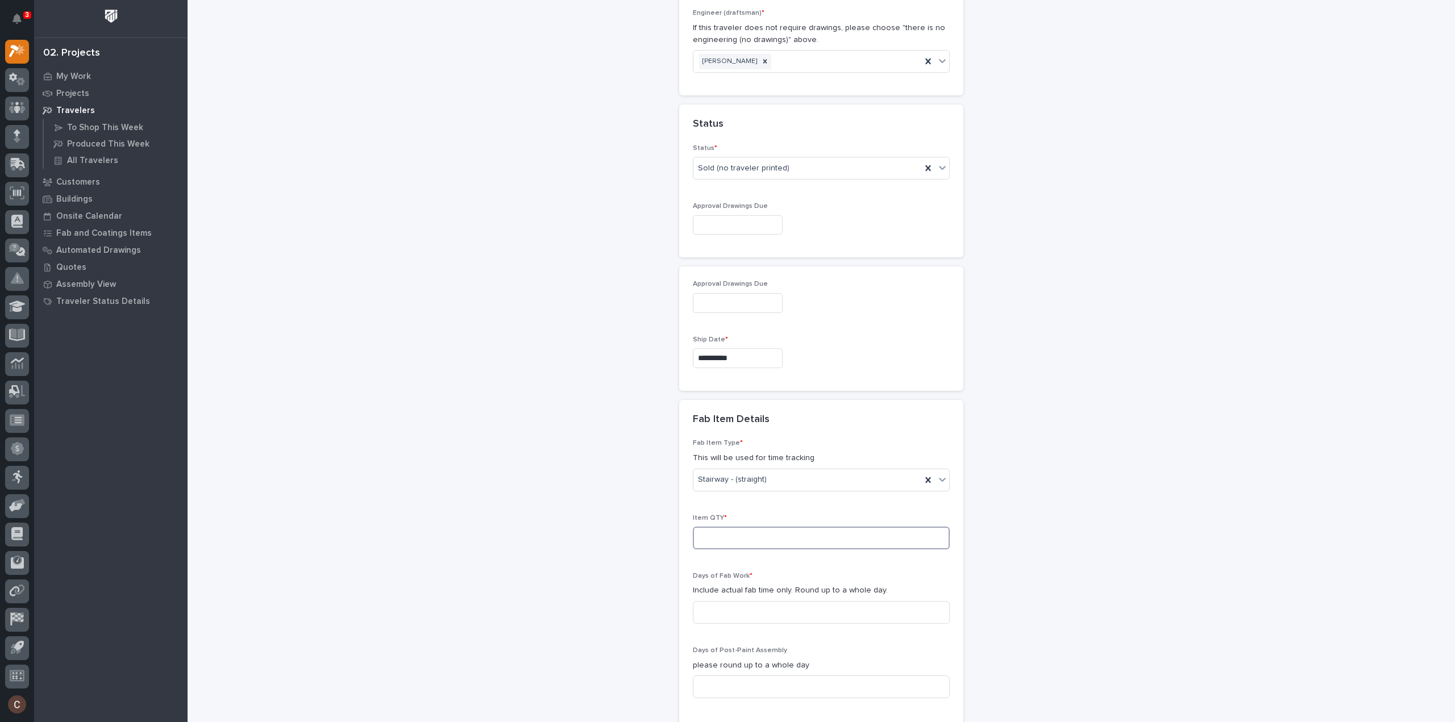
click at [740, 537] on input at bounding box center [821, 538] width 257 height 23
type input "1"
click at [754, 601] on input at bounding box center [821, 612] width 257 height 23
click at [750, 595] on div "Days of Fab Work * Include actual fab time only. Round up to a whole day." at bounding box center [821, 602] width 257 height 61
click at [752, 601] on input at bounding box center [821, 612] width 257 height 23
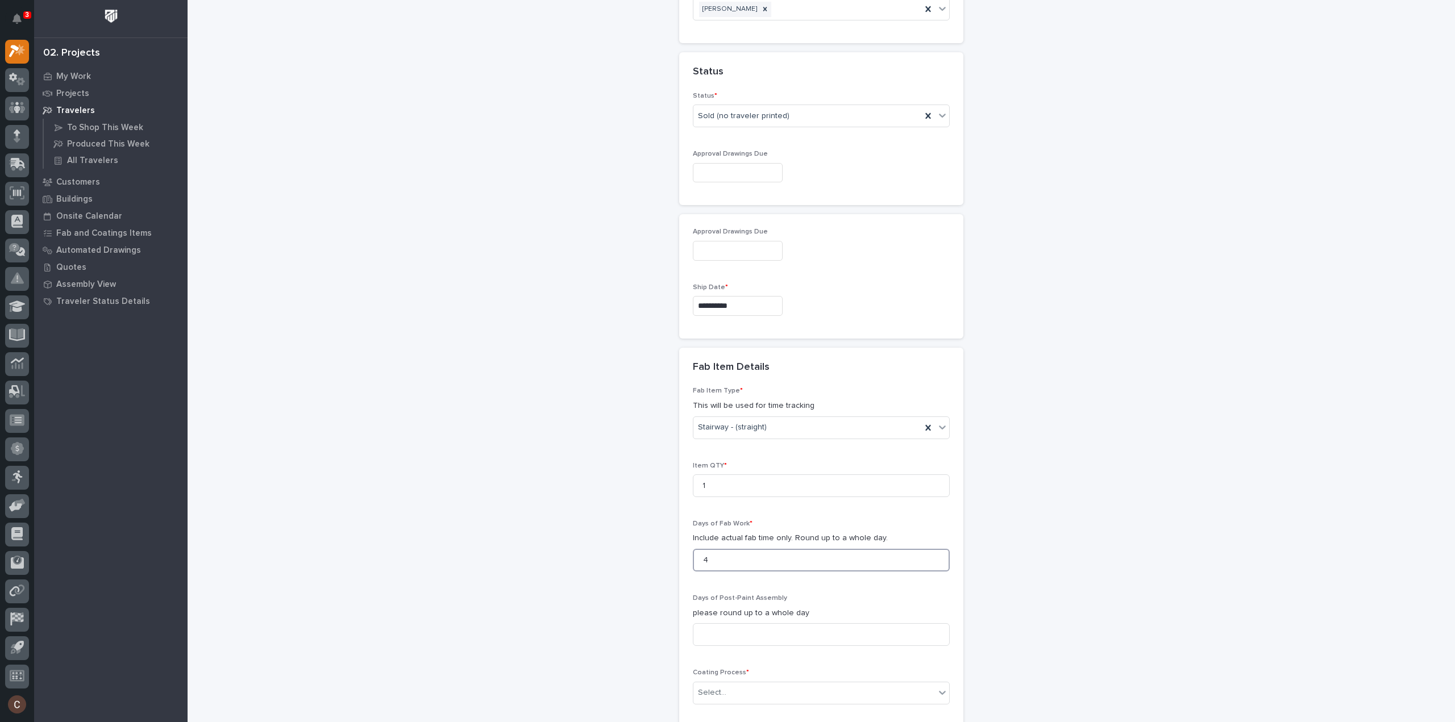
scroll to position [970, 0]
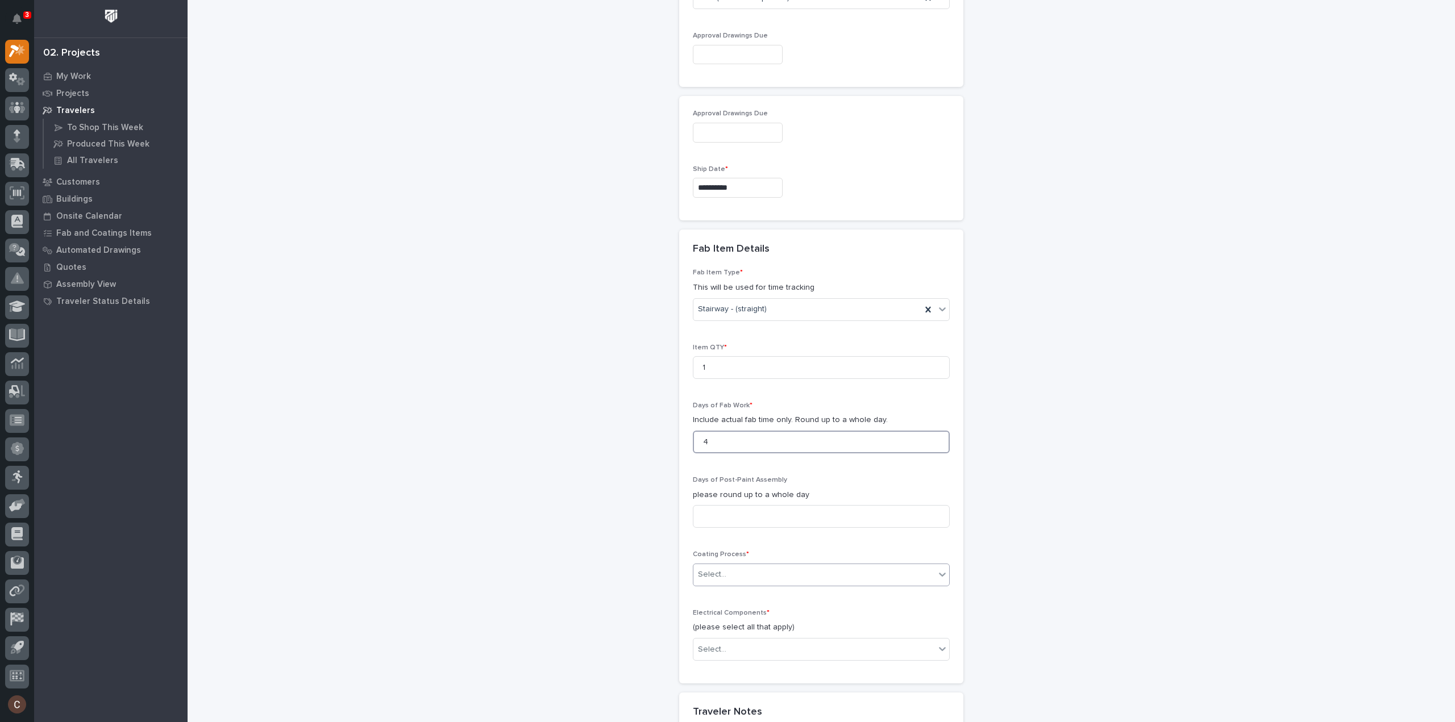
type input "4"
click at [727, 565] on div "Select..." at bounding box center [814, 574] width 242 height 19
click at [721, 614] on div "In-House Paint/Powder" at bounding box center [817, 611] width 256 height 20
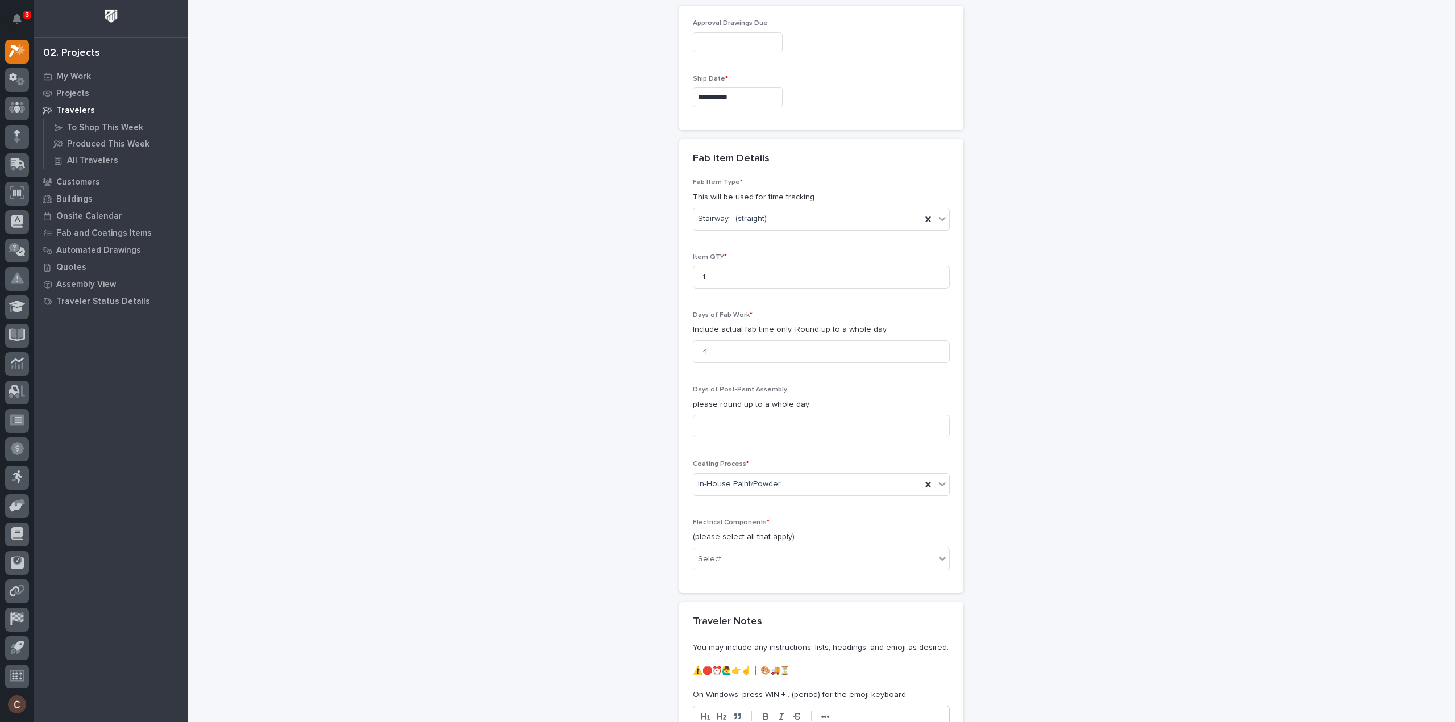
scroll to position [1140, 0]
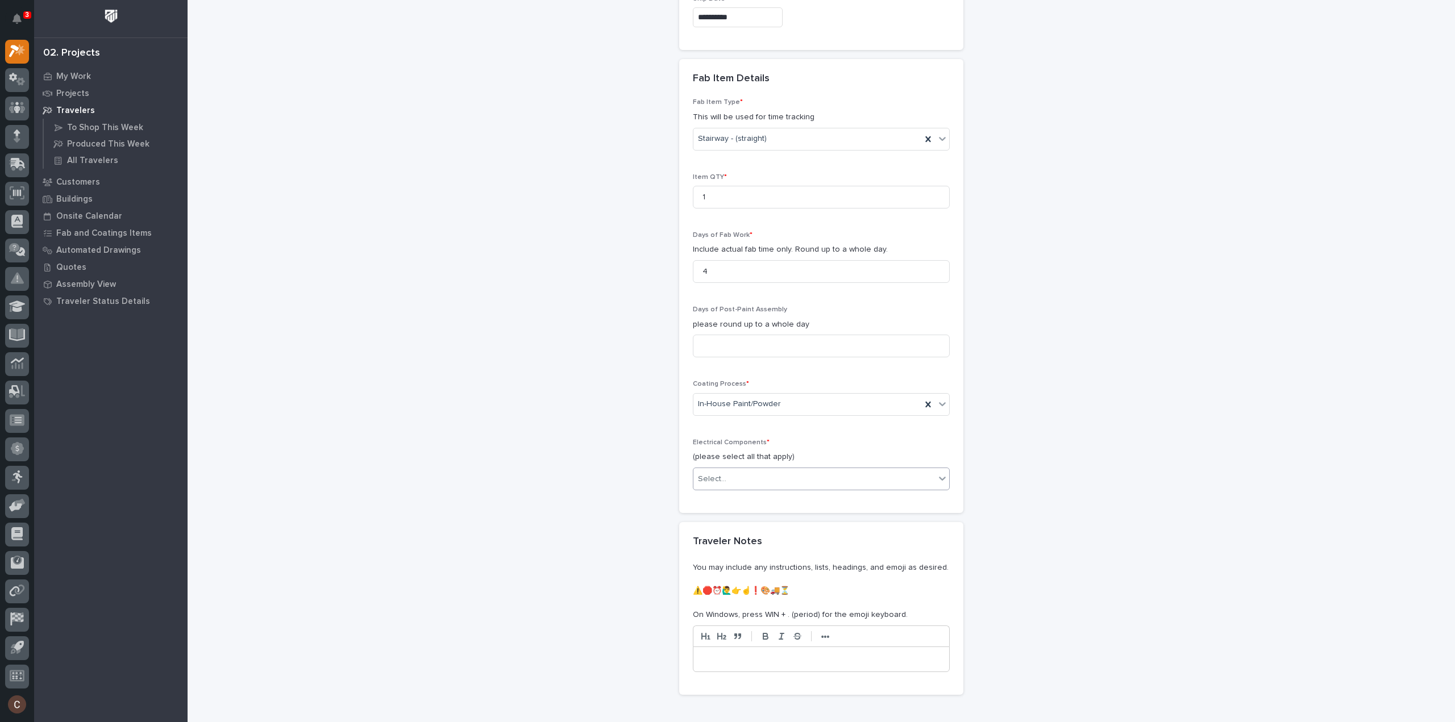
click at [716, 477] on div "Select..." at bounding box center [712, 479] width 28 height 12
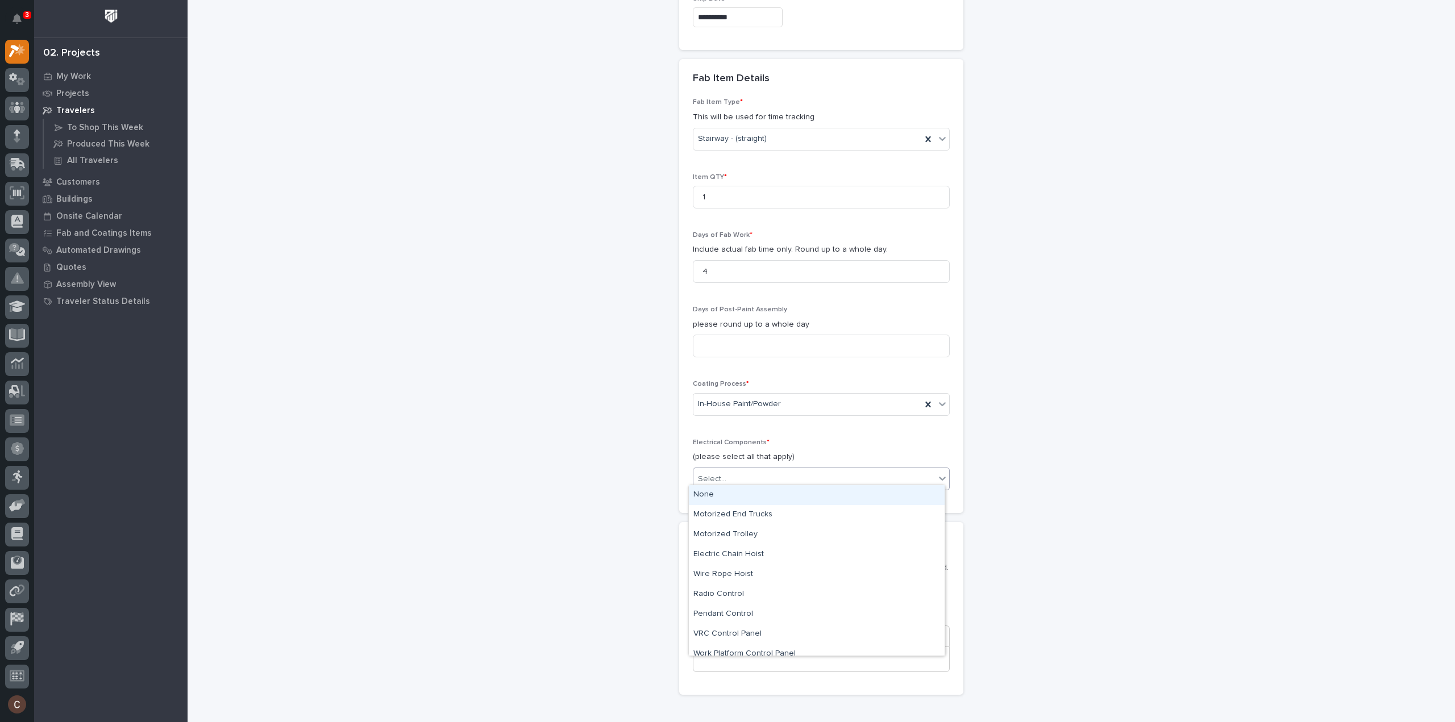
click at [708, 496] on div "None" at bounding box center [817, 495] width 256 height 20
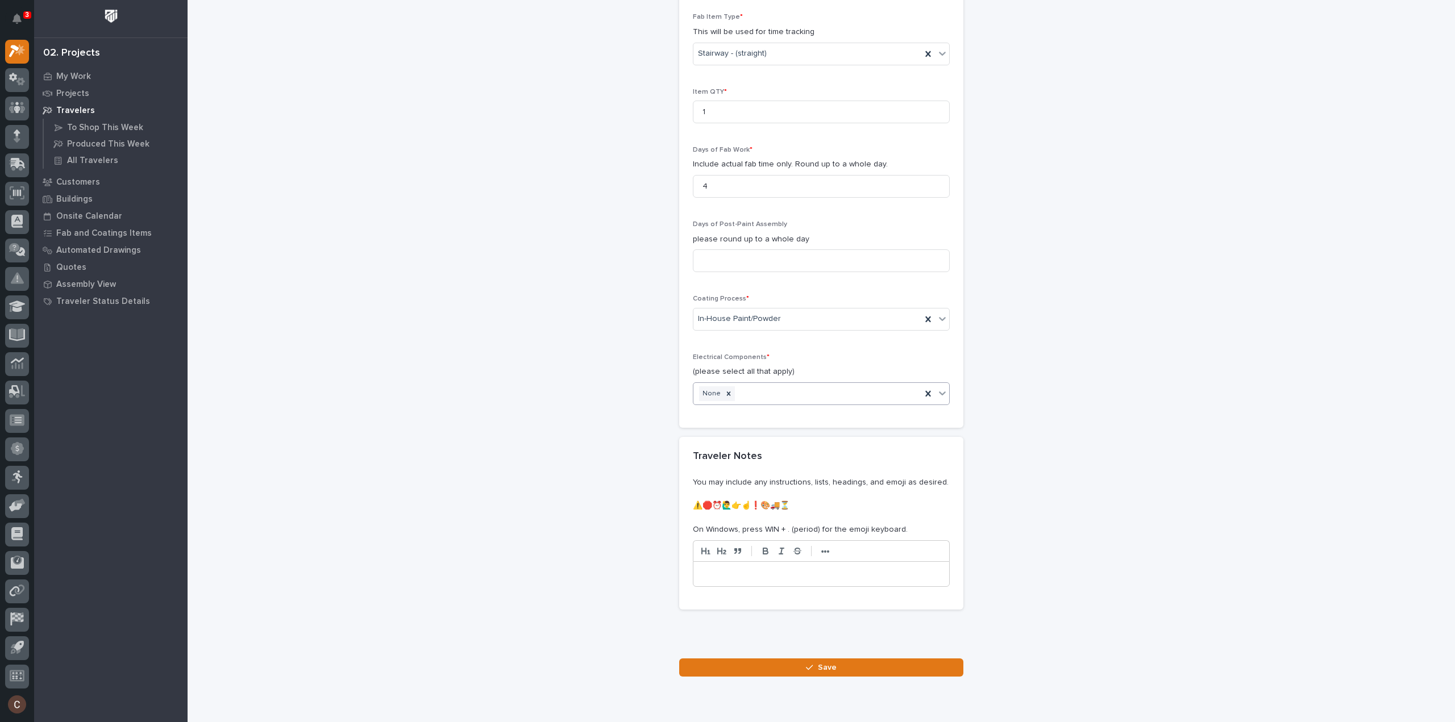
scroll to position [1263, 0]
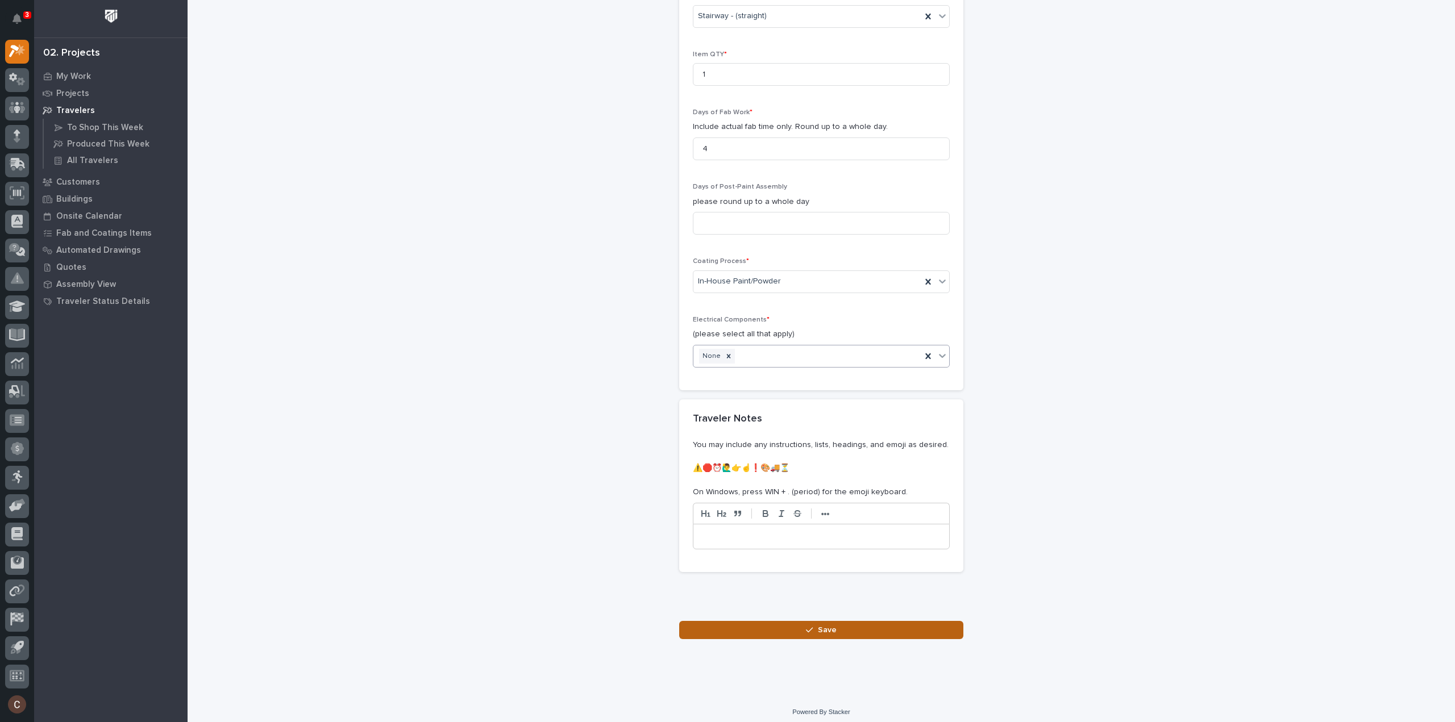
click at [866, 621] on button "Save" at bounding box center [821, 630] width 284 height 18
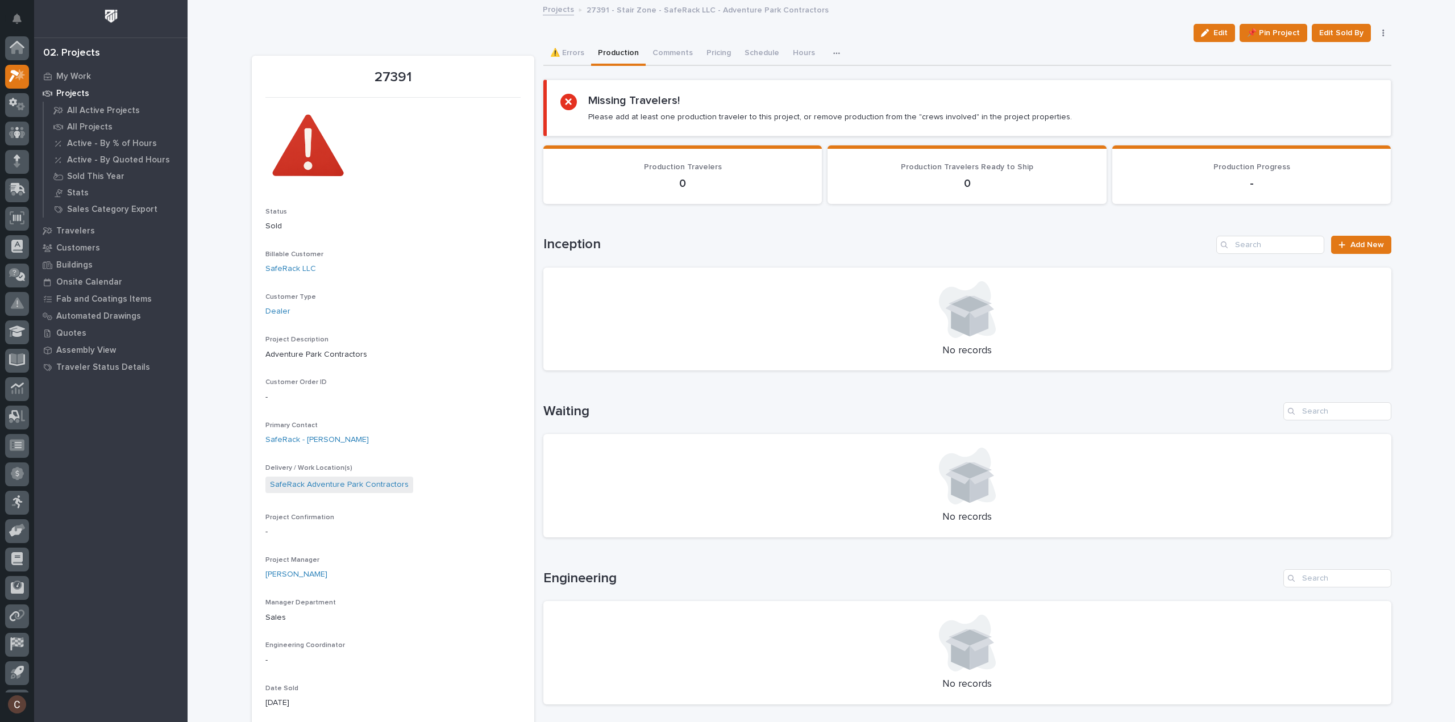
scroll to position [25, 0]
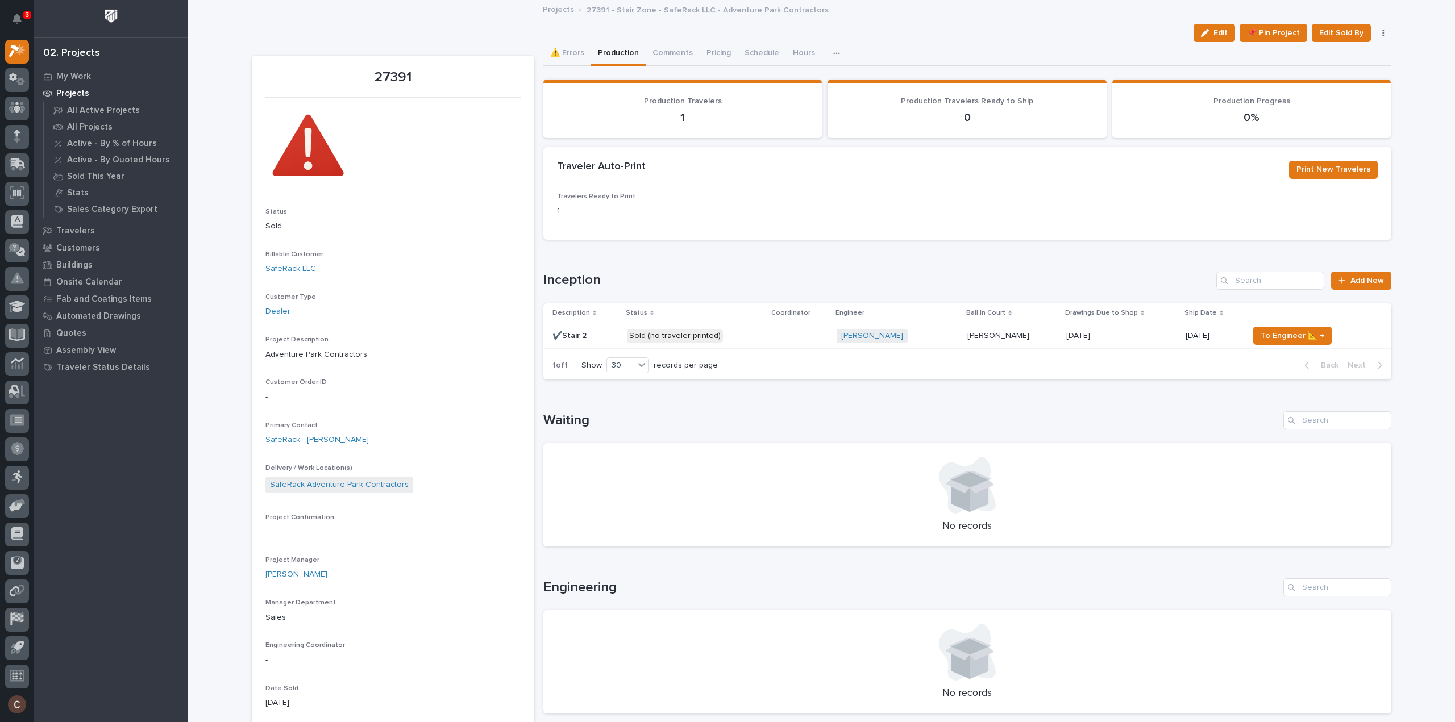
click at [790, 340] on div "-" at bounding box center [799, 336] width 55 height 19
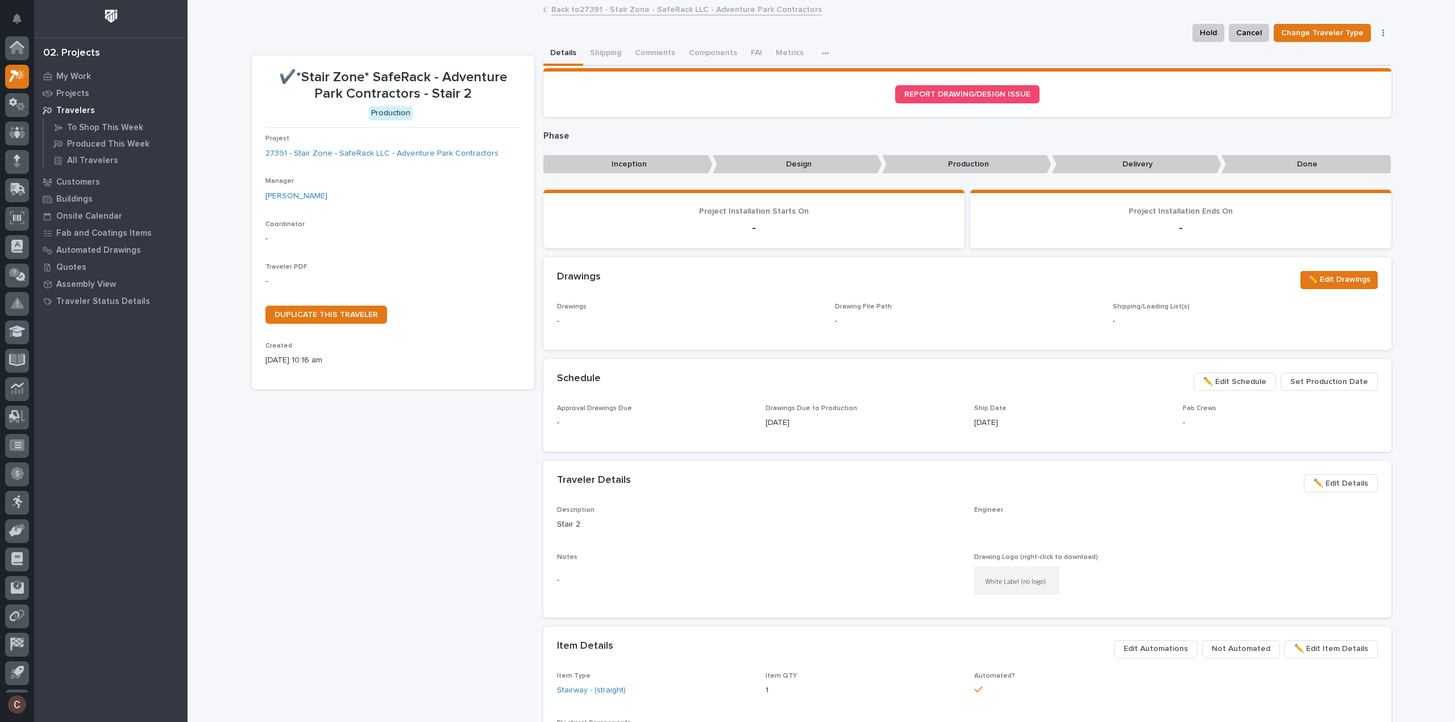
scroll to position [25, 0]
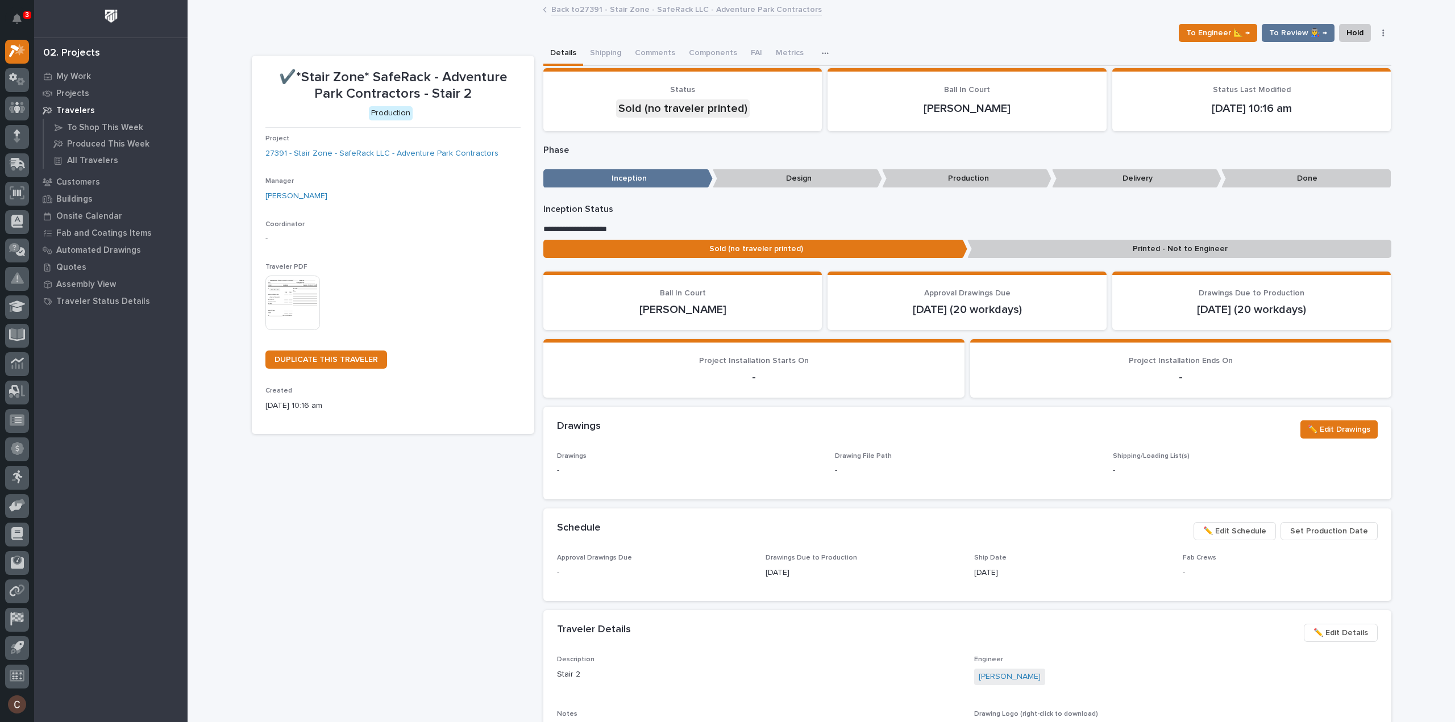
click at [298, 298] on img at bounding box center [292, 303] width 55 height 55
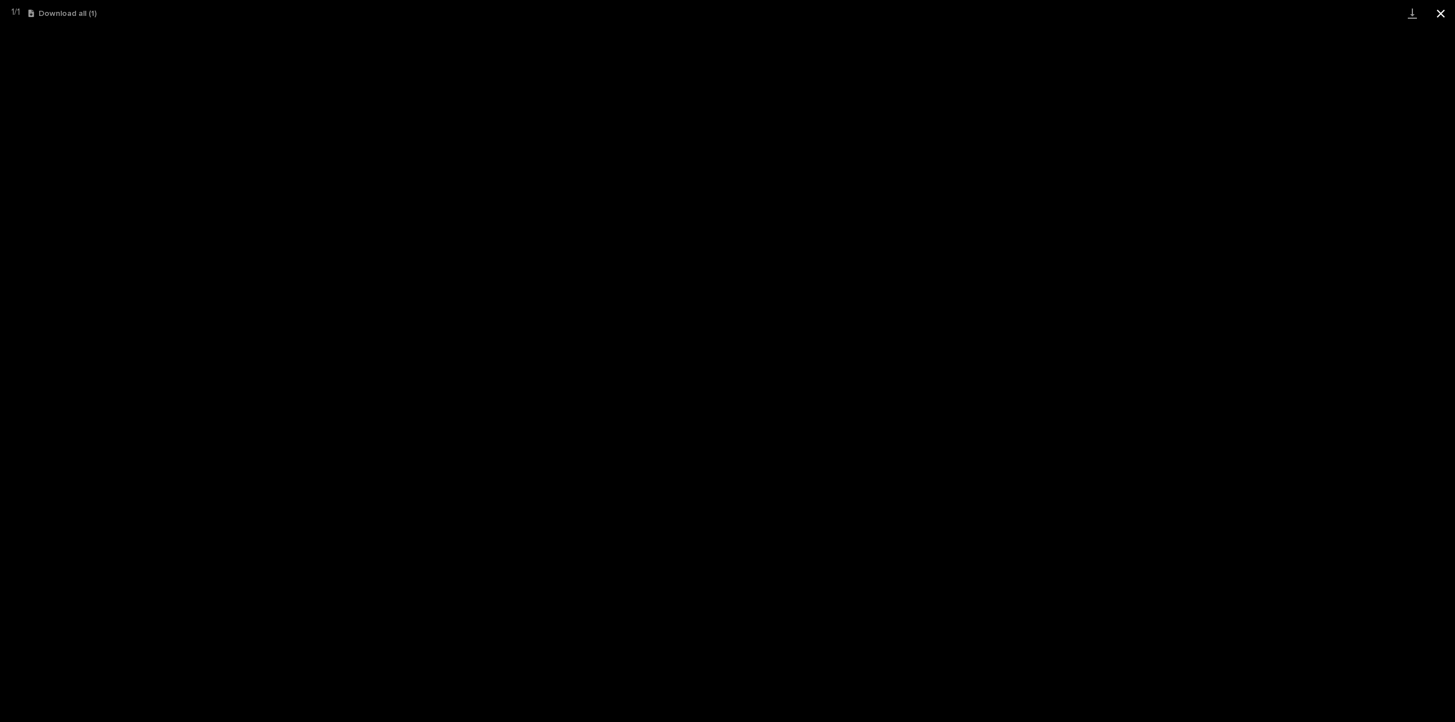
click at [1438, 12] on button "Close gallery" at bounding box center [1441, 13] width 28 height 27
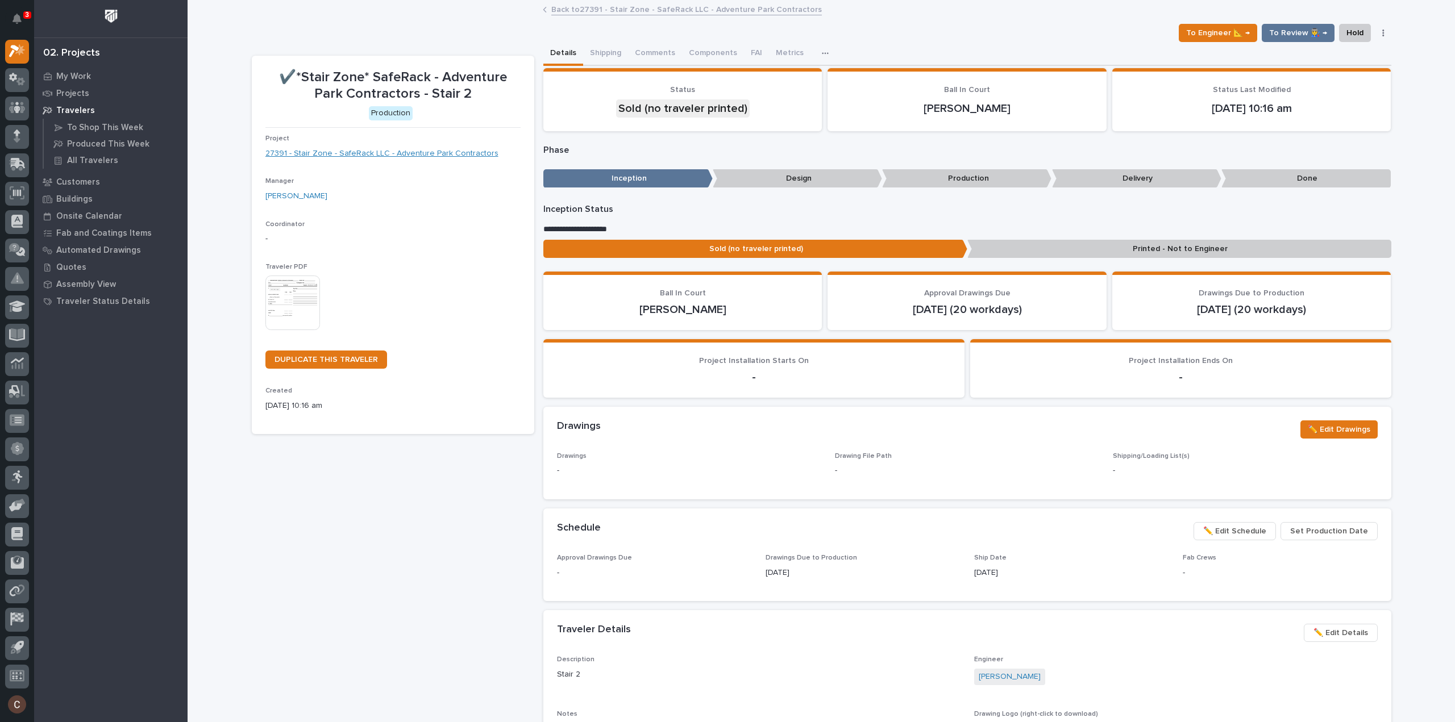
click at [387, 152] on link "27391 - Stair Zone - SafeRack LLC - Adventure Park Contractors" at bounding box center [381, 154] width 233 height 12
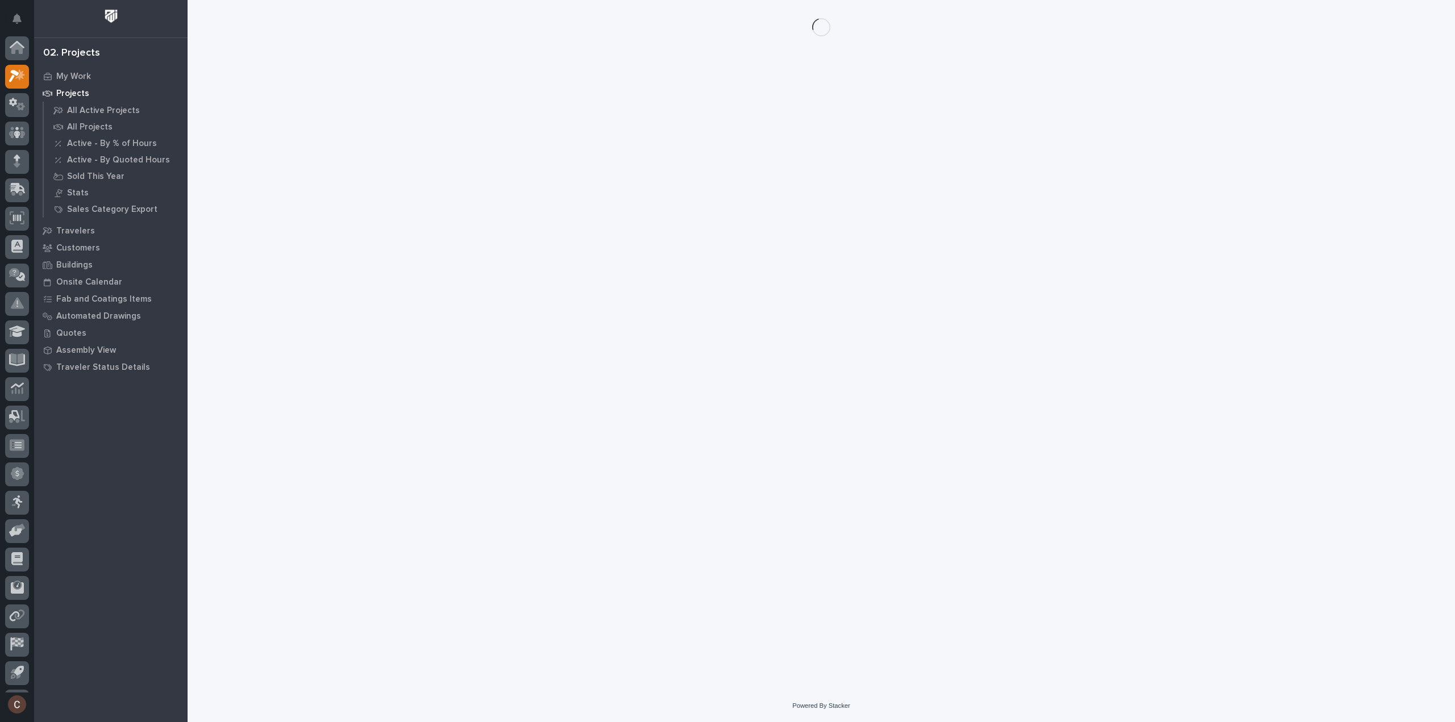
scroll to position [25, 0]
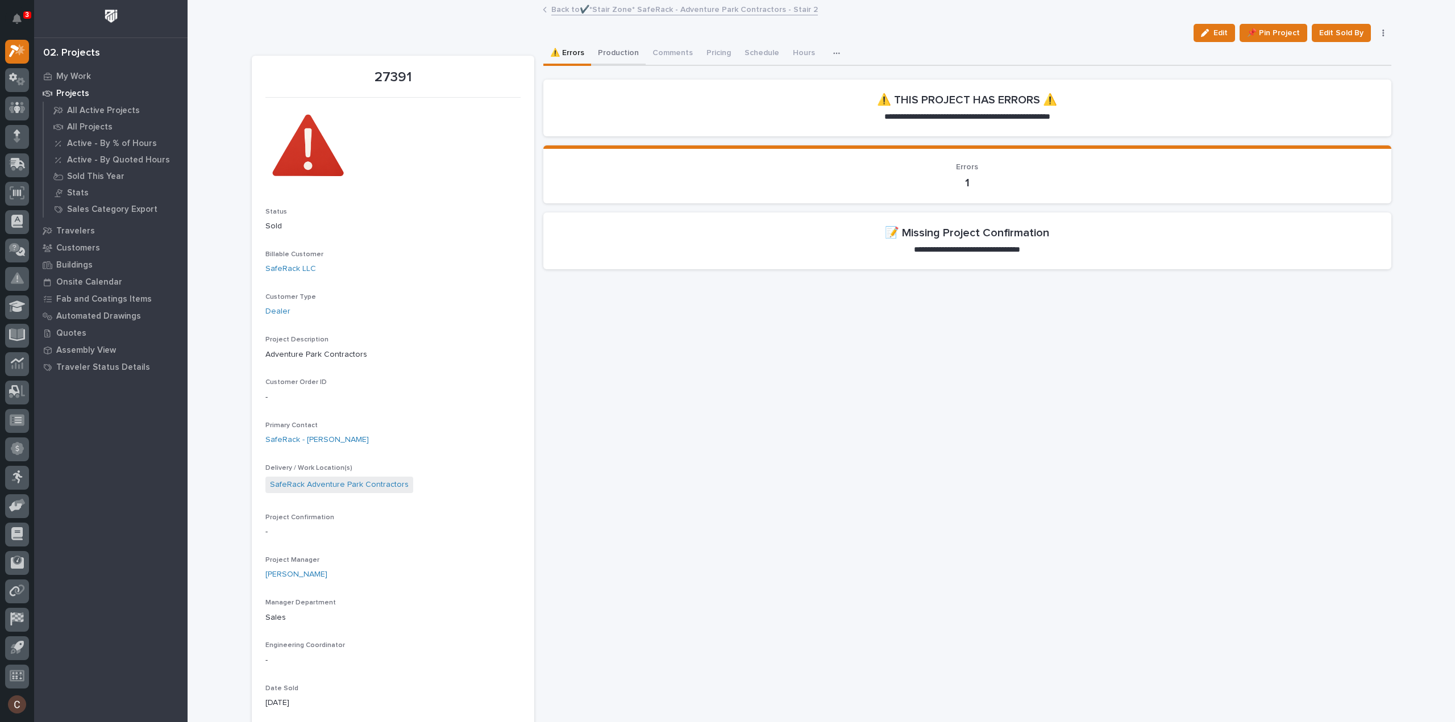
click at [605, 56] on button "Production" at bounding box center [618, 54] width 55 height 24
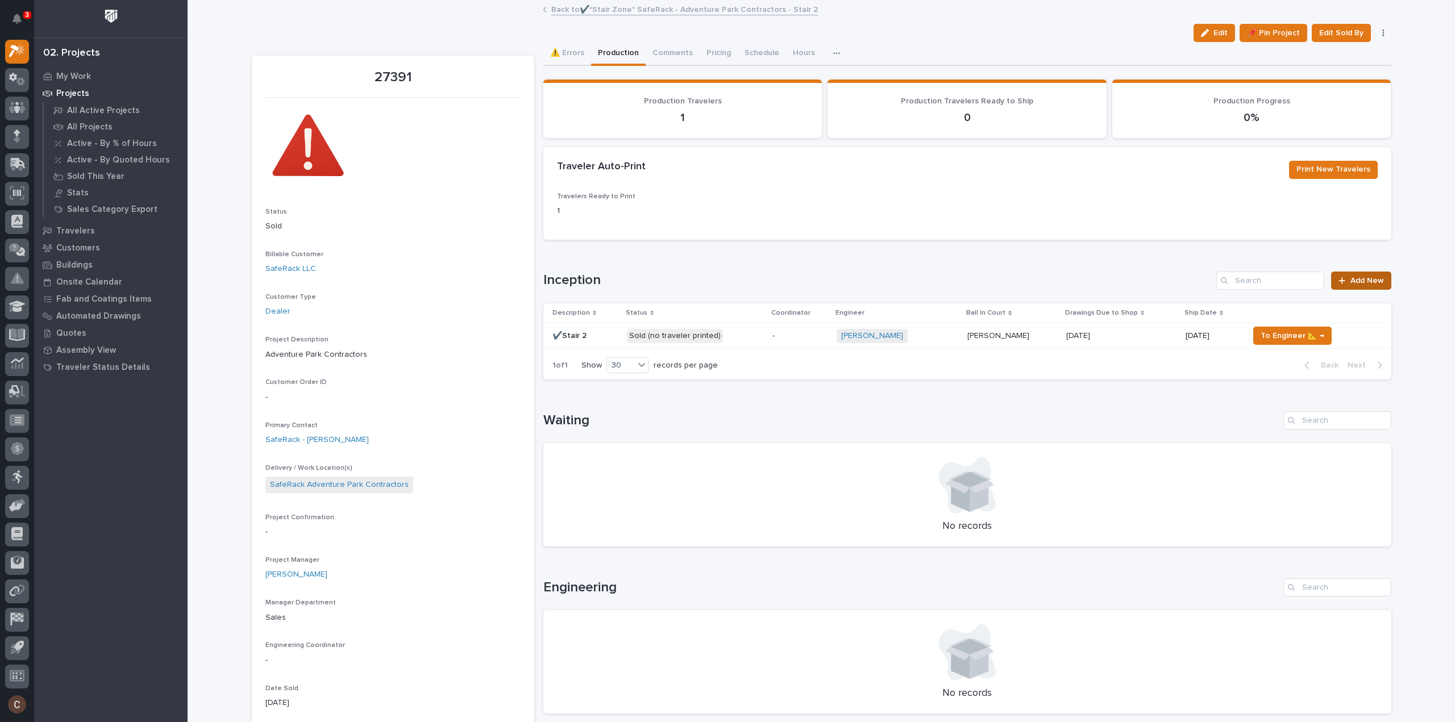
click at [1356, 280] on span "Add New" at bounding box center [1367, 281] width 34 height 8
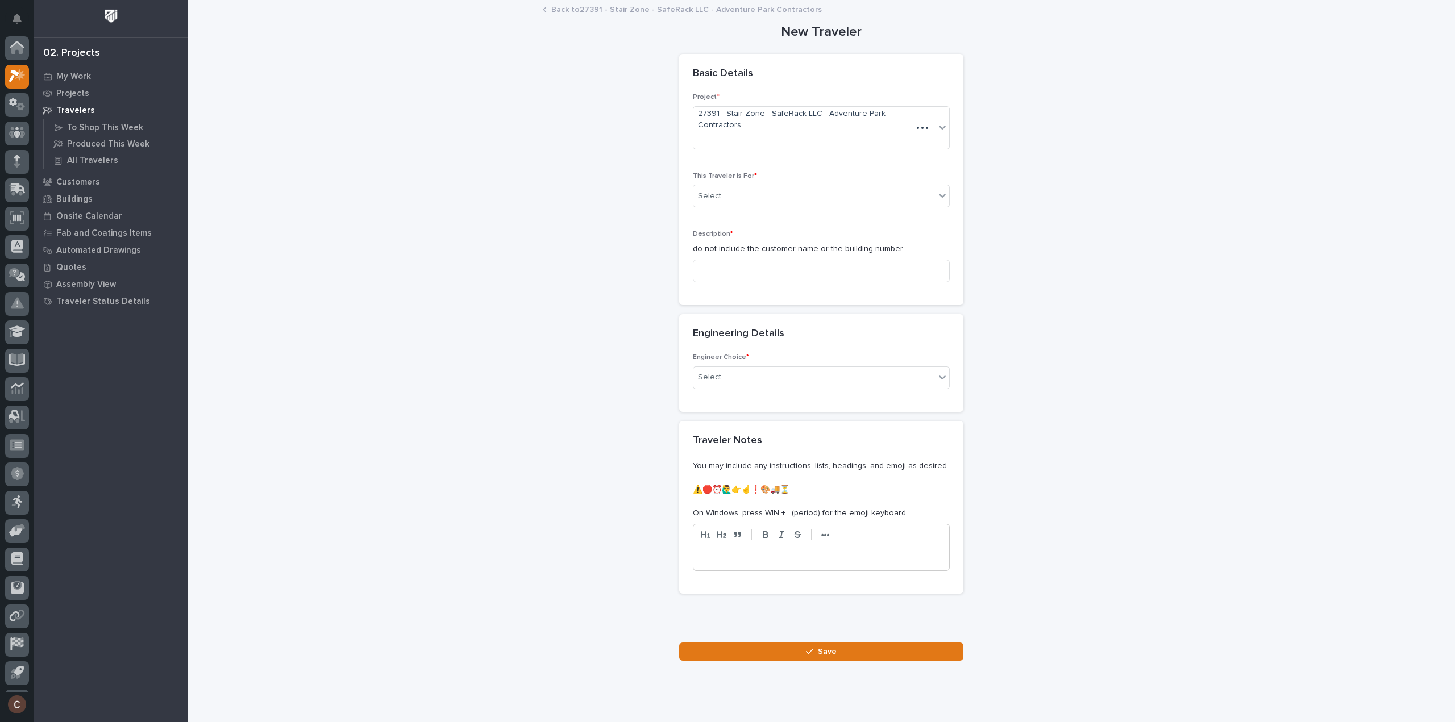
scroll to position [25, 0]
click at [741, 188] on div "Select..." at bounding box center [814, 196] width 242 height 19
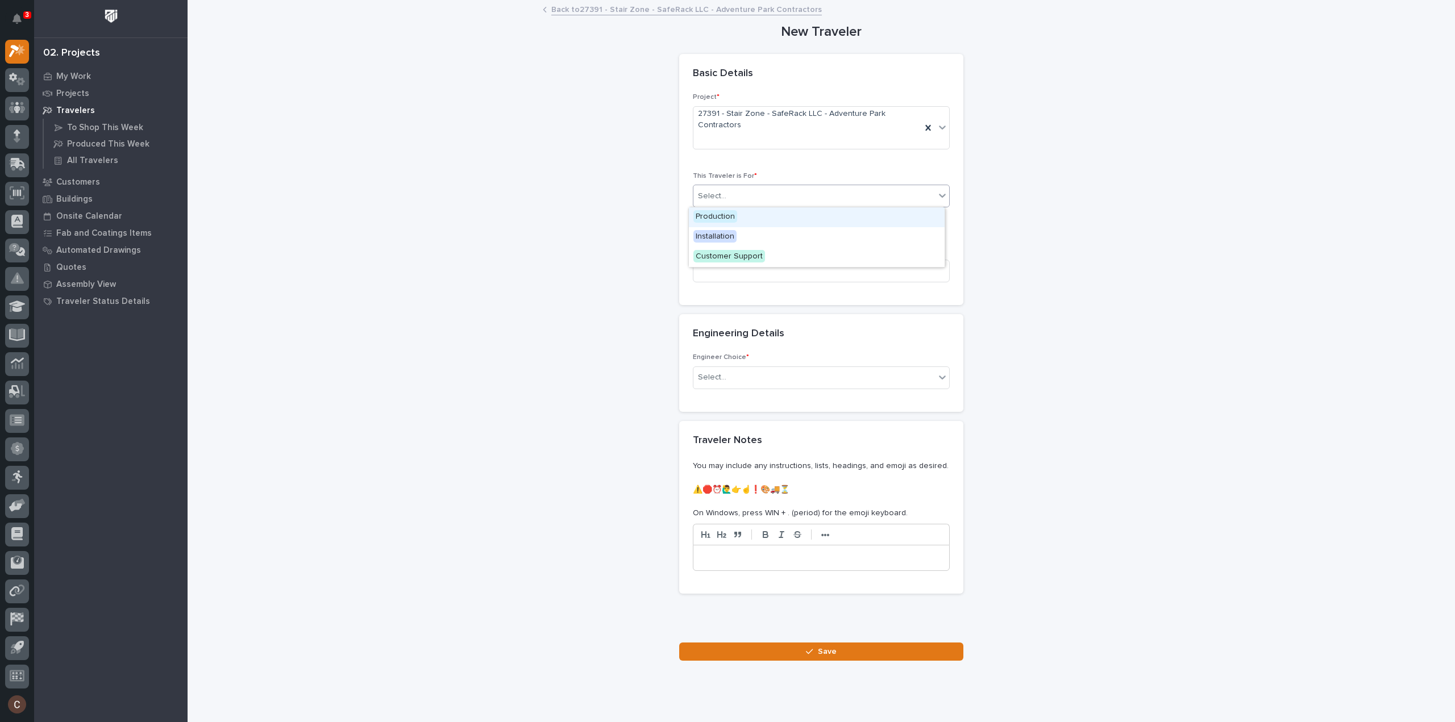
click at [731, 220] on span "Production" at bounding box center [715, 216] width 44 height 13
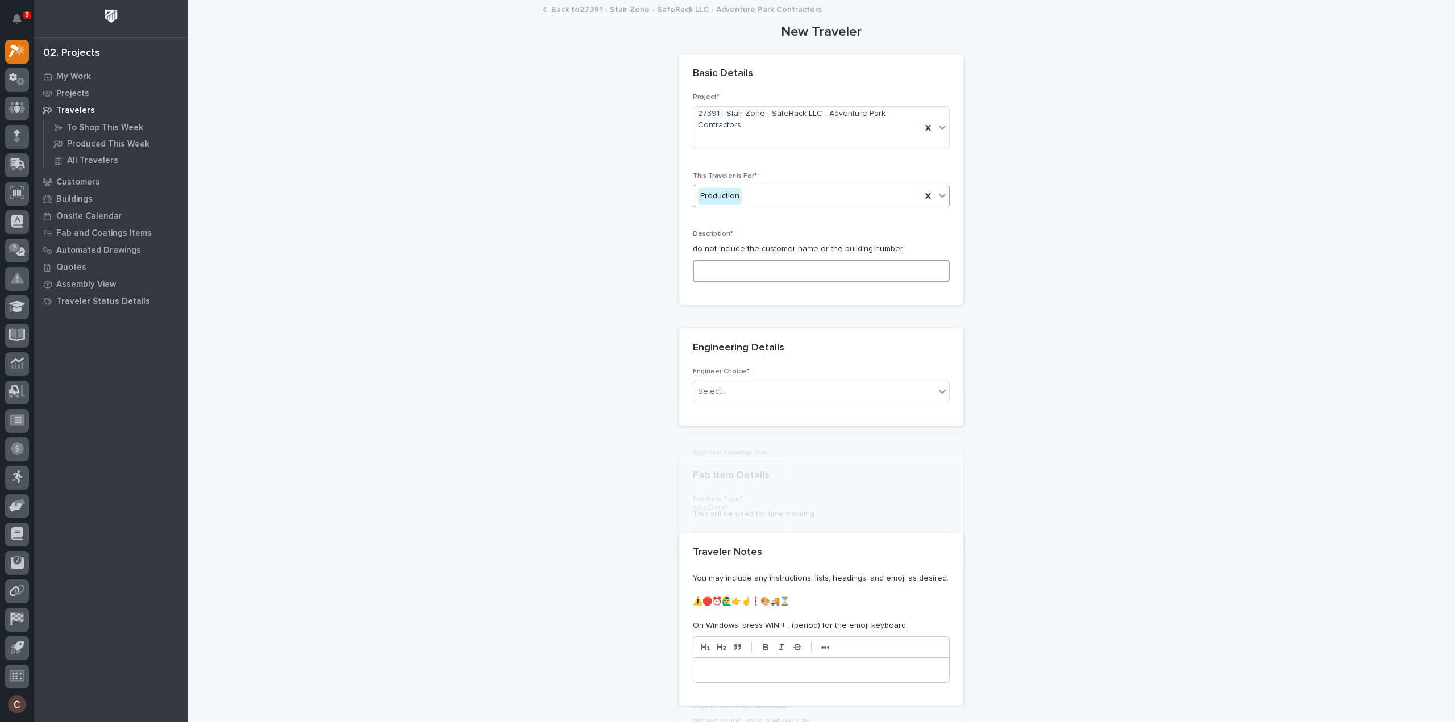
click at [727, 267] on input at bounding box center [821, 271] width 257 height 23
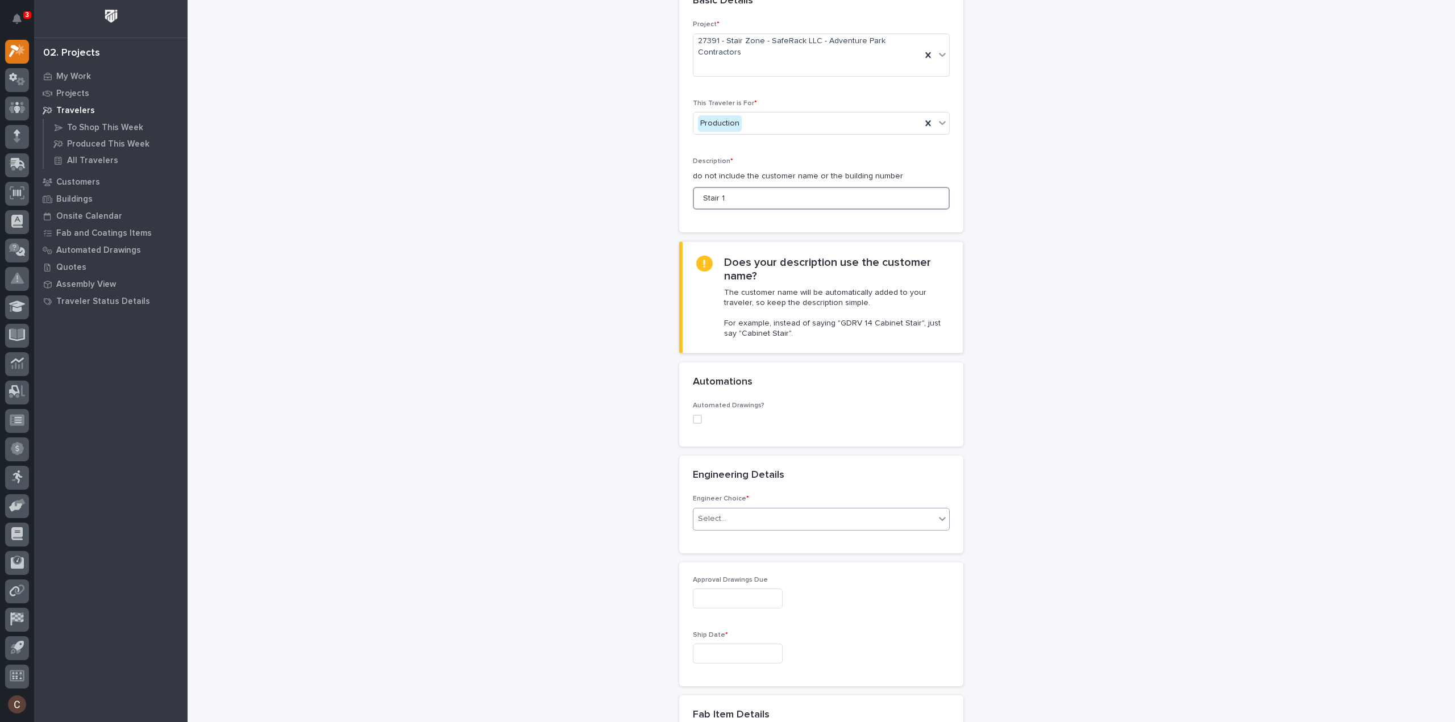
scroll to position [114, 0]
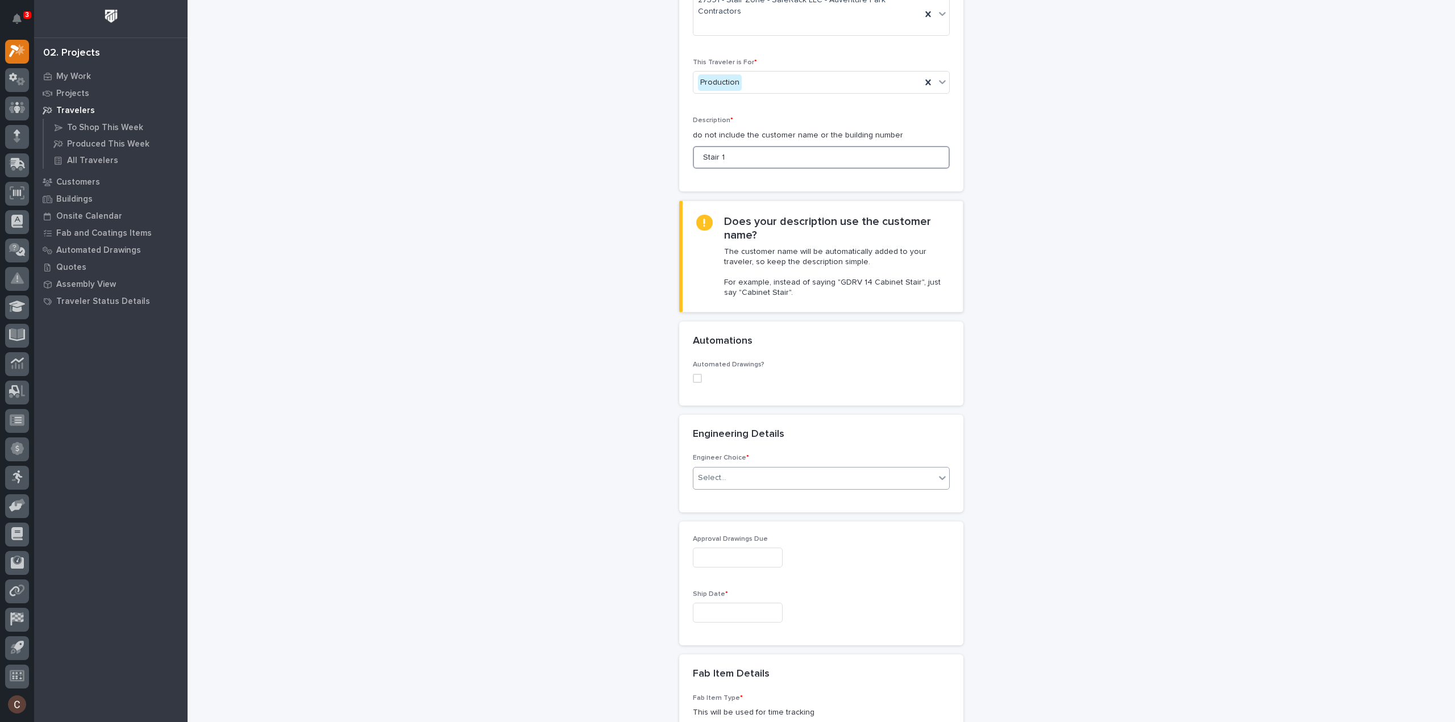
type input "Stair 1"
click at [730, 480] on div "Select..." at bounding box center [814, 478] width 242 height 19
click at [736, 515] on div "I want my coordinator to choose an engineer" at bounding box center [817, 519] width 256 height 20
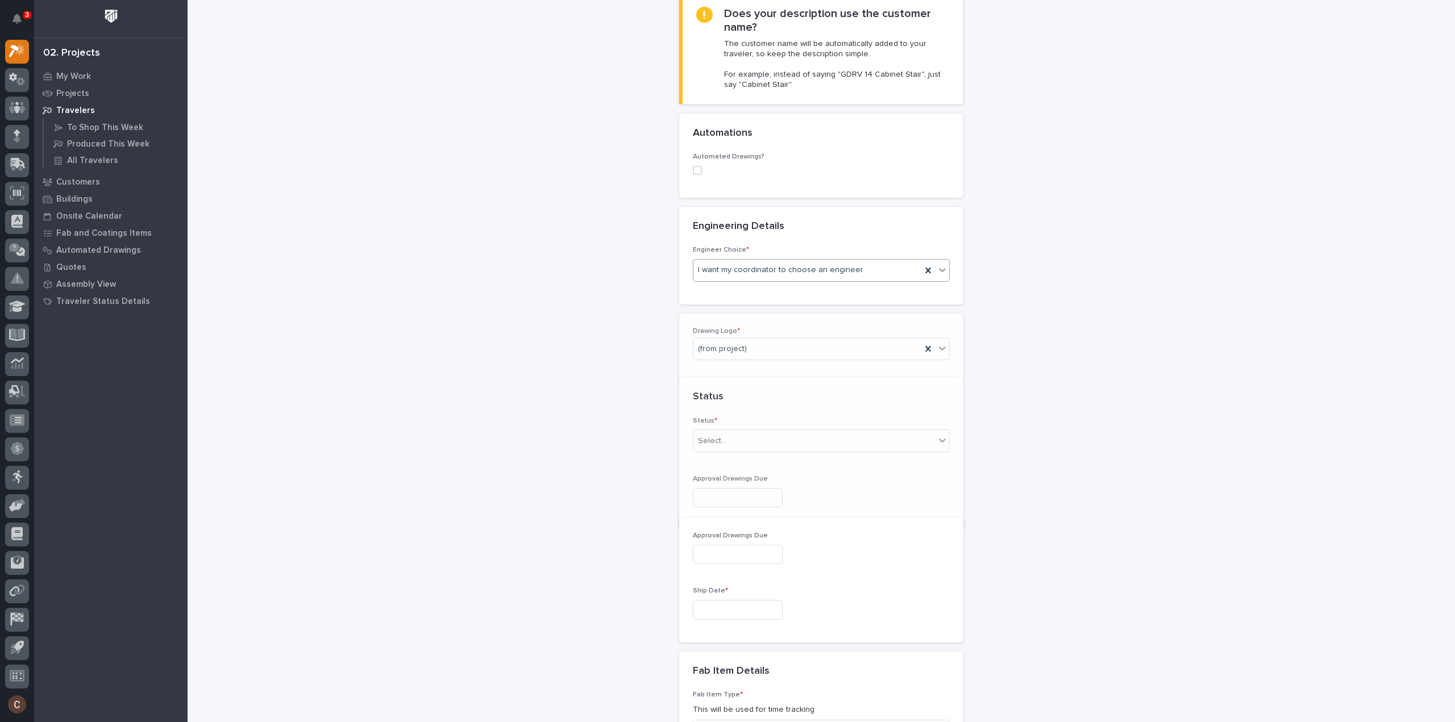
scroll to position [348, 0]
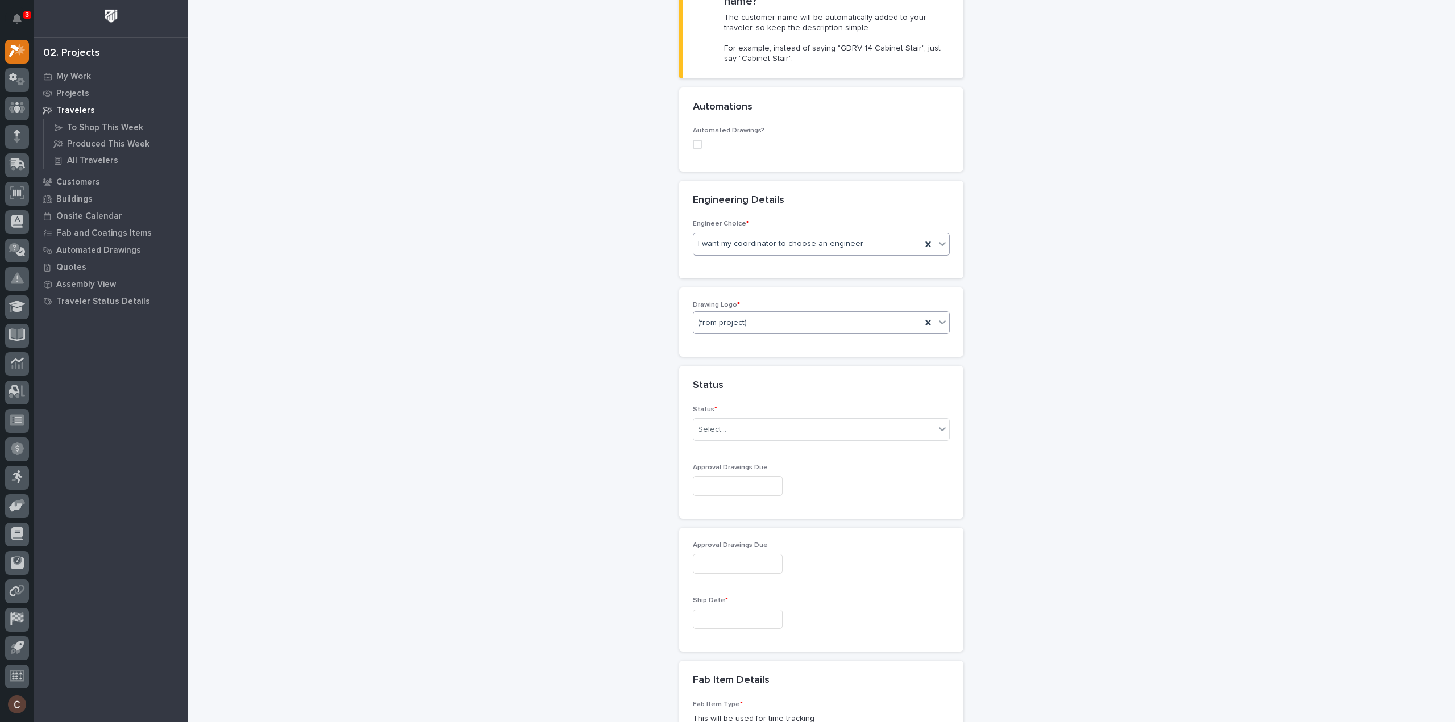
click at [714, 311] on div "(from project)" at bounding box center [821, 322] width 257 height 23
click at [721, 486] on div "White Label (no logo)" at bounding box center [817, 482] width 256 height 20
click at [726, 421] on div "Select..." at bounding box center [814, 430] width 242 height 19
click at [730, 448] on div "Sold (no traveler printed)" at bounding box center [817, 449] width 256 height 20
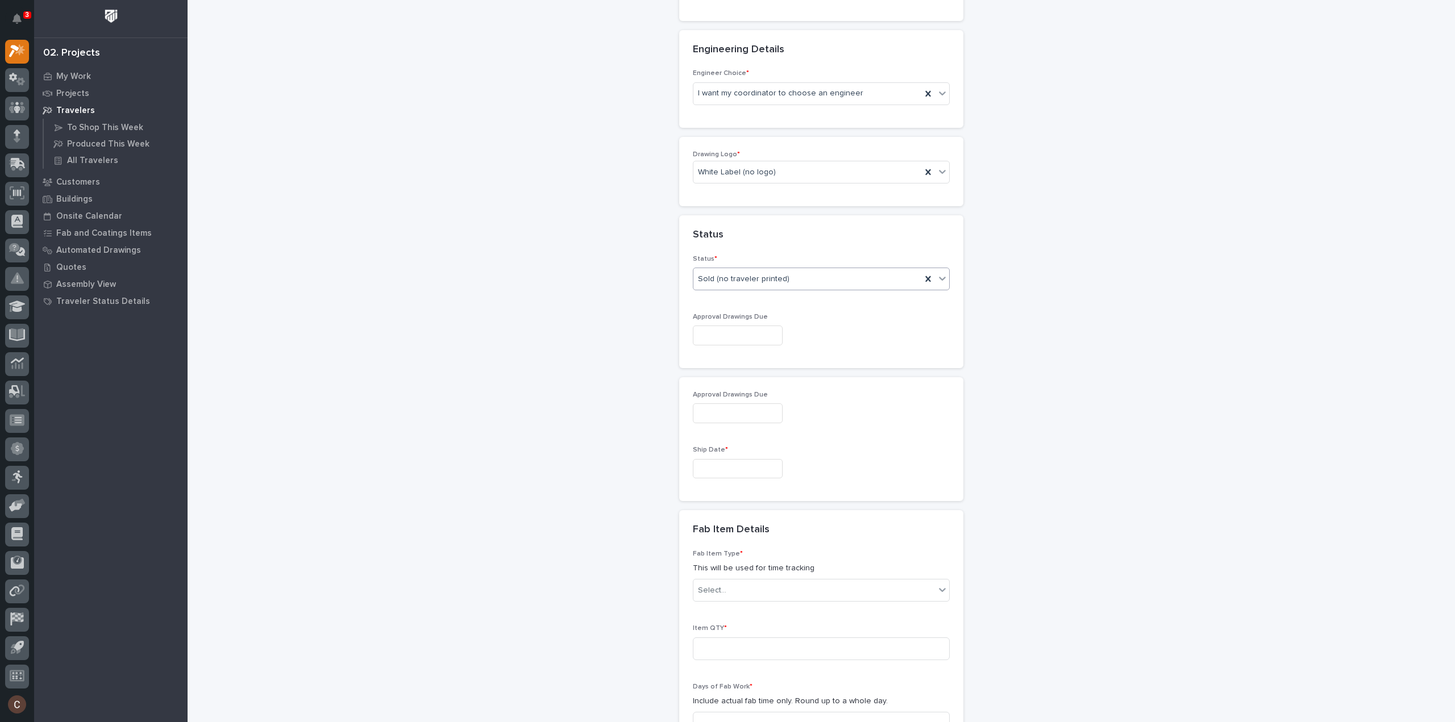
scroll to position [518, 0]
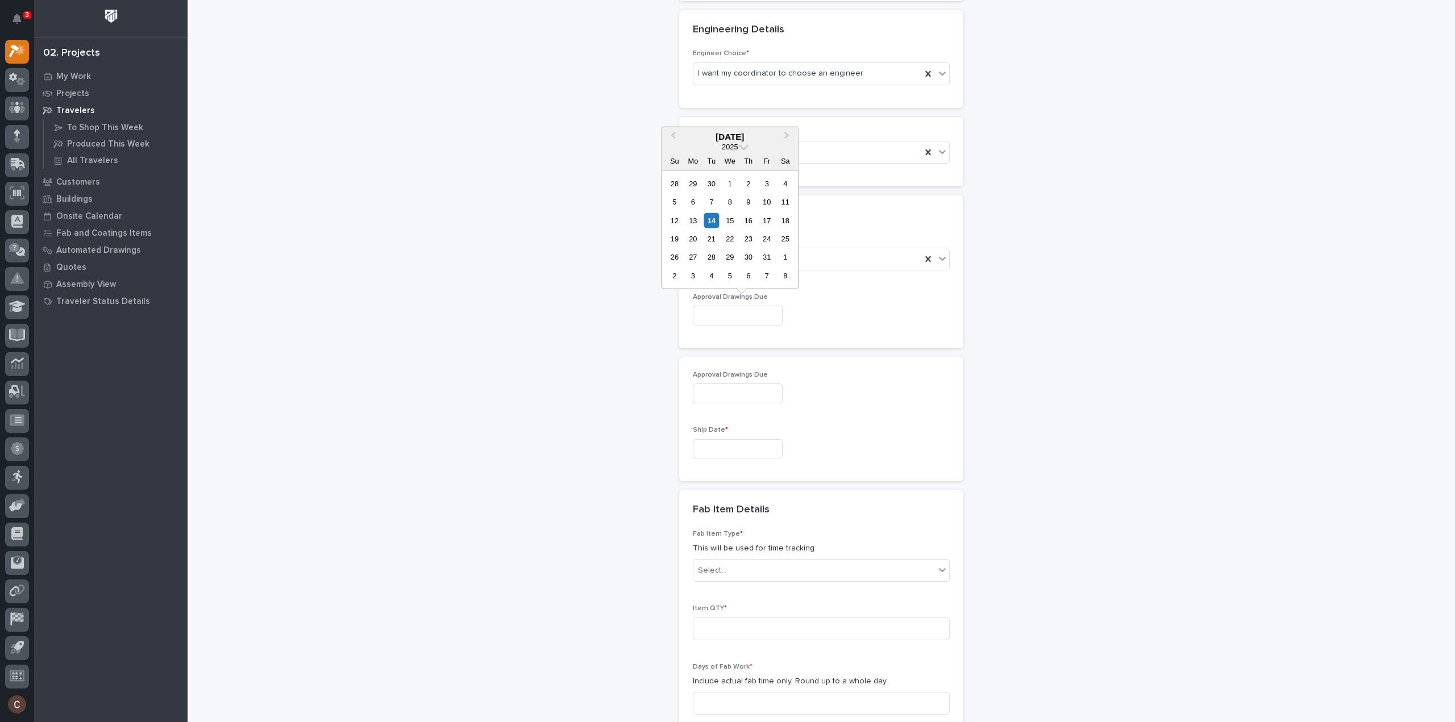
click at [722, 315] on input "text" at bounding box center [738, 316] width 90 height 20
click at [710, 253] on div "28" at bounding box center [711, 257] width 15 height 15
type input "**********"
click at [740, 450] on input "text" at bounding box center [738, 449] width 90 height 20
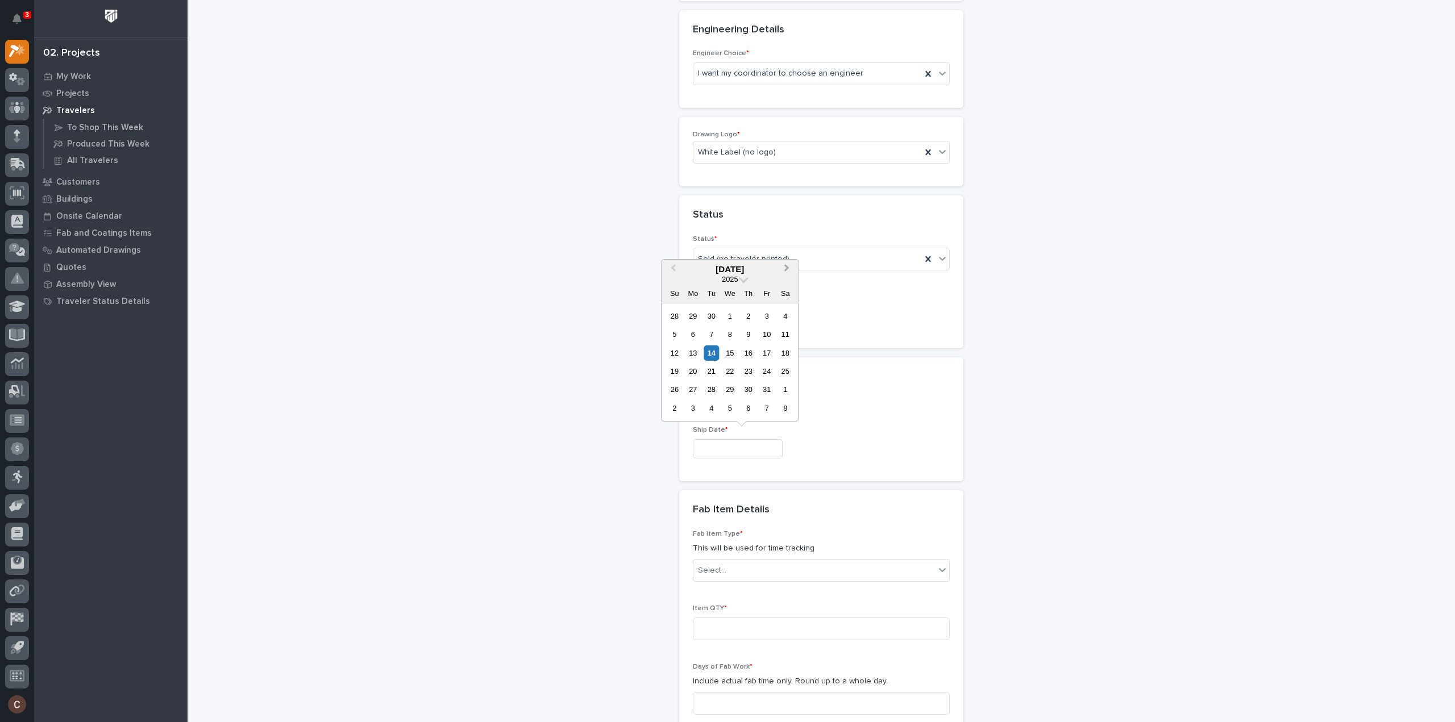
click at [787, 267] on span "Next Month" at bounding box center [787, 269] width 0 height 15
click at [767, 394] on div "28" at bounding box center [766, 389] width 15 height 15
type input "**********"
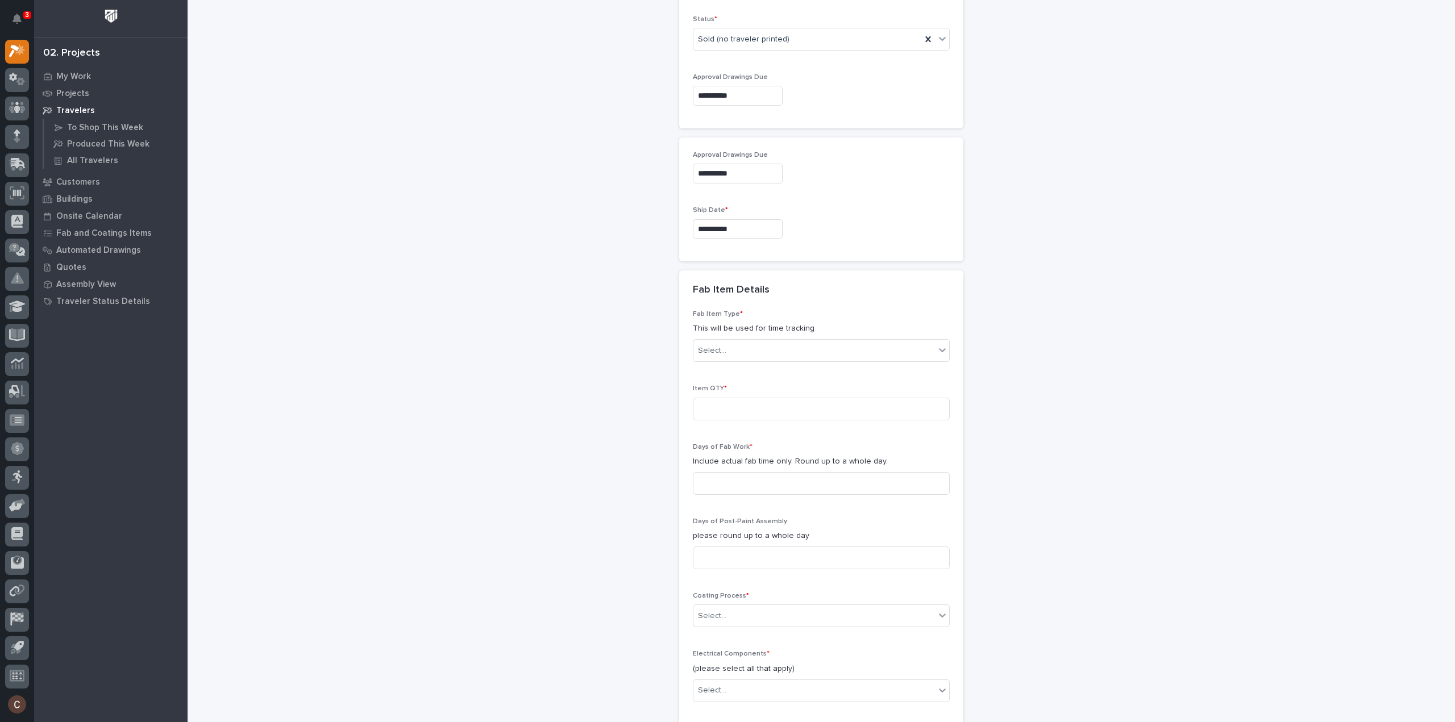
scroll to position [802, 0]
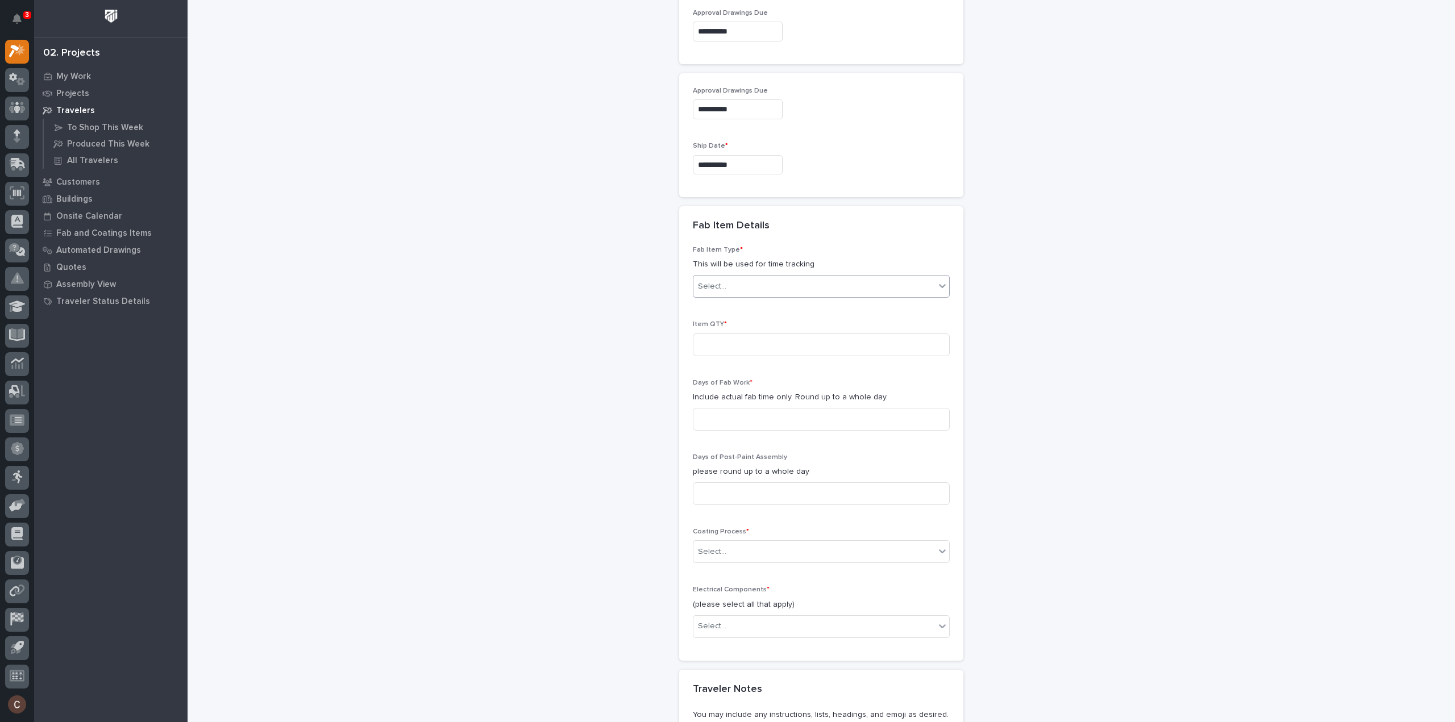
click at [735, 285] on div "Select..." at bounding box center [814, 286] width 242 height 19
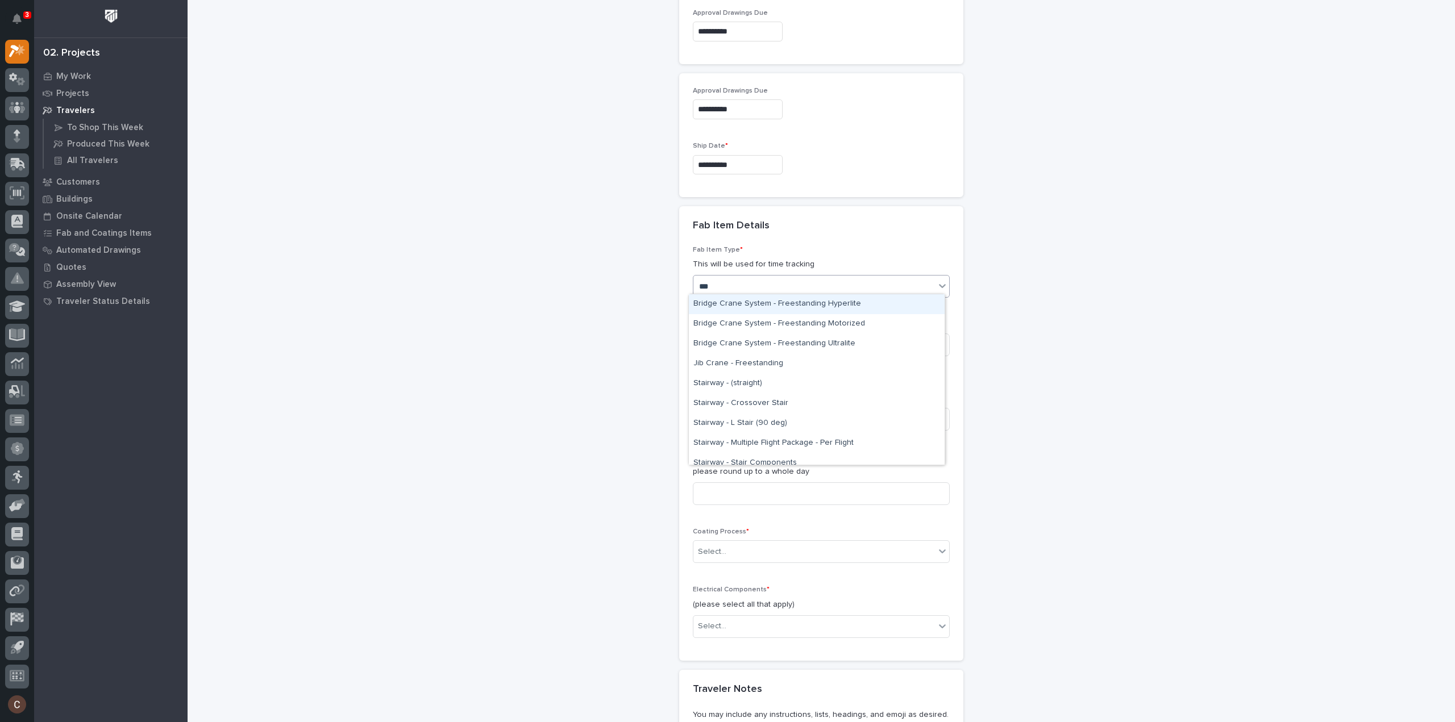
type input "****"
click at [739, 307] on div "Stairway - (straight)" at bounding box center [817, 304] width 256 height 20
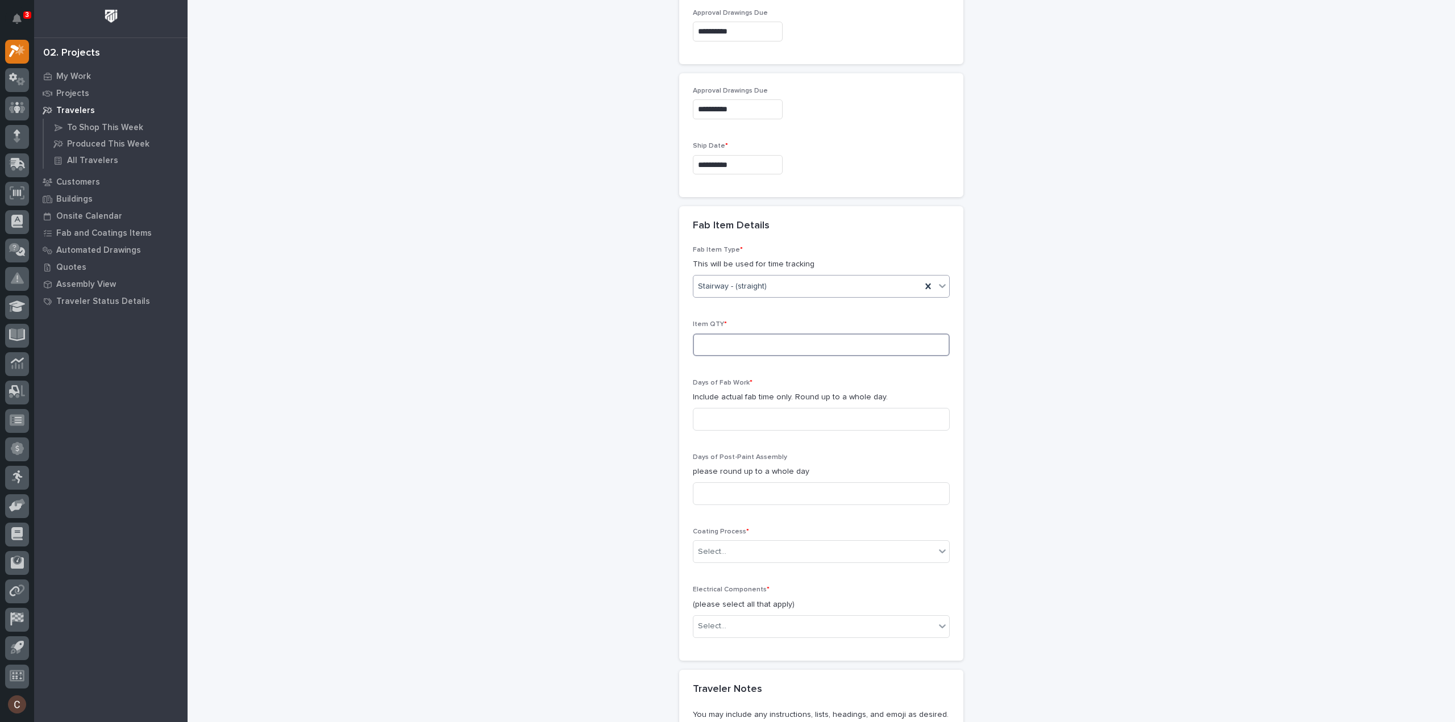
click at [738, 340] on input at bounding box center [821, 345] width 257 height 23
type input "1"
click at [741, 418] on input at bounding box center [821, 419] width 257 height 23
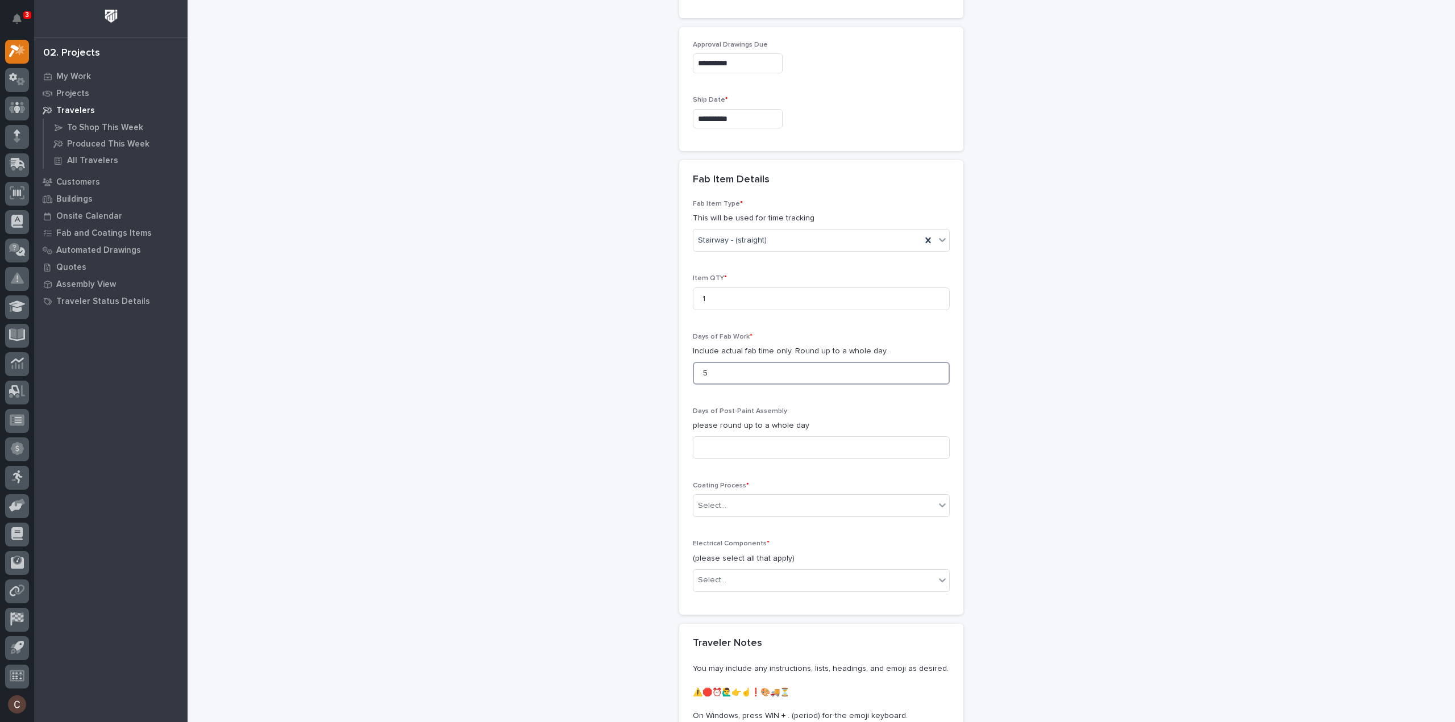
scroll to position [859, 0]
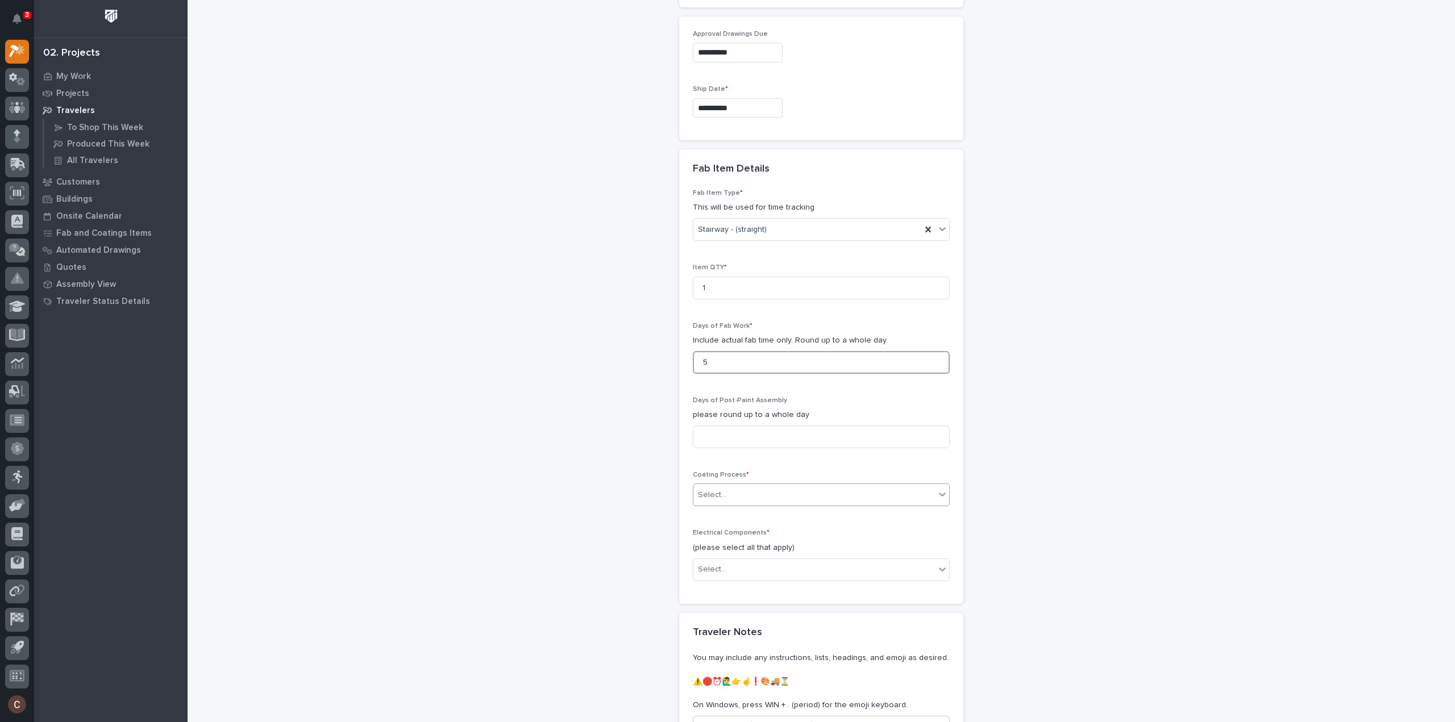
type input "5"
click at [750, 493] on div "Select..." at bounding box center [814, 495] width 242 height 19
click at [716, 534] on div "In-House Paint/Powder" at bounding box center [817, 533] width 256 height 20
click at [742, 568] on div "Select..." at bounding box center [814, 569] width 242 height 19
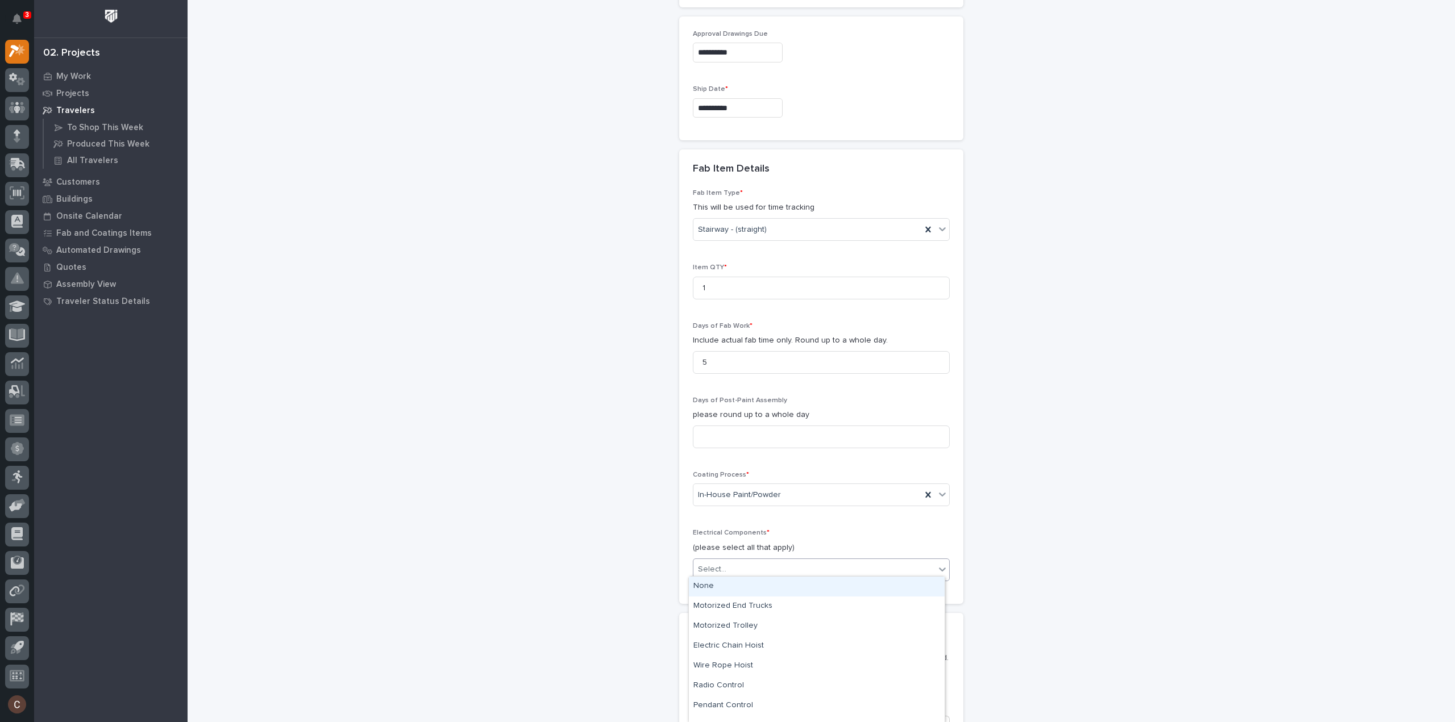
click at [724, 585] on div "None" at bounding box center [817, 587] width 256 height 20
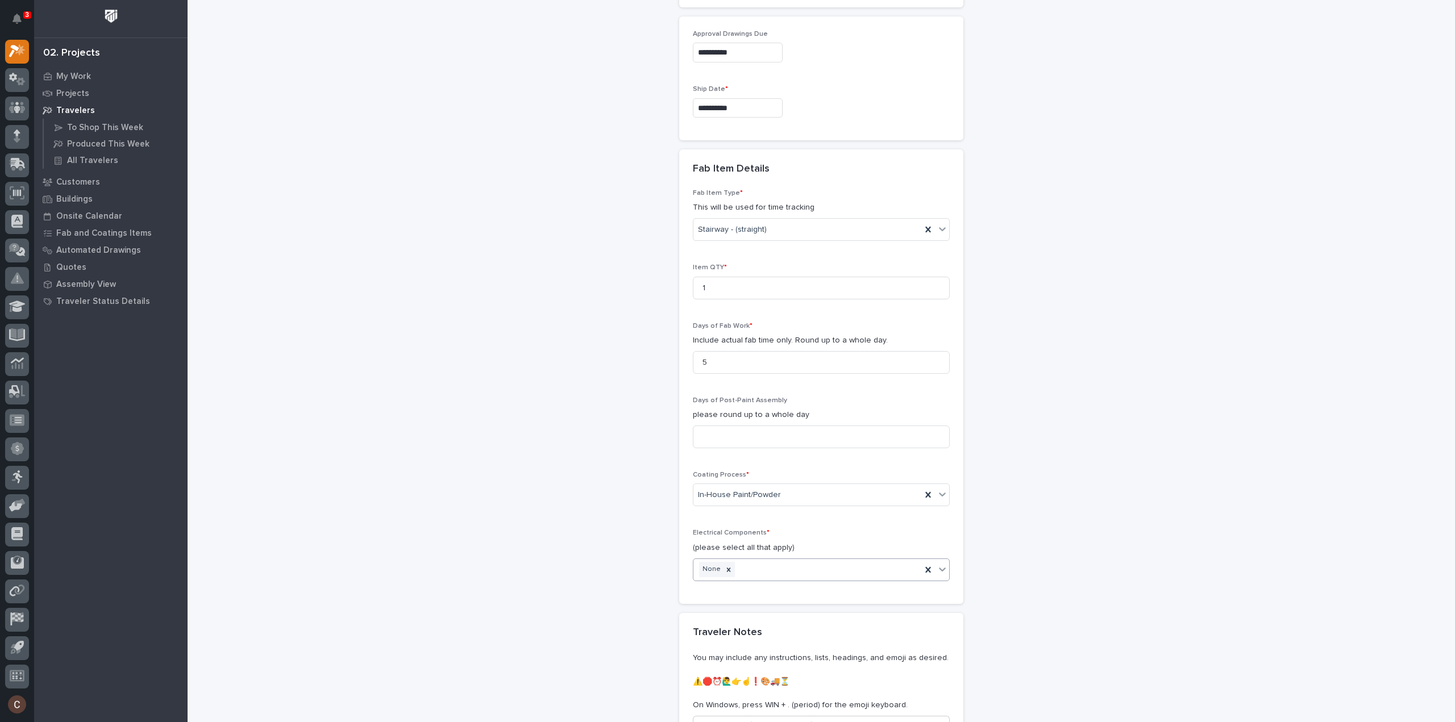
scroll to position [1074, 0]
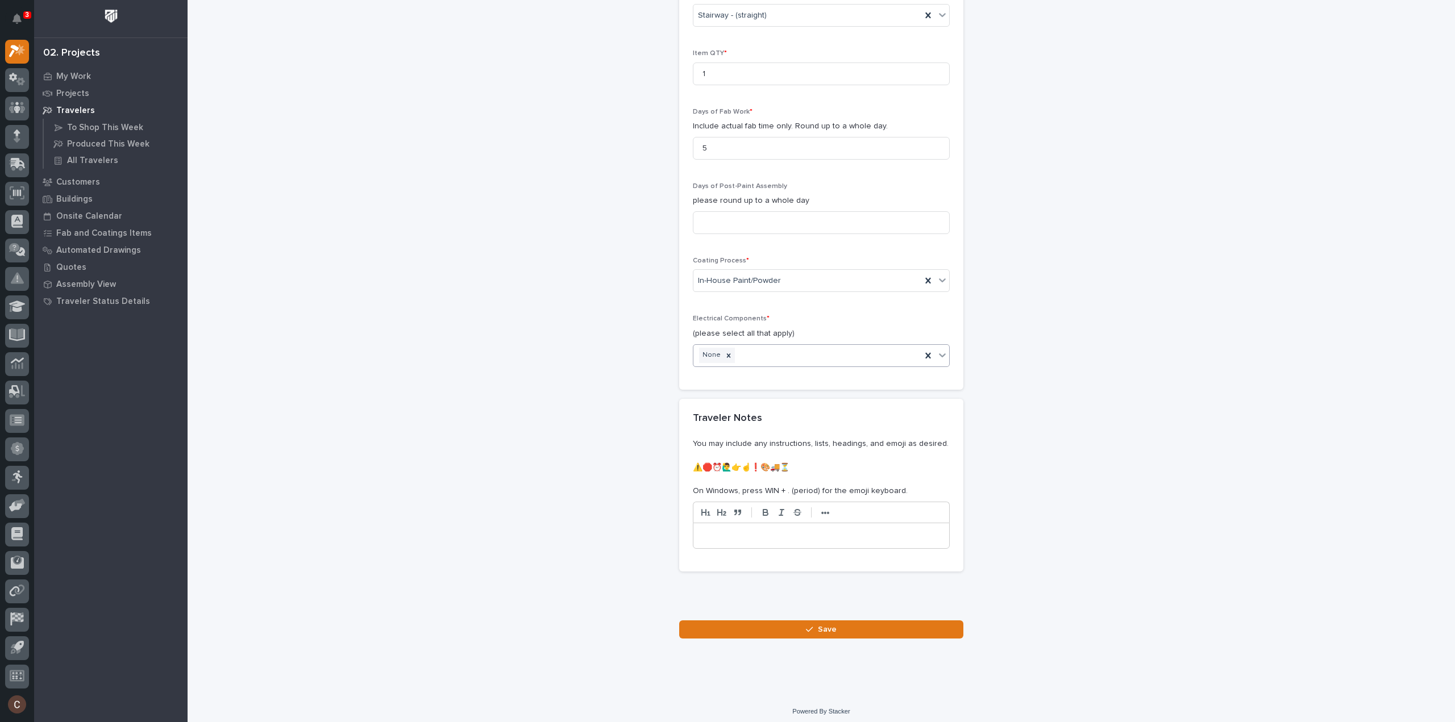
drag, startPoint x: 762, startPoint y: 626, endPoint x: 825, endPoint y: 549, distance: 99.7
click at [762, 626] on button "Save" at bounding box center [821, 630] width 284 height 18
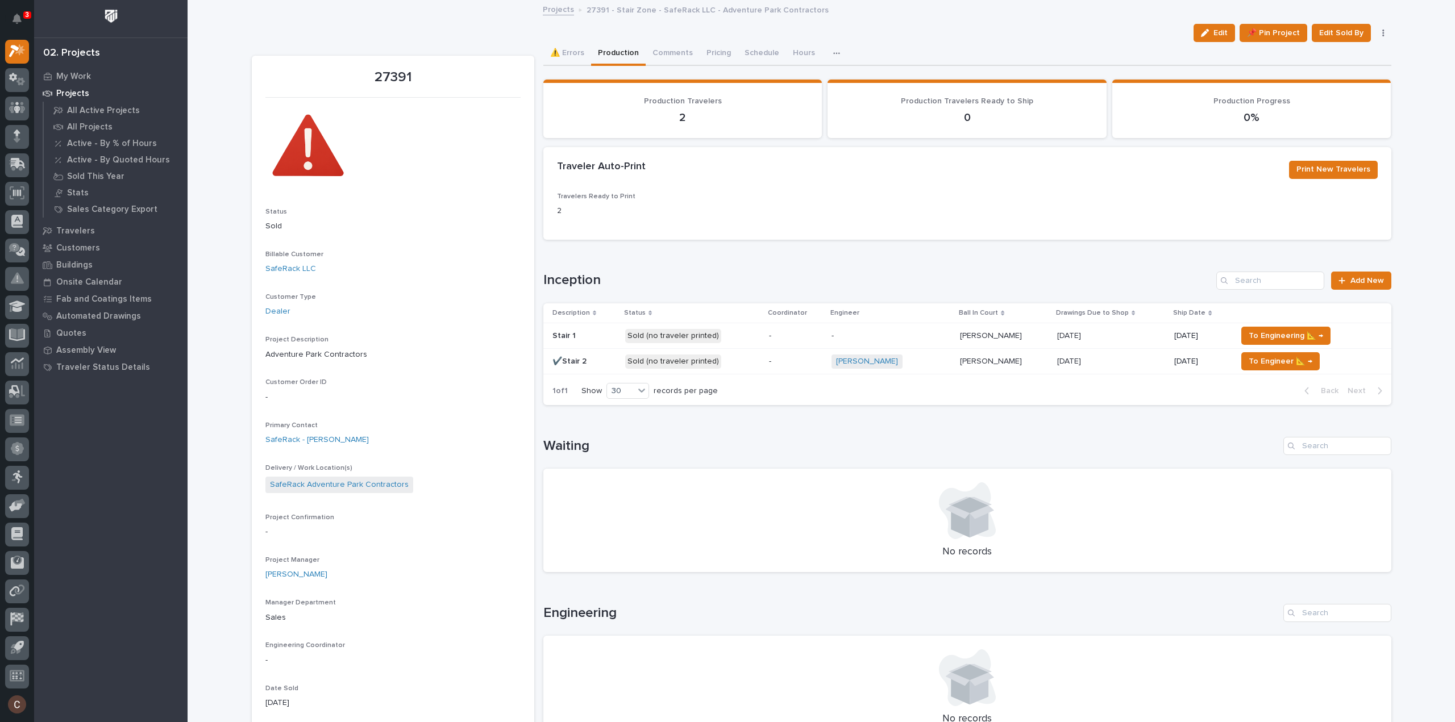
click at [747, 340] on p "Sold (no traveler printed)" at bounding box center [692, 336] width 134 height 14
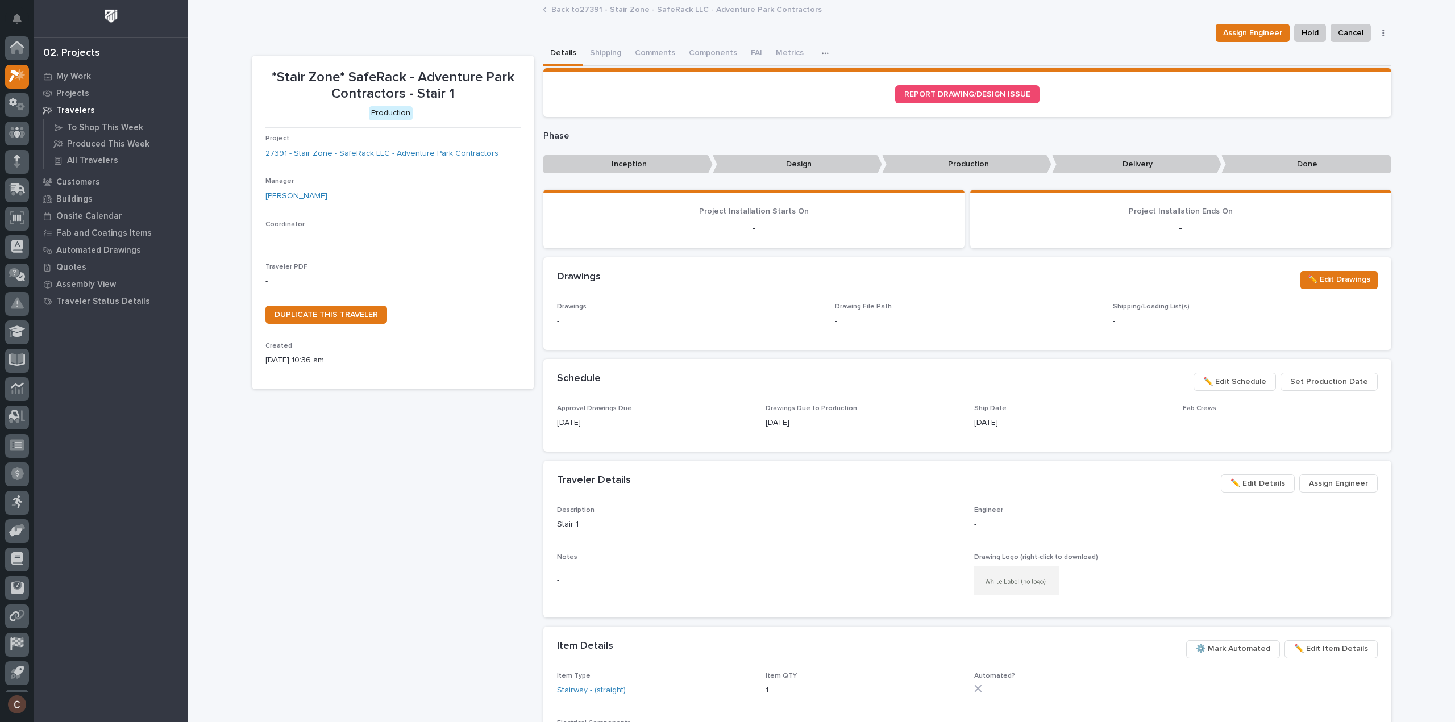
scroll to position [25, 0]
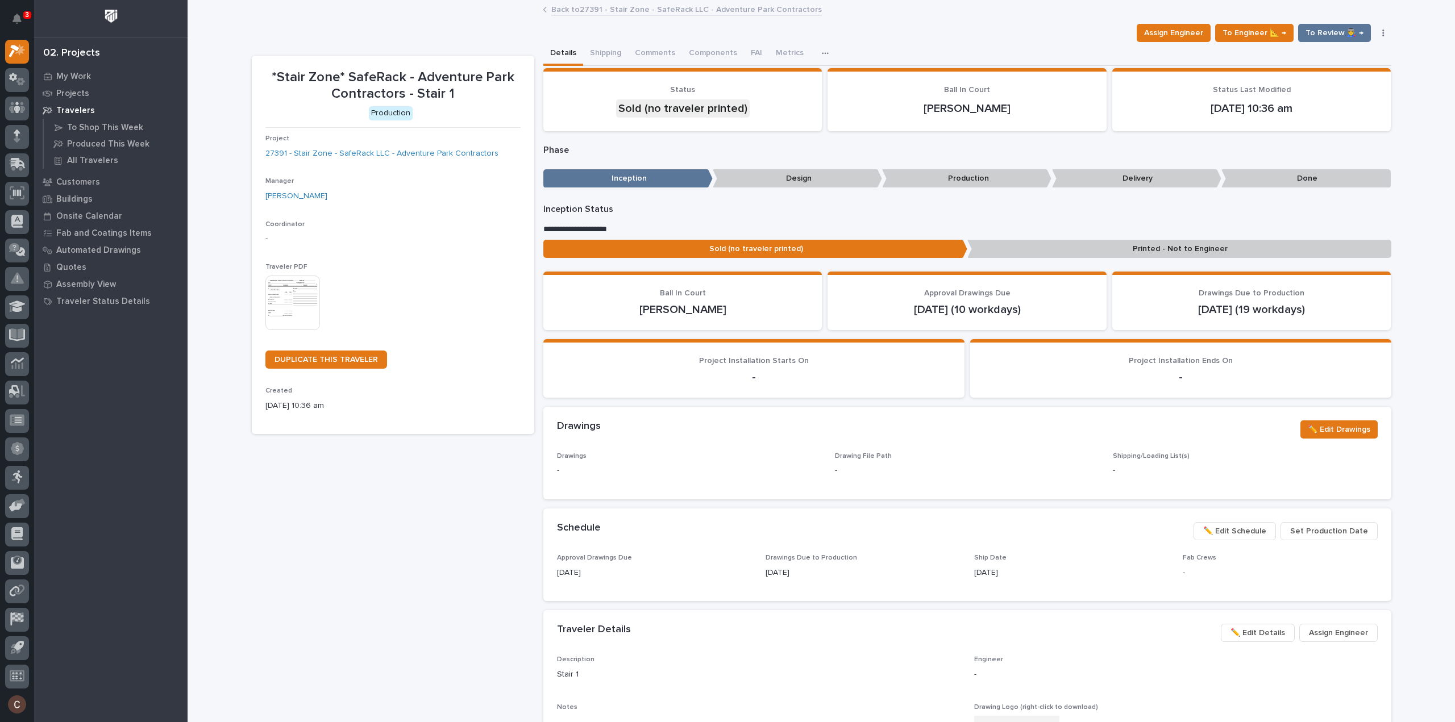
click at [303, 278] on img at bounding box center [292, 303] width 55 height 55
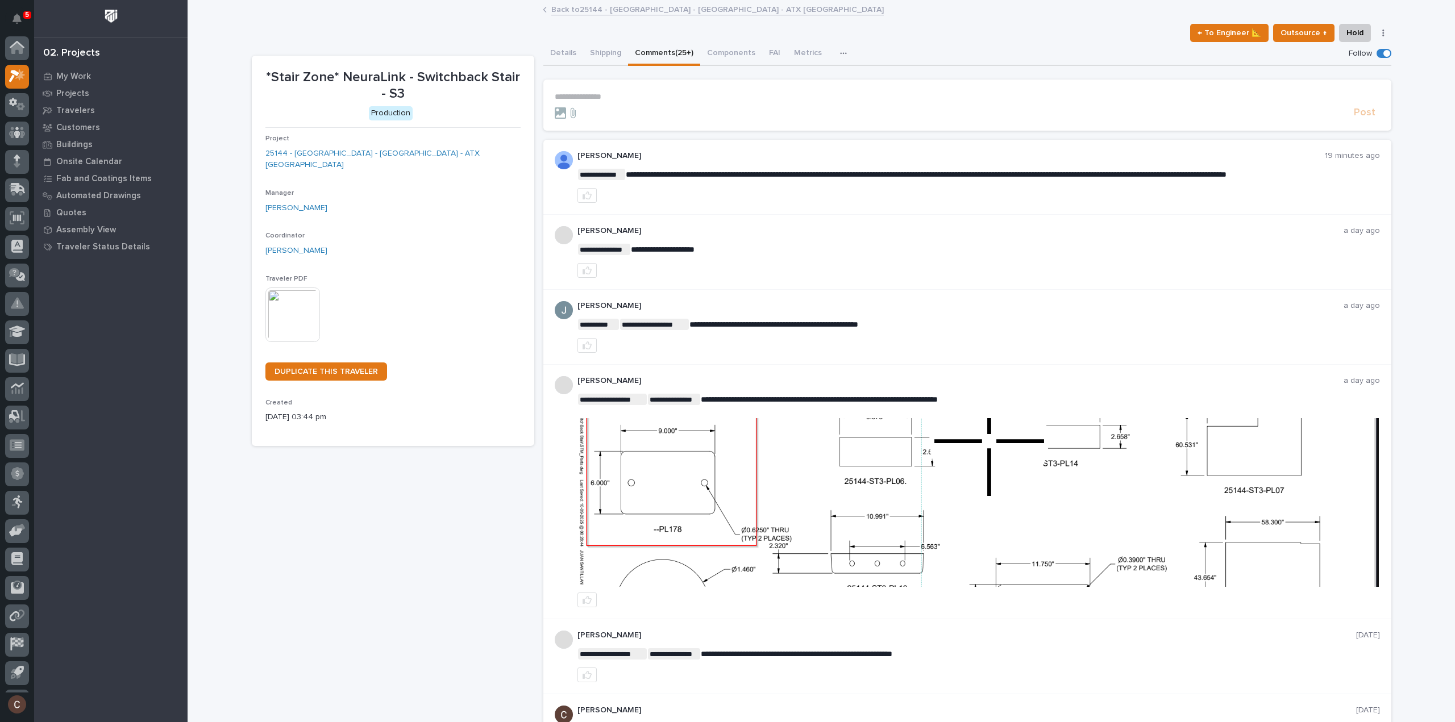
scroll to position [25, 0]
click at [610, 96] on p "**********" at bounding box center [967, 97] width 825 height 10
click at [609, 96] on p "**********" at bounding box center [967, 97] width 825 height 10
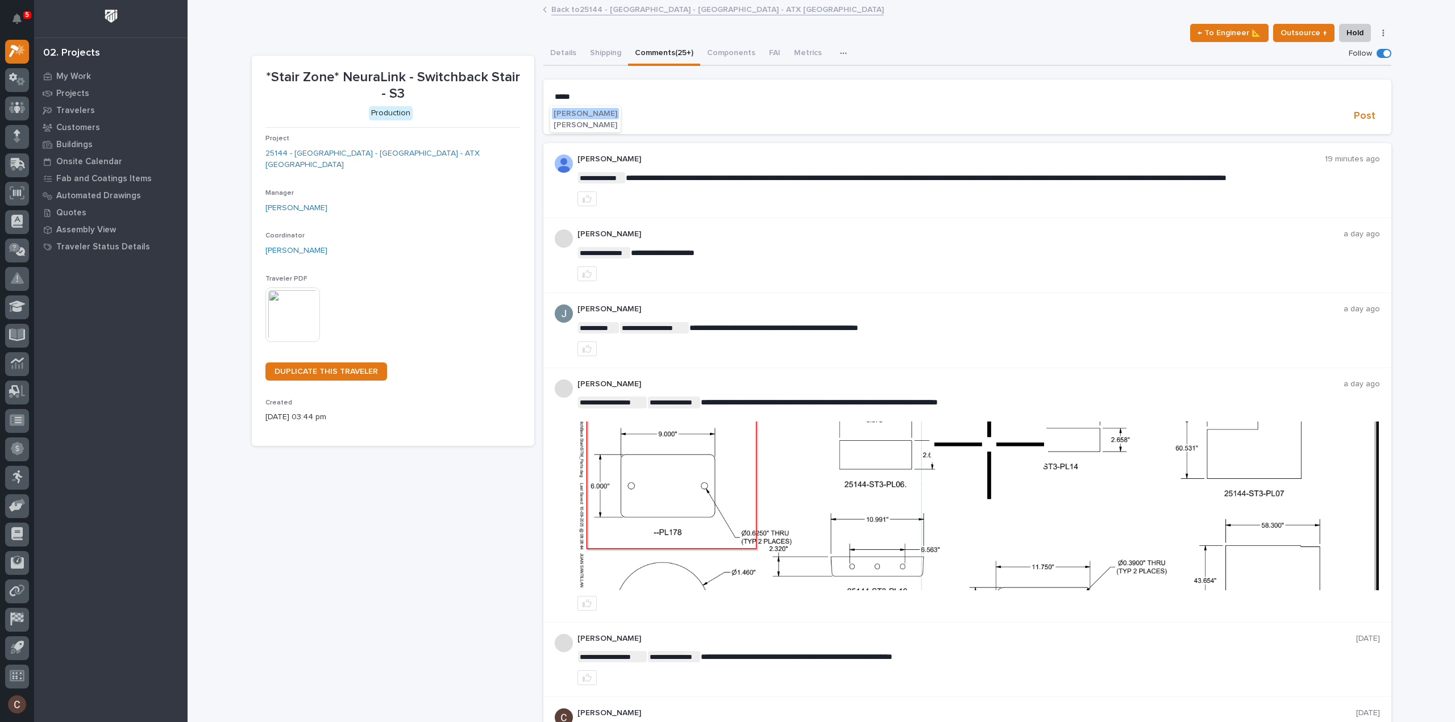
click at [593, 112] on span "Adam Yutzy" at bounding box center [586, 114] width 64 height 8
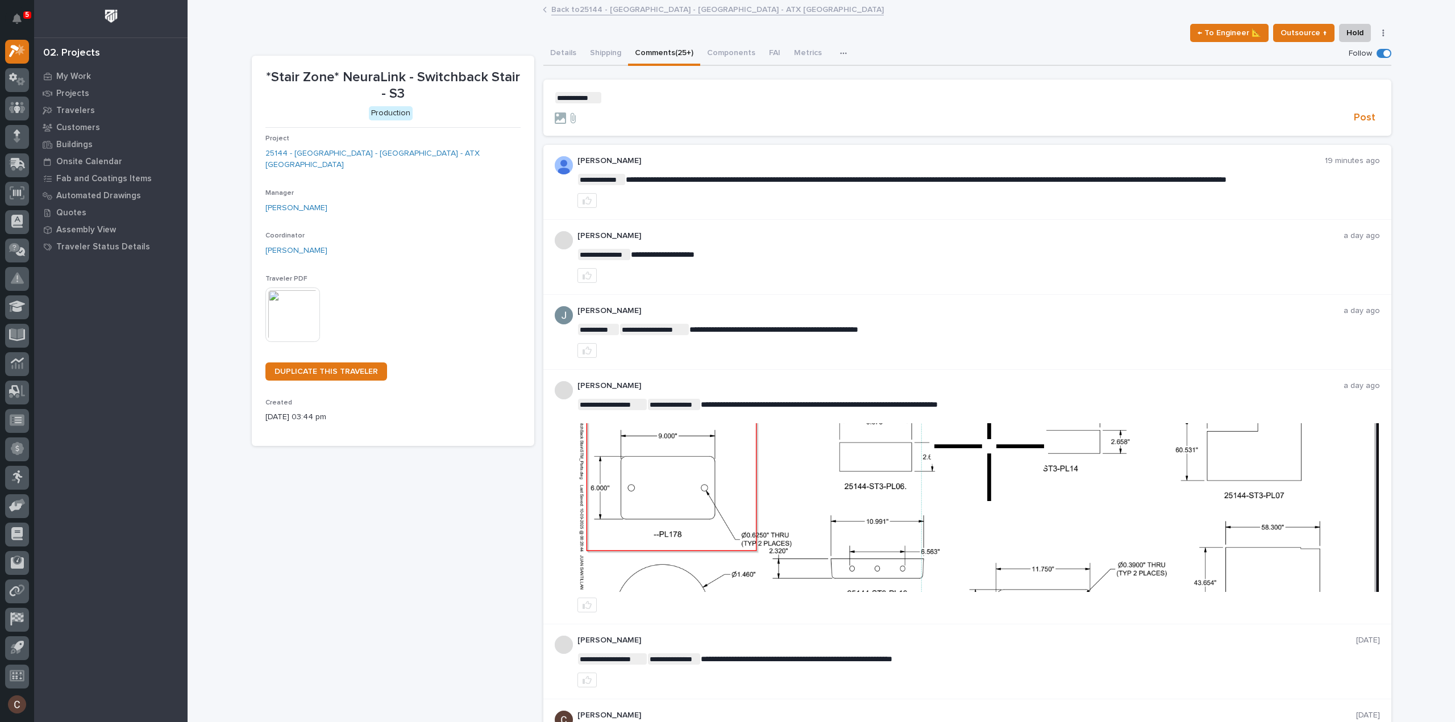
click at [617, 97] on p "**********" at bounding box center [967, 97] width 825 height 11
drag, startPoint x: 912, startPoint y: 97, endPoint x: 341, endPoint y: 128, distance: 572.0
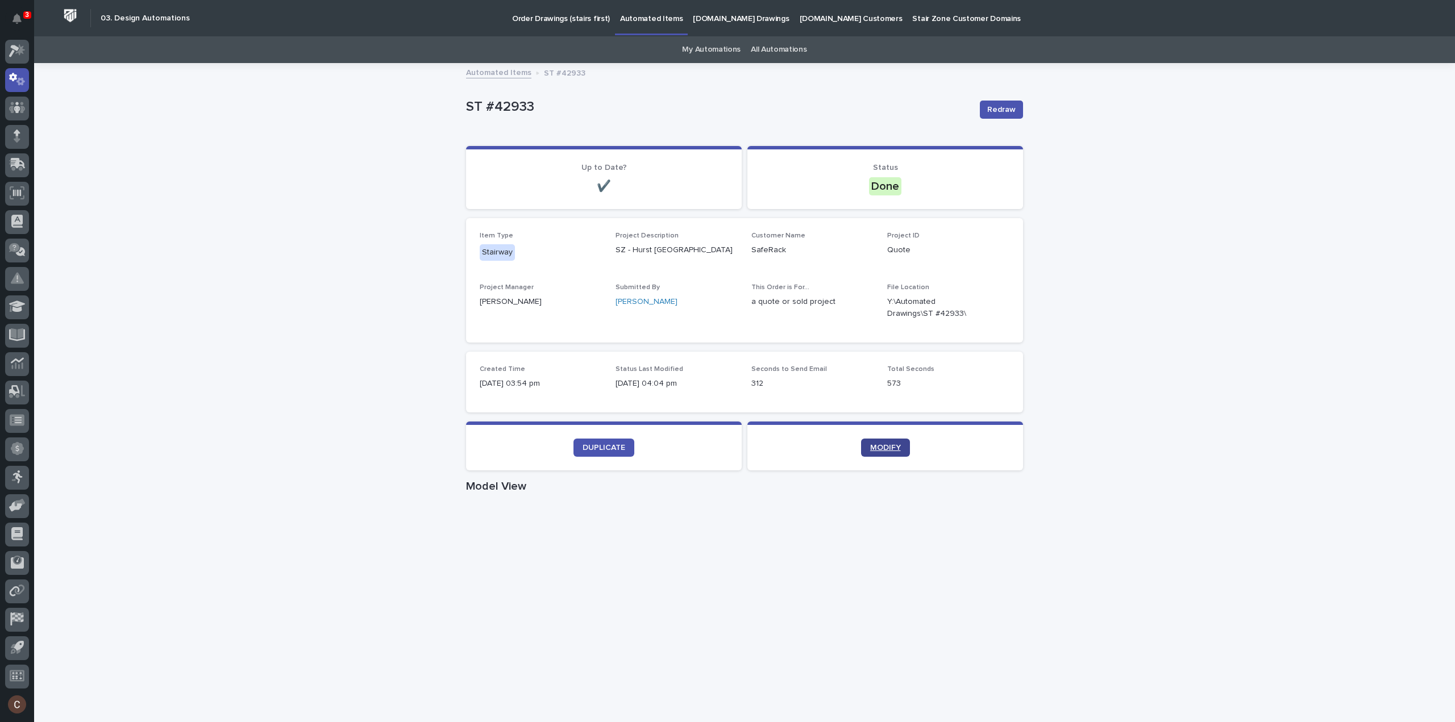
click at [887, 443] on link "MODIFY" at bounding box center [885, 448] width 49 height 18
